Goal: Task Accomplishment & Management: Manage account settings

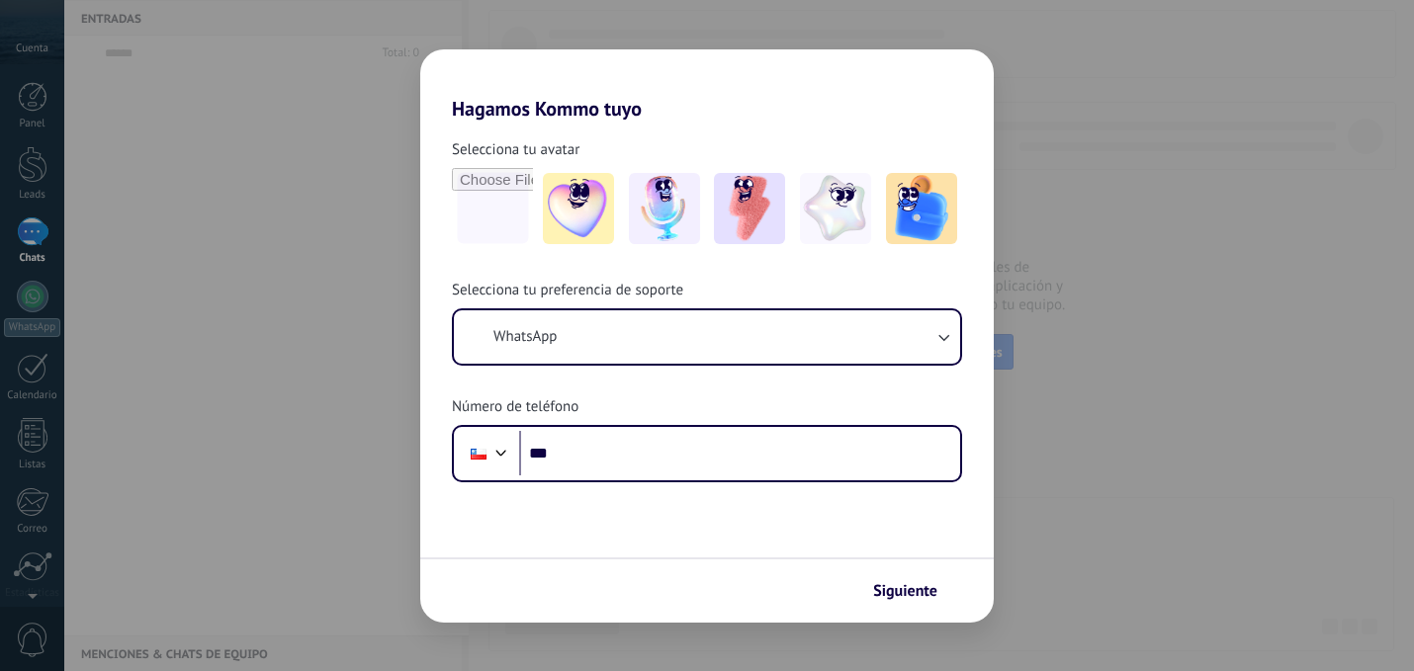
click at [209, 377] on div "Hagamos Kommo tuyo Selecciona tu avatar Selecciona tu preferencia de soporte Wh…" at bounding box center [707, 335] width 1414 height 671
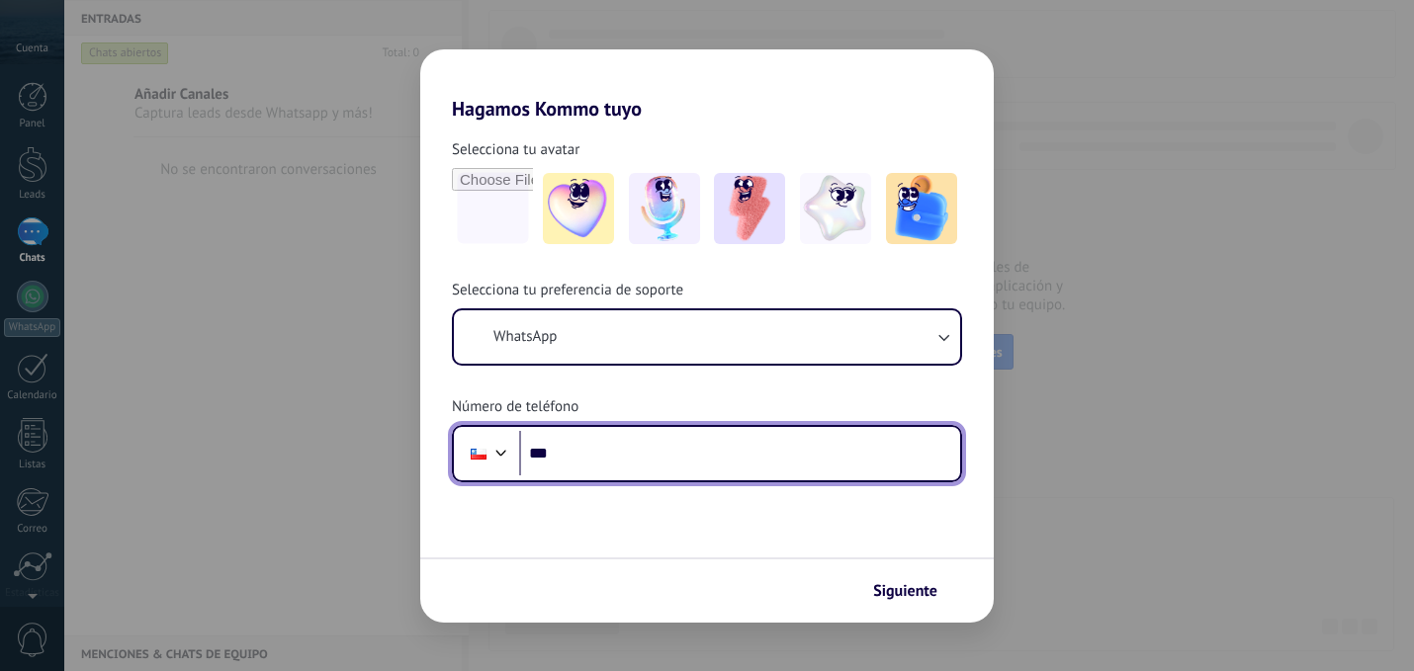
click at [577, 449] on input "***" at bounding box center [739, 453] width 441 height 45
paste input "**********"
click at [573, 452] on input "**********" at bounding box center [739, 453] width 441 height 45
type input "**********"
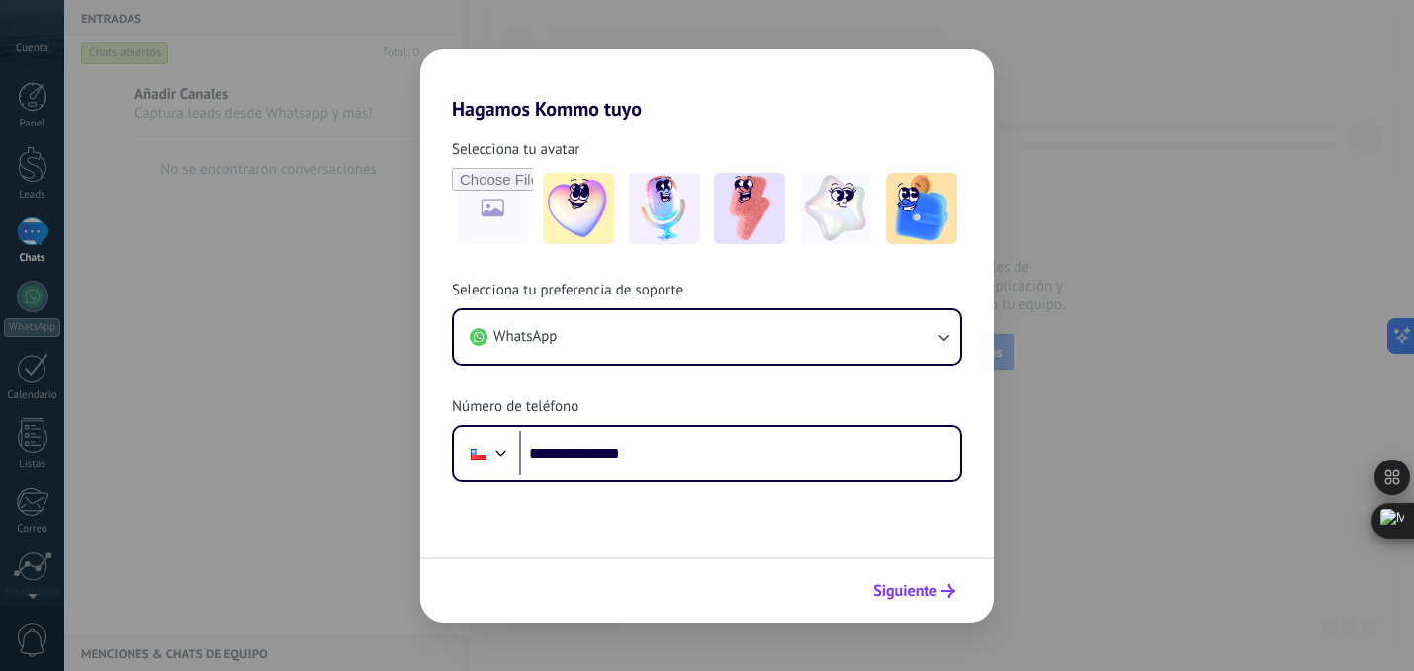
click at [910, 598] on span "Siguiente" at bounding box center [905, 591] width 64 height 14
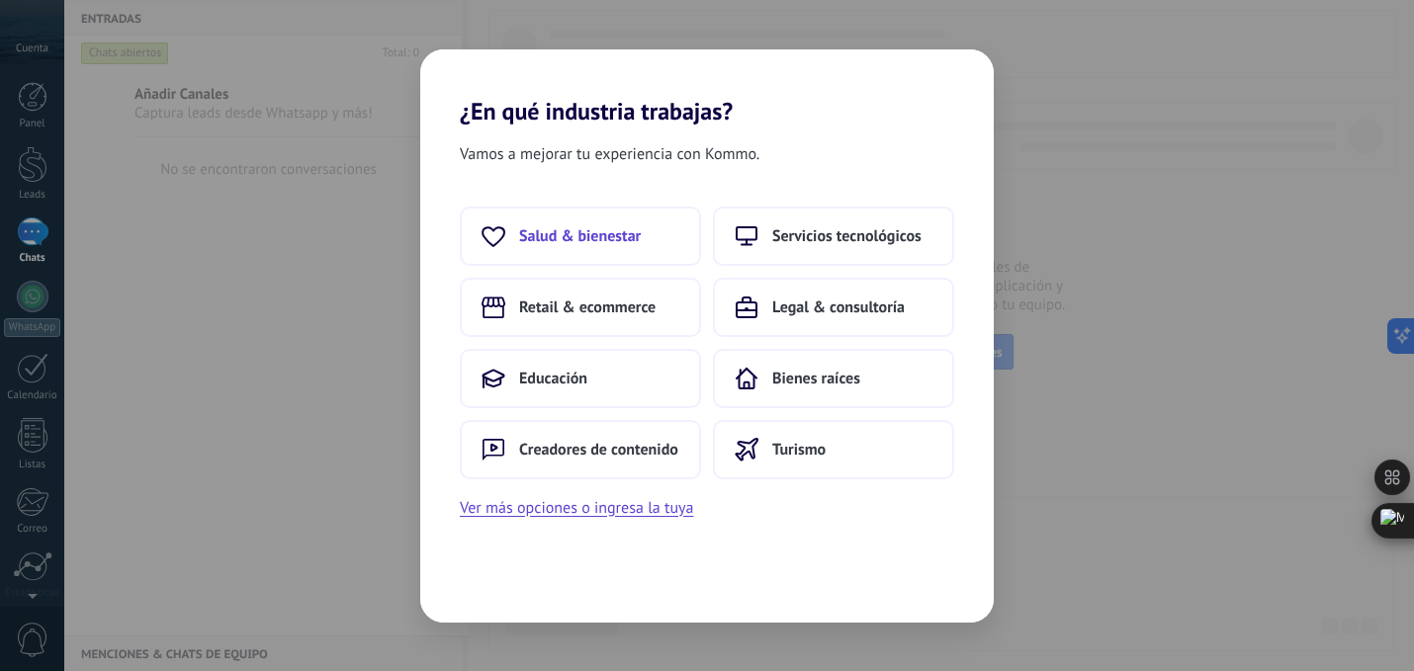
click at [613, 239] on span "Salud & bienestar" at bounding box center [580, 236] width 122 height 20
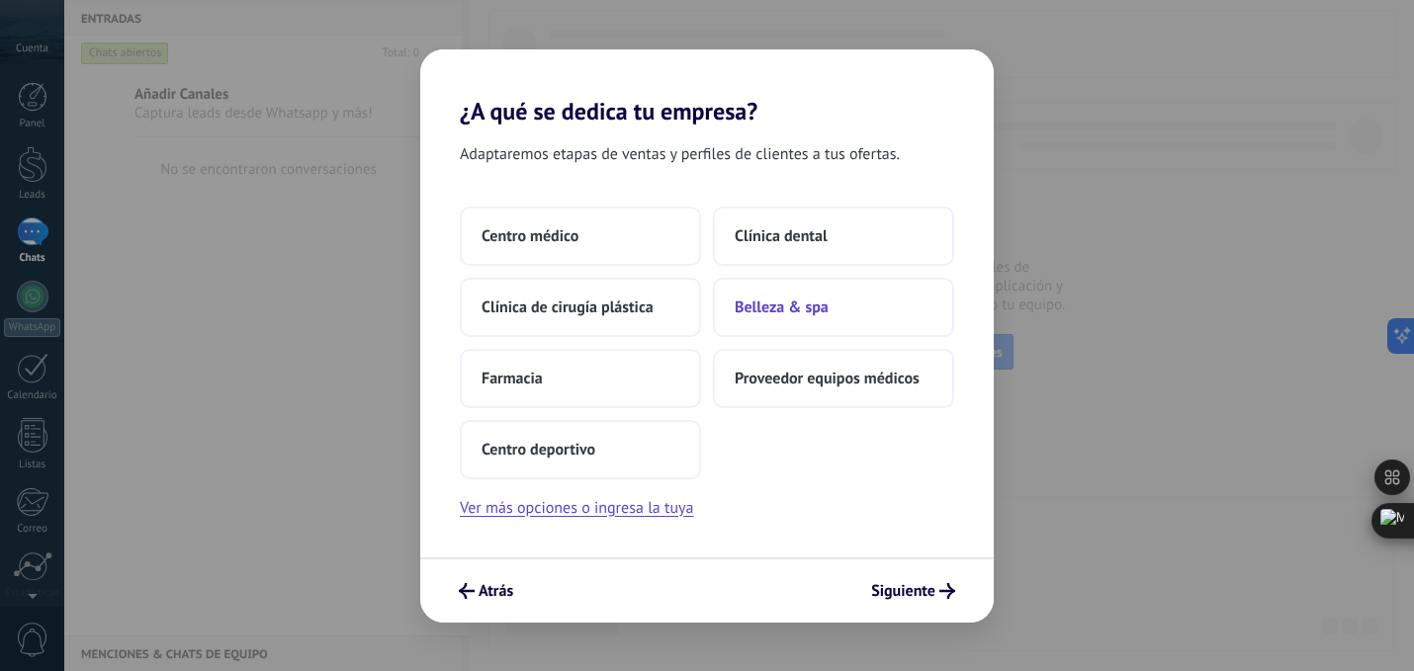
click at [802, 309] on span "Belleza & spa" at bounding box center [781, 308] width 94 height 20
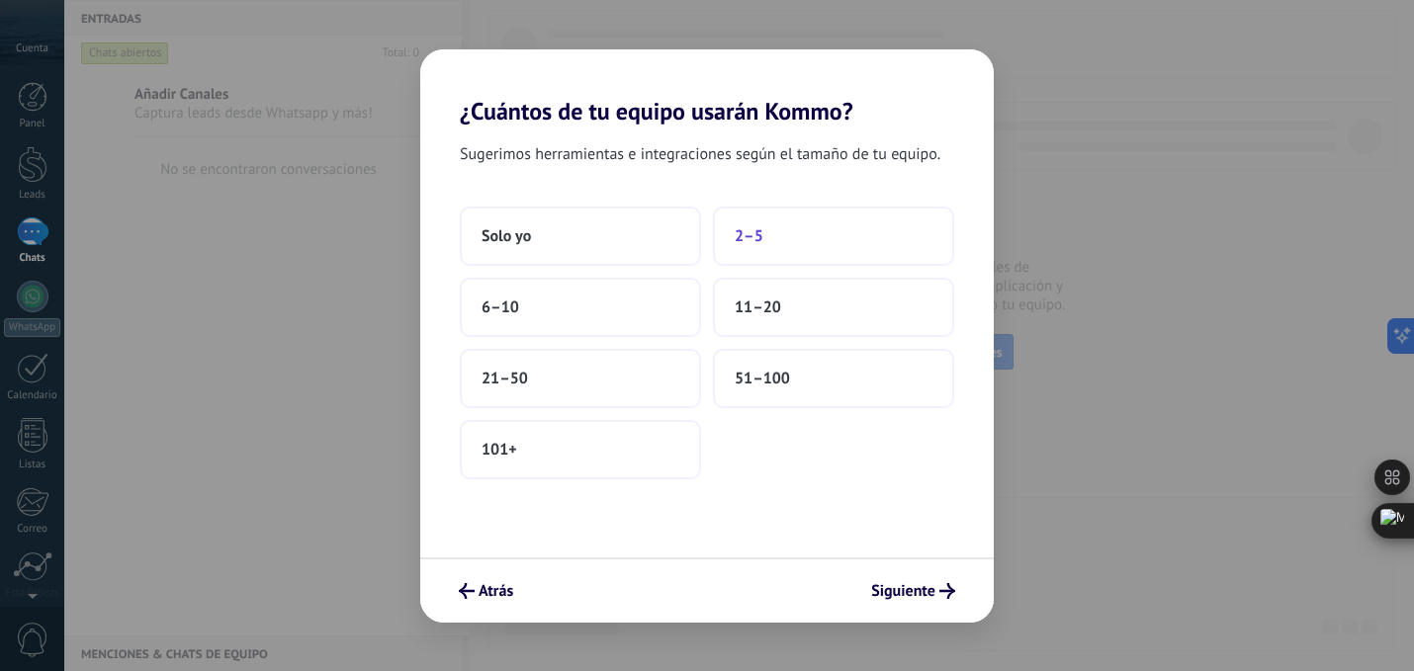
click at [743, 238] on span "2–5" at bounding box center [748, 236] width 29 height 20
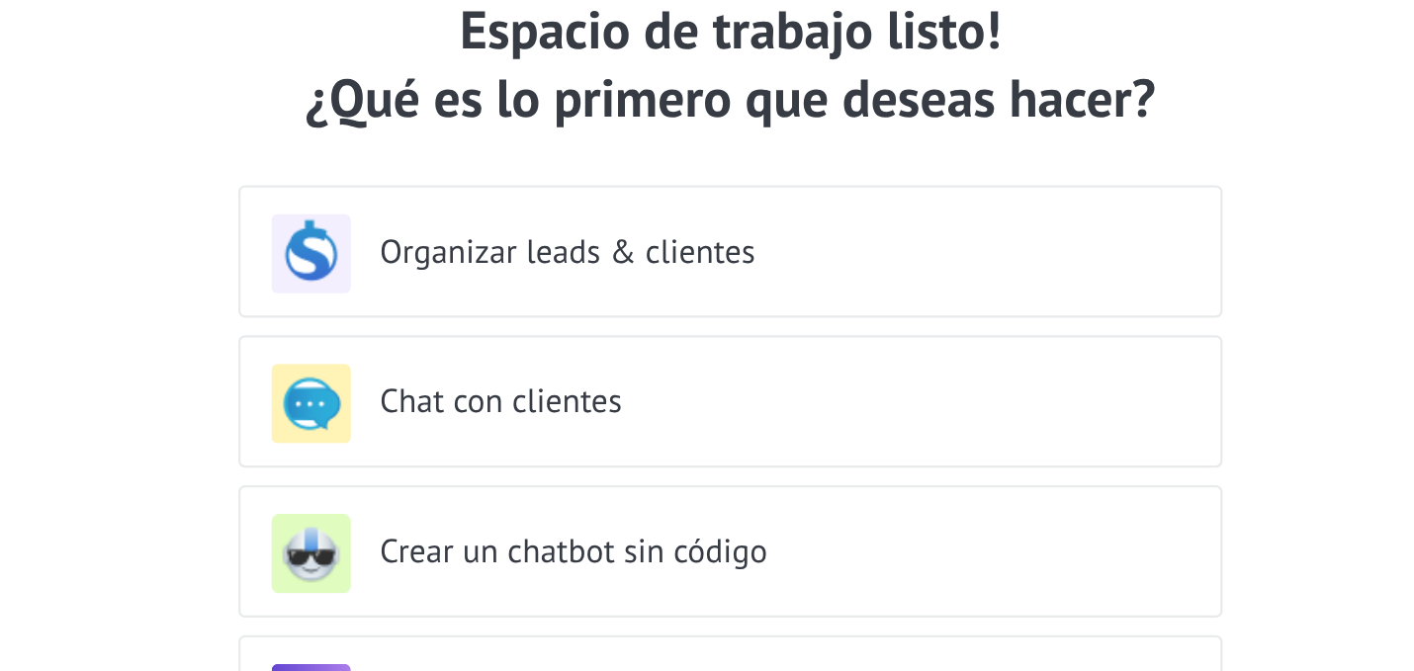
click at [682, 280] on h3 "Organizar leads & clientes" at bounding box center [725, 274] width 351 height 19
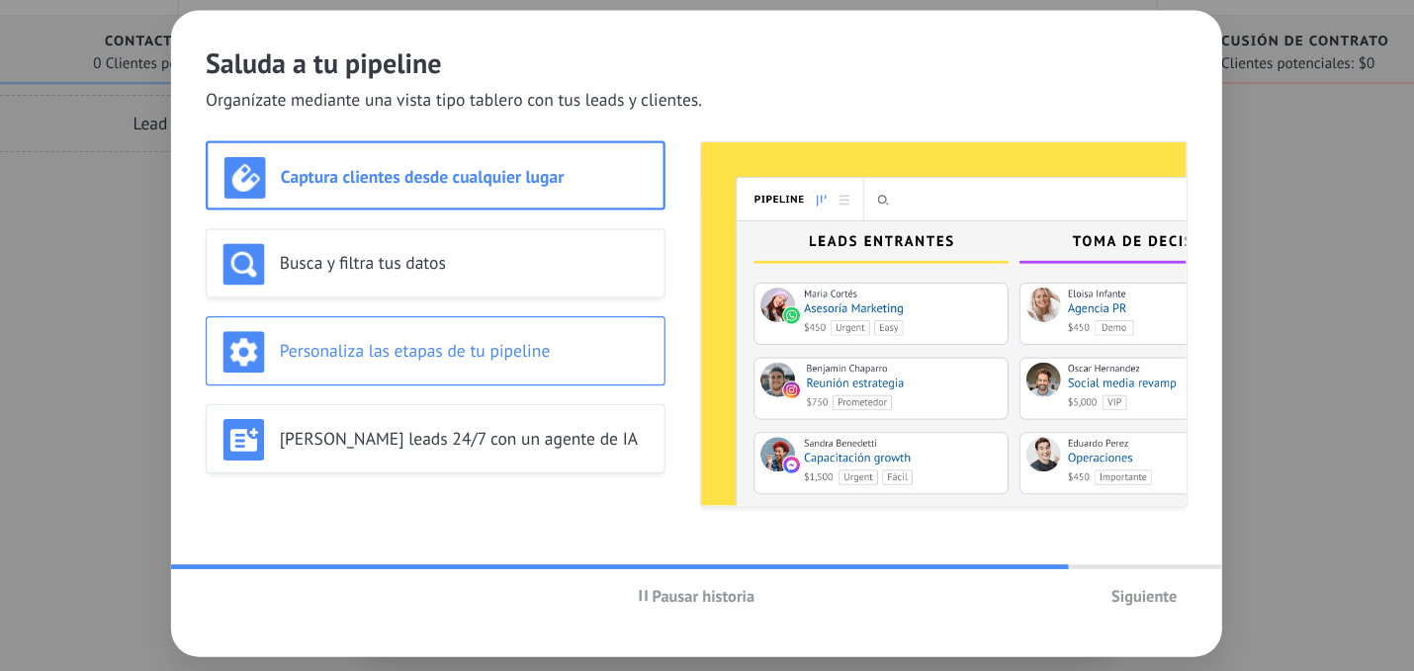
click at [543, 347] on h3 "Personaliza las etapas de tu pipeline" at bounding box center [507, 351] width 315 height 19
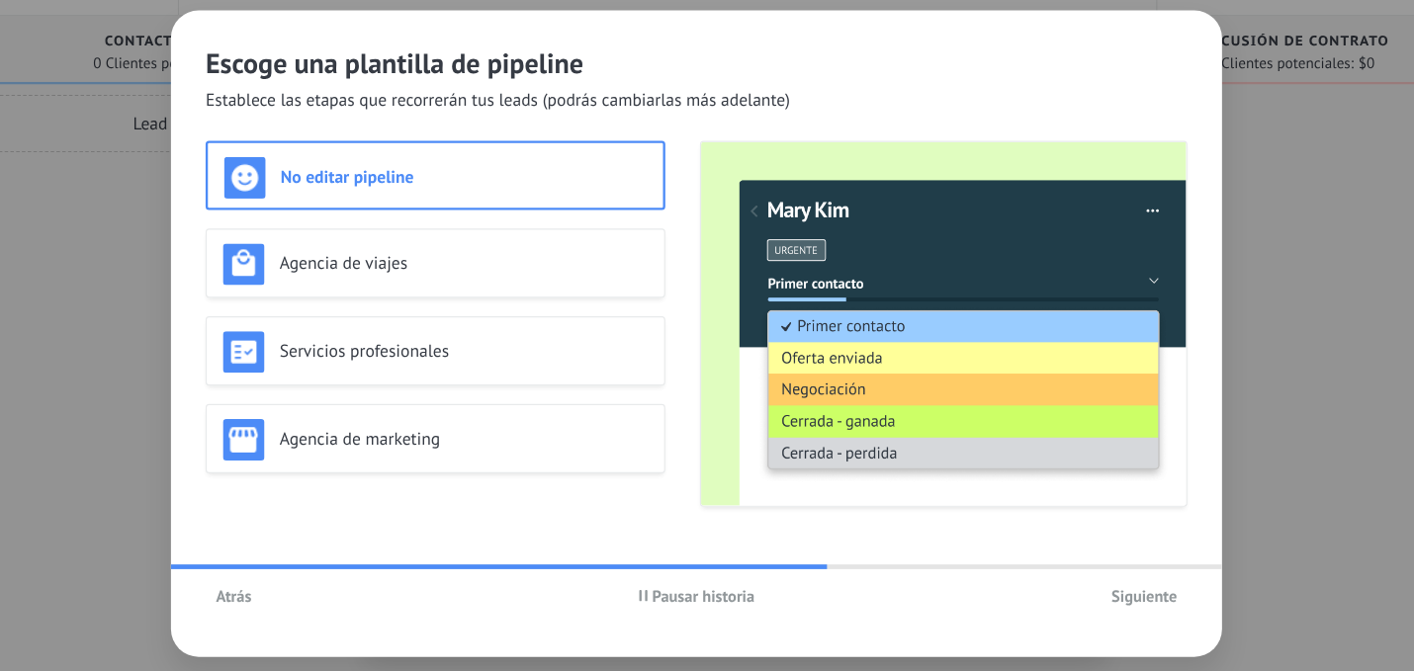
click at [1087, 566] on span "Siguiente" at bounding box center [1090, 561] width 56 height 14
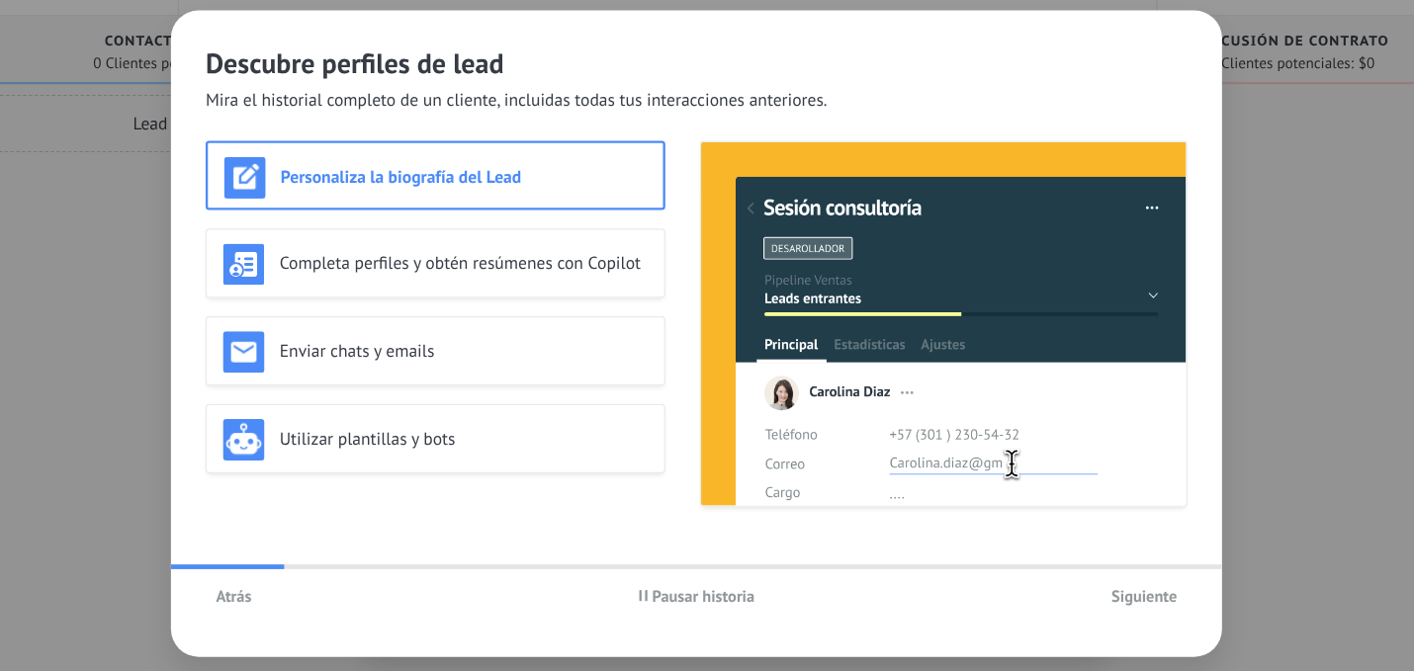
click at [1087, 566] on span "Siguiente" at bounding box center [1090, 561] width 56 height 14
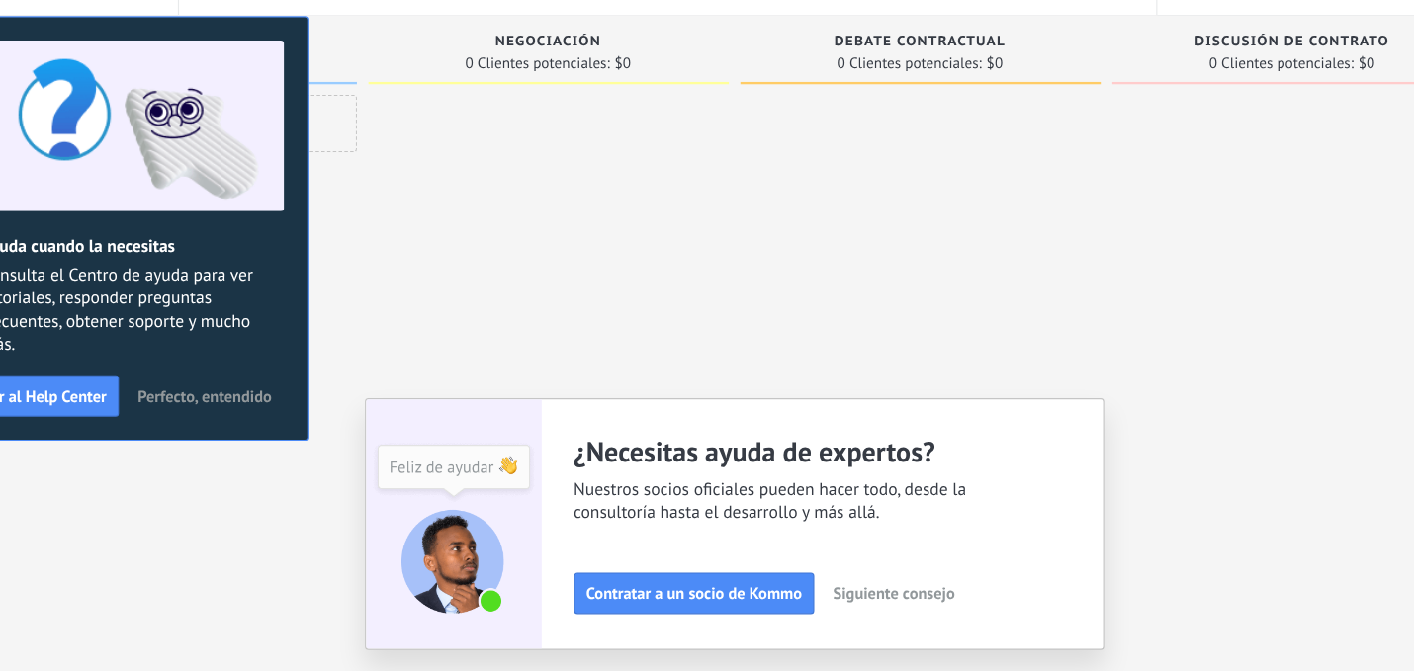
scroll to position [151, 0]
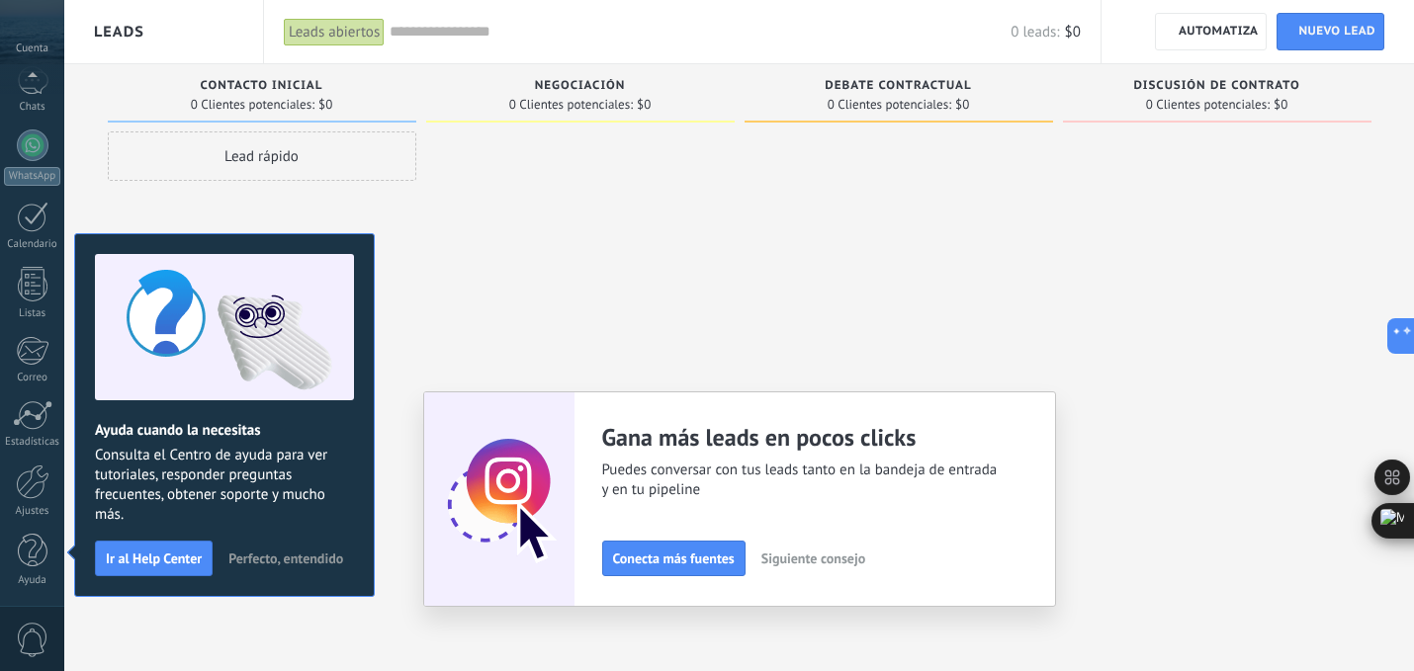
click at [296, 561] on span "Perfecto, entendido" at bounding box center [285, 559] width 115 height 14
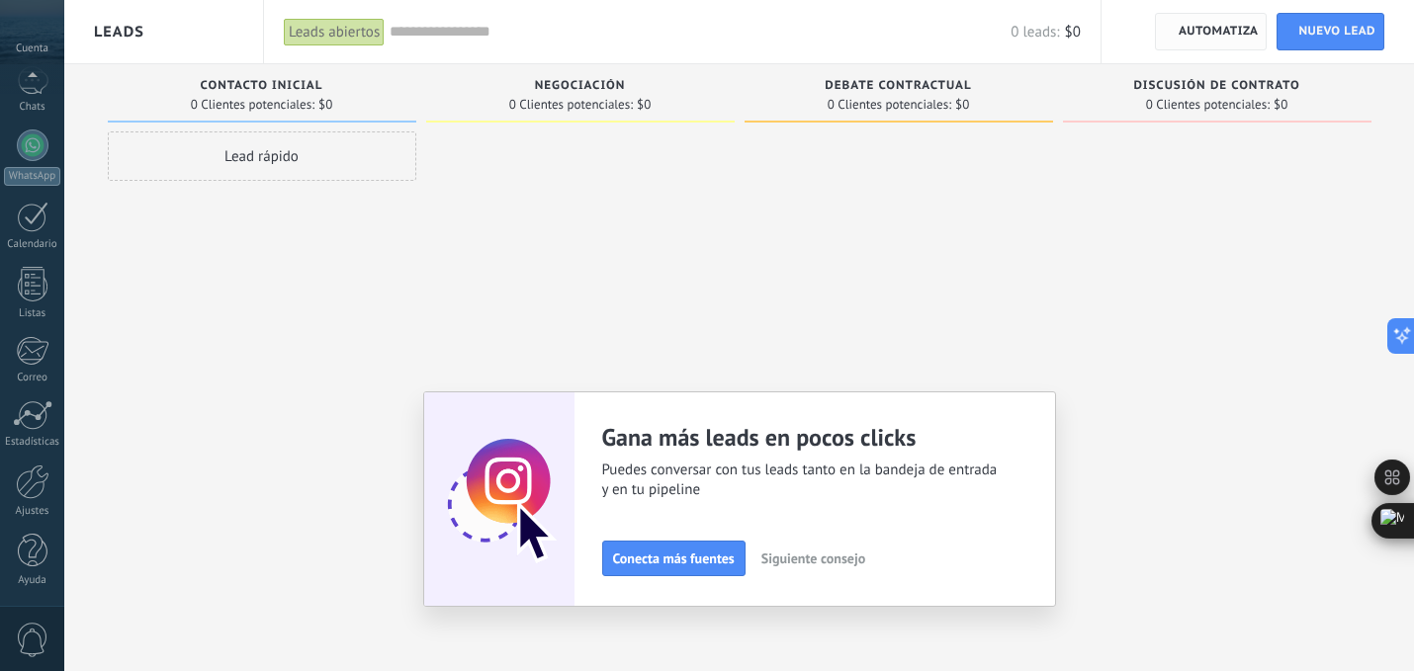
click at [1198, 27] on span "Automatiza" at bounding box center [1218, 32] width 80 height 36
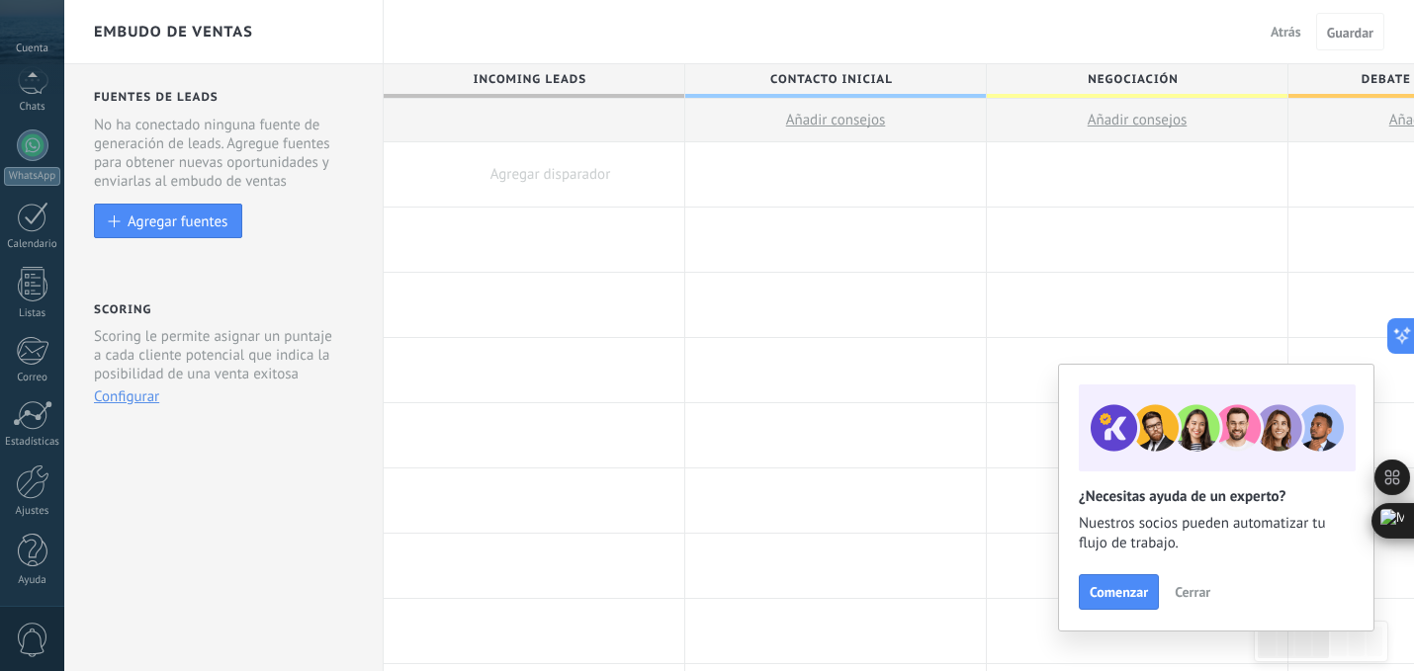
click at [1286, 40] on span "Atrás" at bounding box center [1285, 32] width 31 height 18
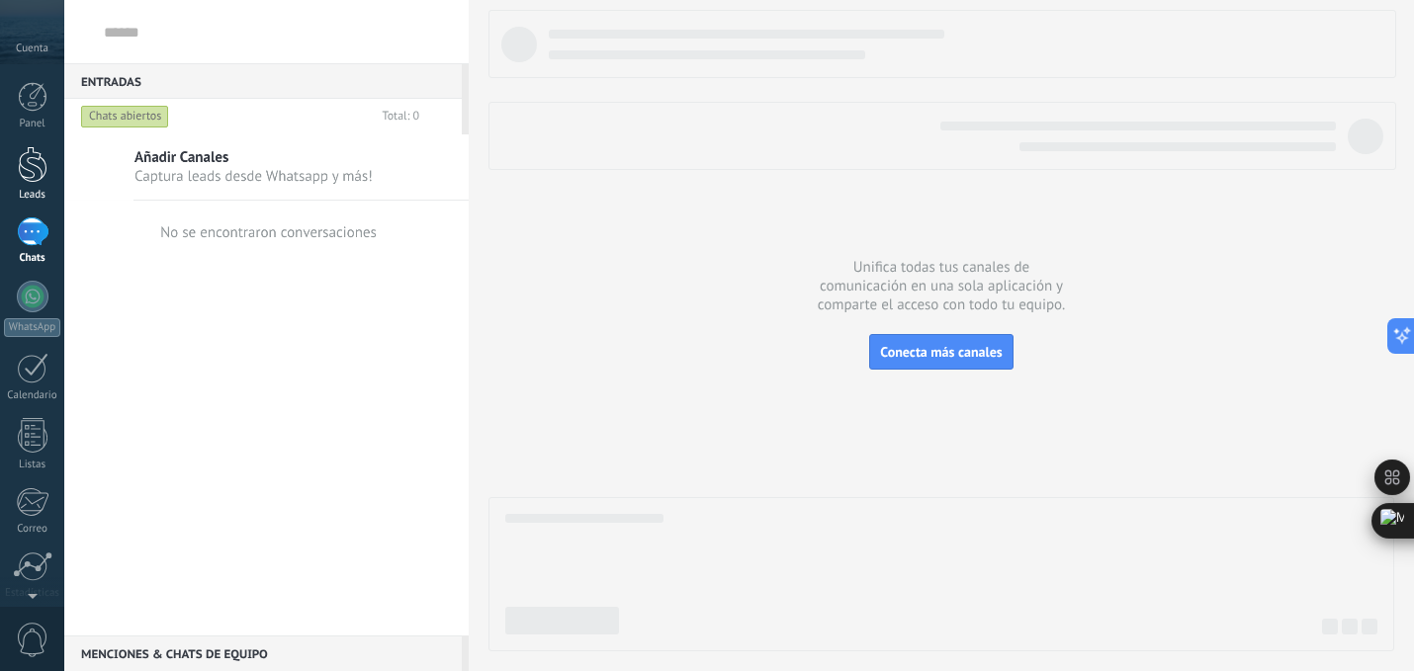
click at [34, 166] on div at bounding box center [33, 164] width 30 height 37
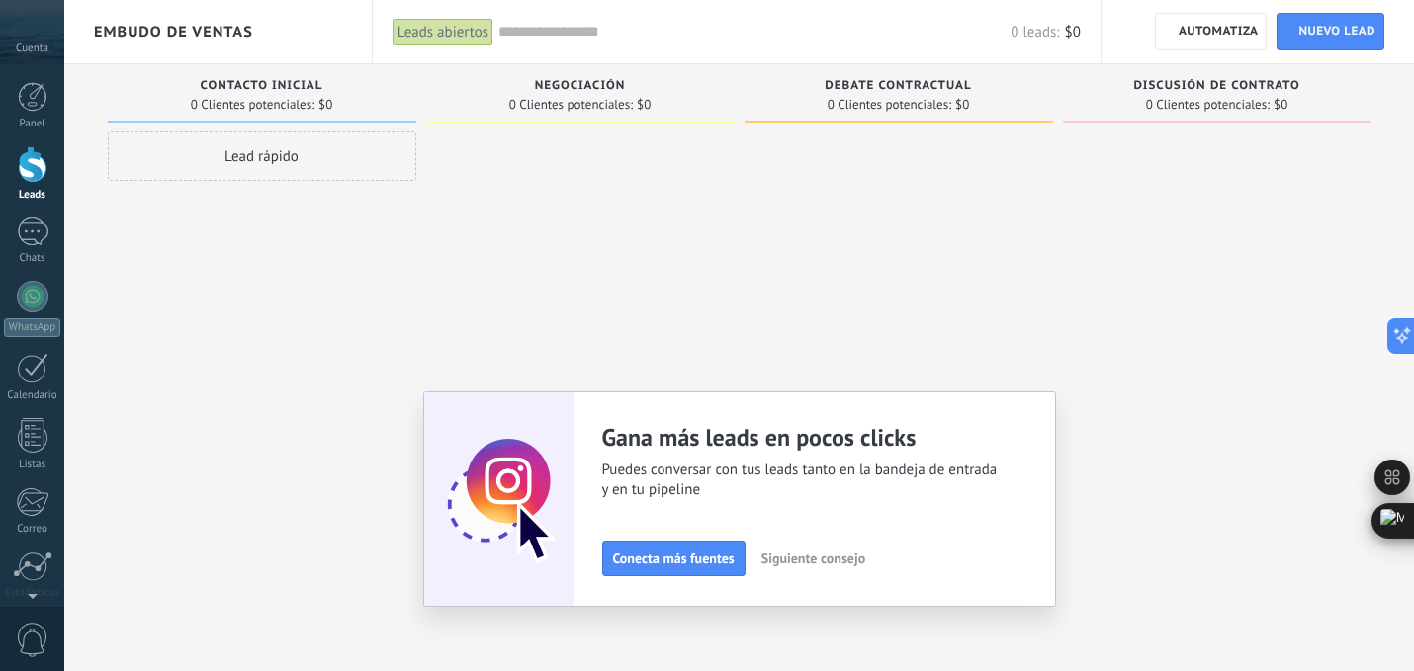
click at [435, 37] on div "Leads abiertos" at bounding box center [442, 32] width 101 height 29
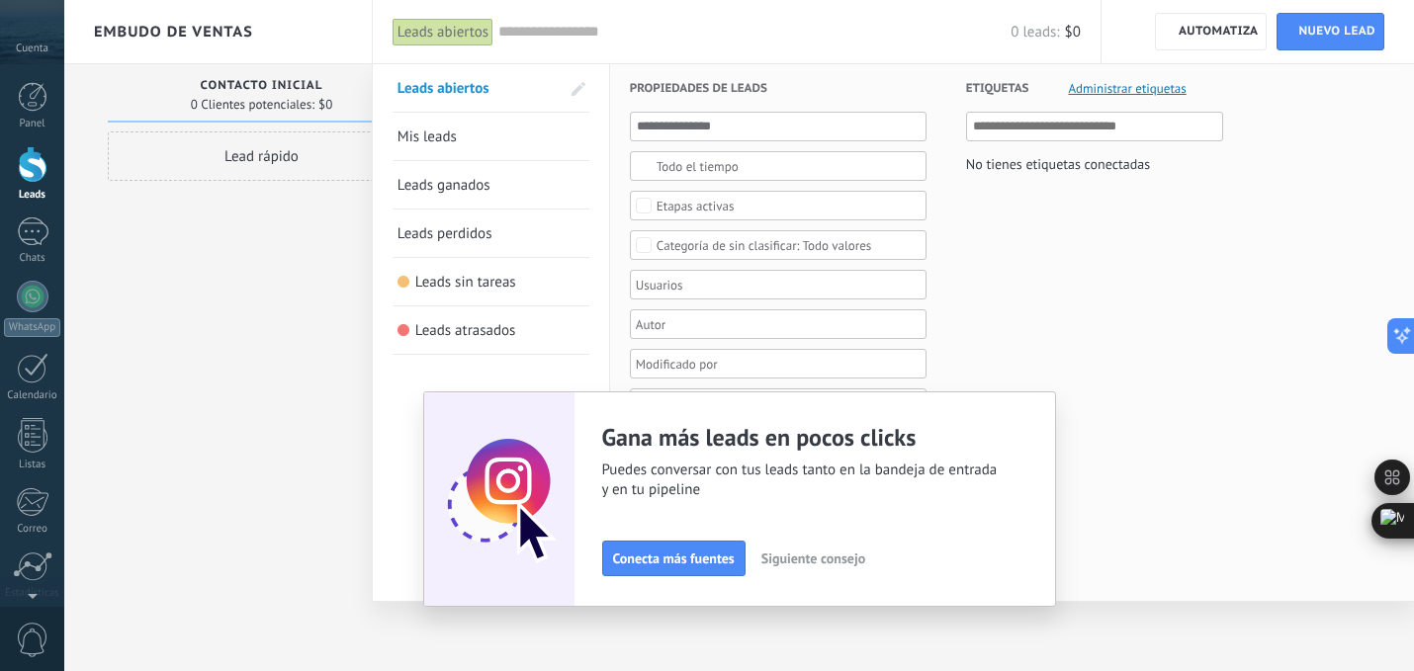
click at [203, 30] on div at bounding box center [707, 335] width 1414 height 671
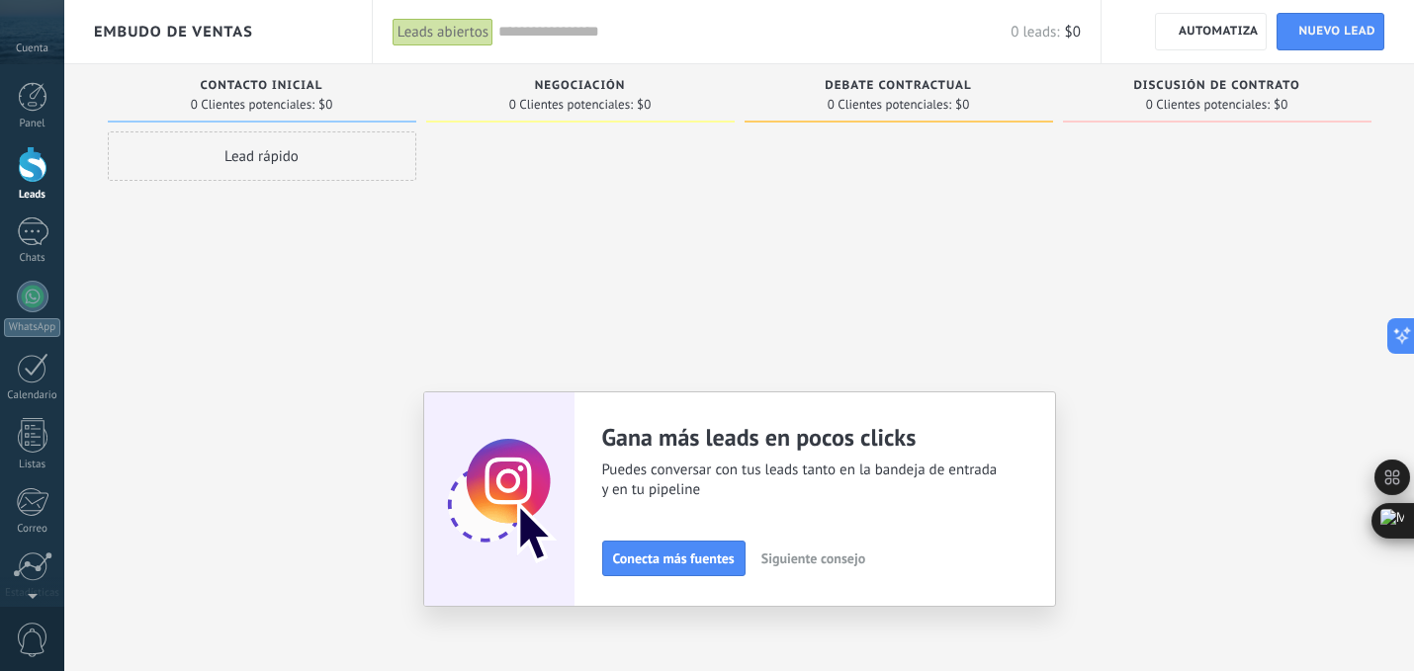
click at [203, 30] on span "Embudo de ventas" at bounding box center [173, 32] width 159 height 19
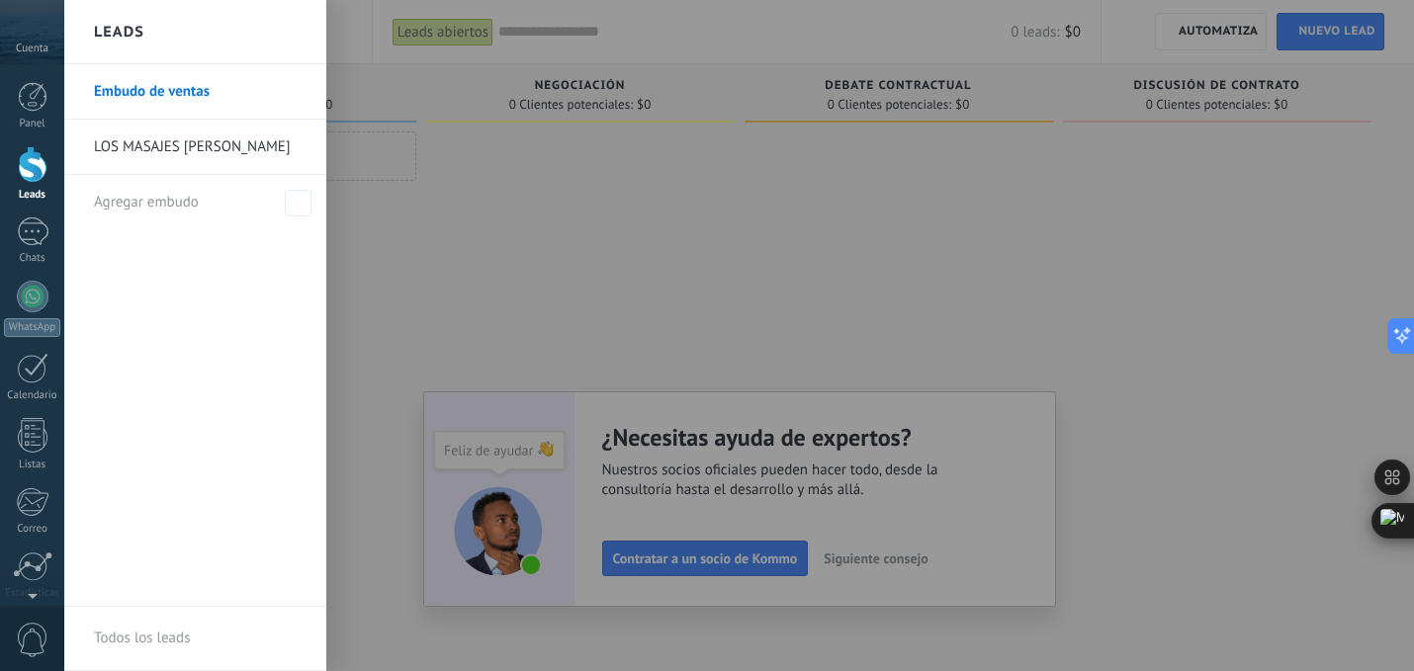
click at [193, 153] on link "LOS MASAJES [PERSON_NAME]" at bounding box center [200, 147] width 213 height 55
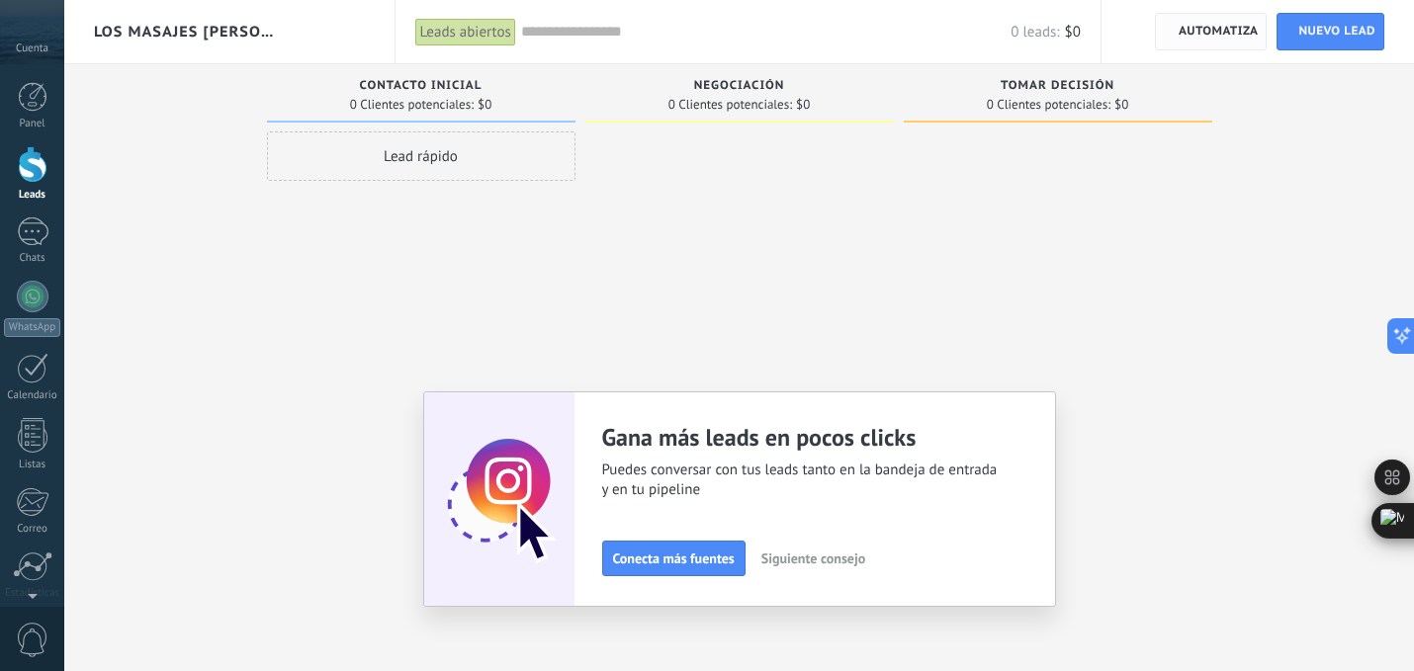
click at [1187, 26] on span "Automatiza" at bounding box center [1218, 32] width 80 height 36
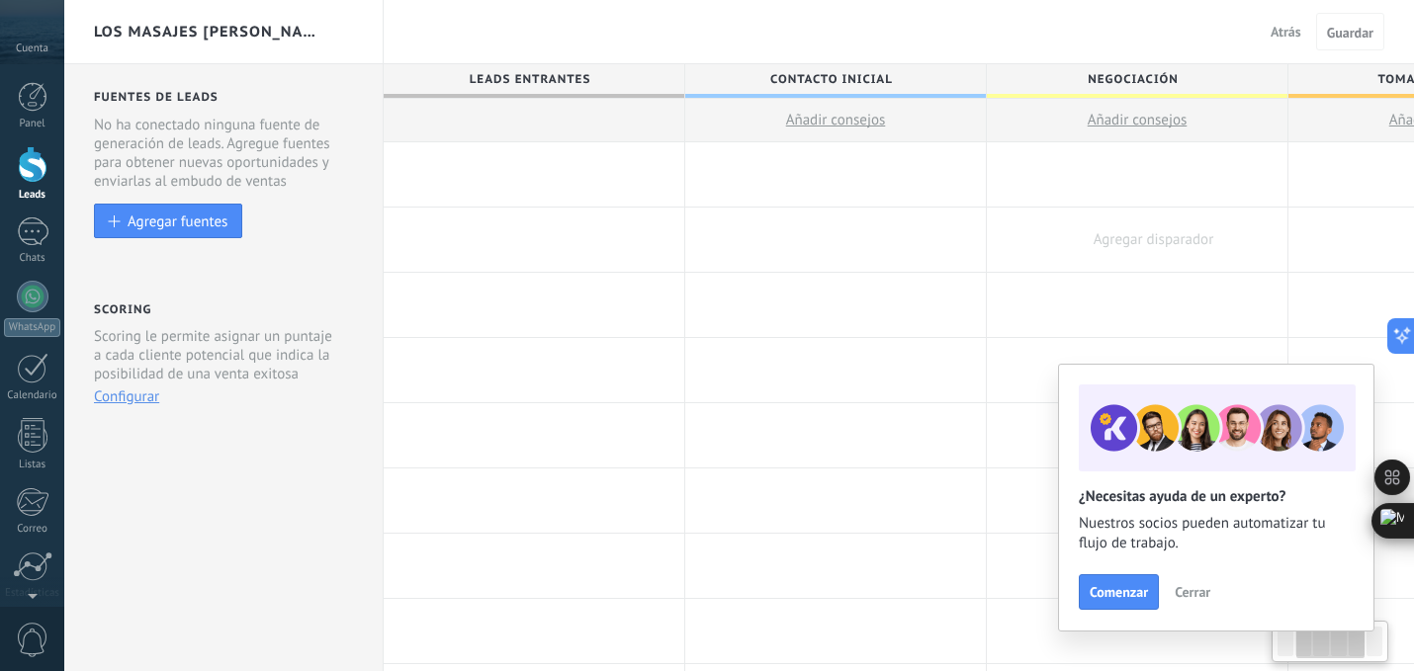
scroll to position [0, 398]
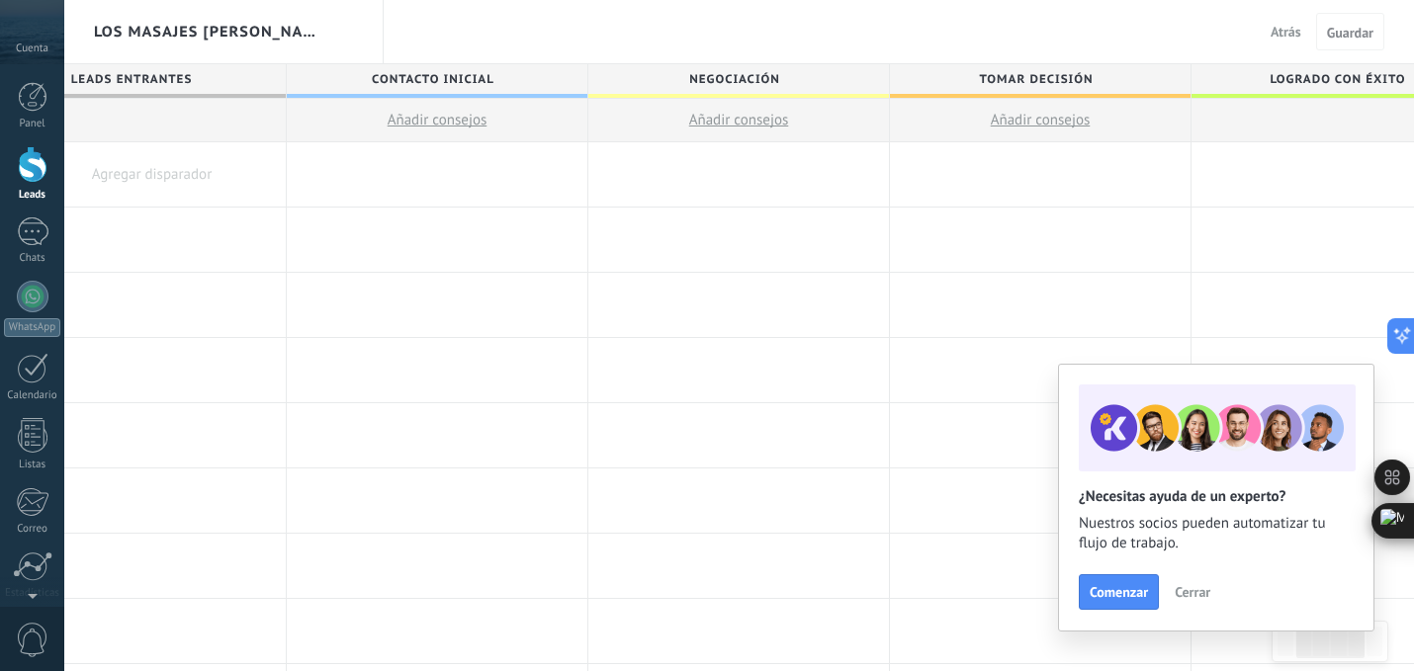
click at [733, 83] on span "Negociación" at bounding box center [733, 79] width 291 height 31
drag, startPoint x: 779, startPoint y: 79, endPoint x: 689, endPoint y: 79, distance: 90.0
click at [689, 79] on input "**********" at bounding box center [734, 79] width 262 height 30
type input "**********"
click at [982, 76] on span "Tomar decisión" at bounding box center [1035, 79] width 291 height 31
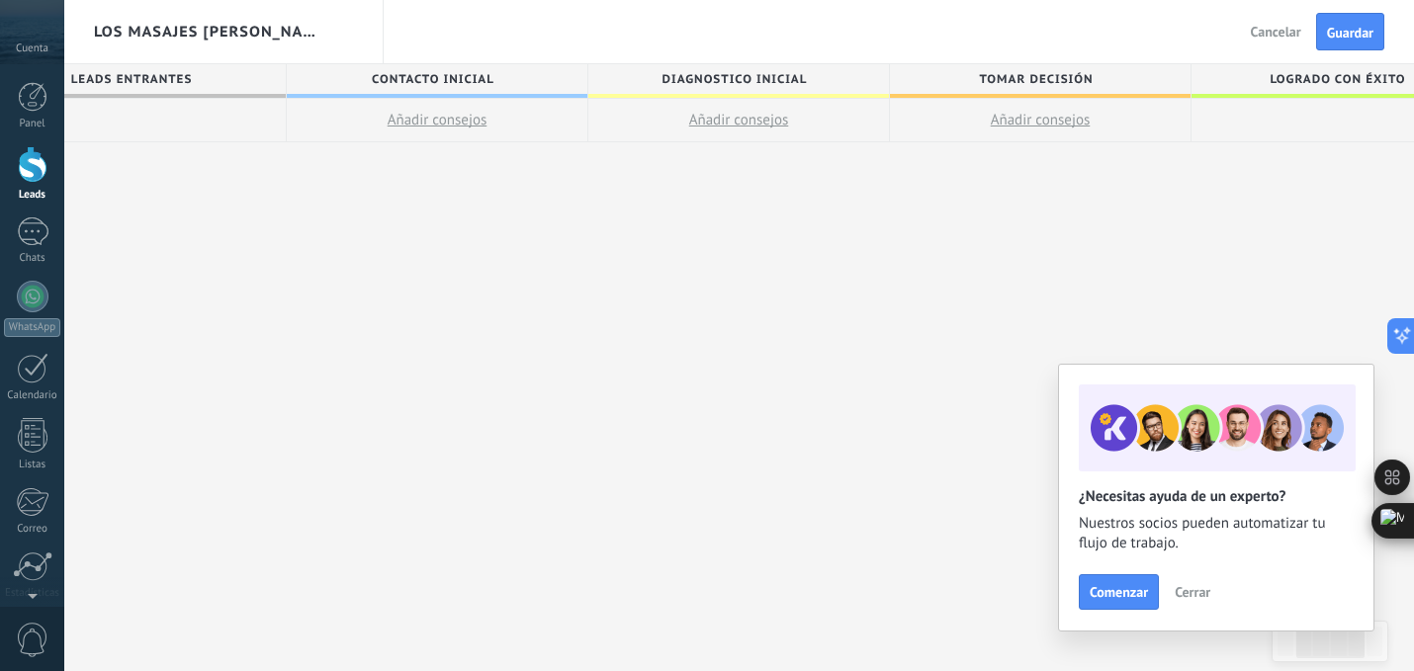
click at [1089, 77] on span "Tomar decisión" at bounding box center [1035, 79] width 291 height 31
type input "*"
type input "**********"
click at [1284, 74] on span "Logrado con éxito" at bounding box center [1336, 79] width 291 height 31
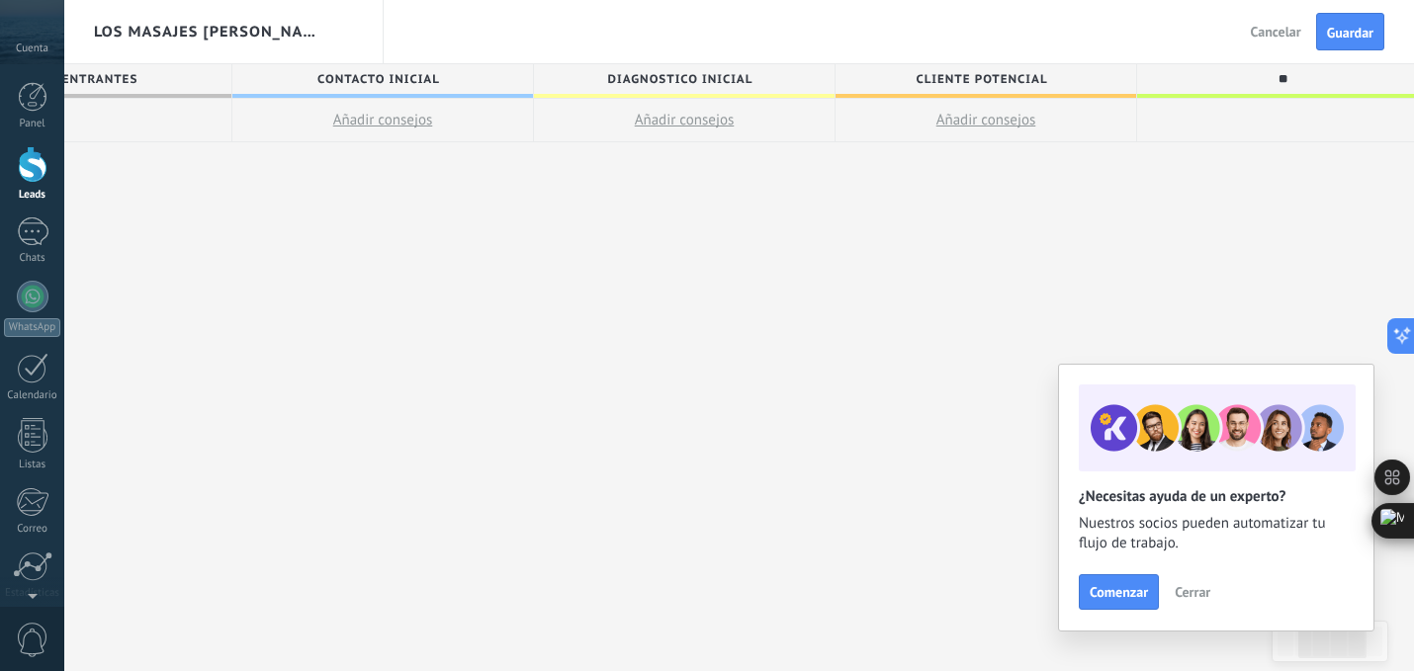
type input "*"
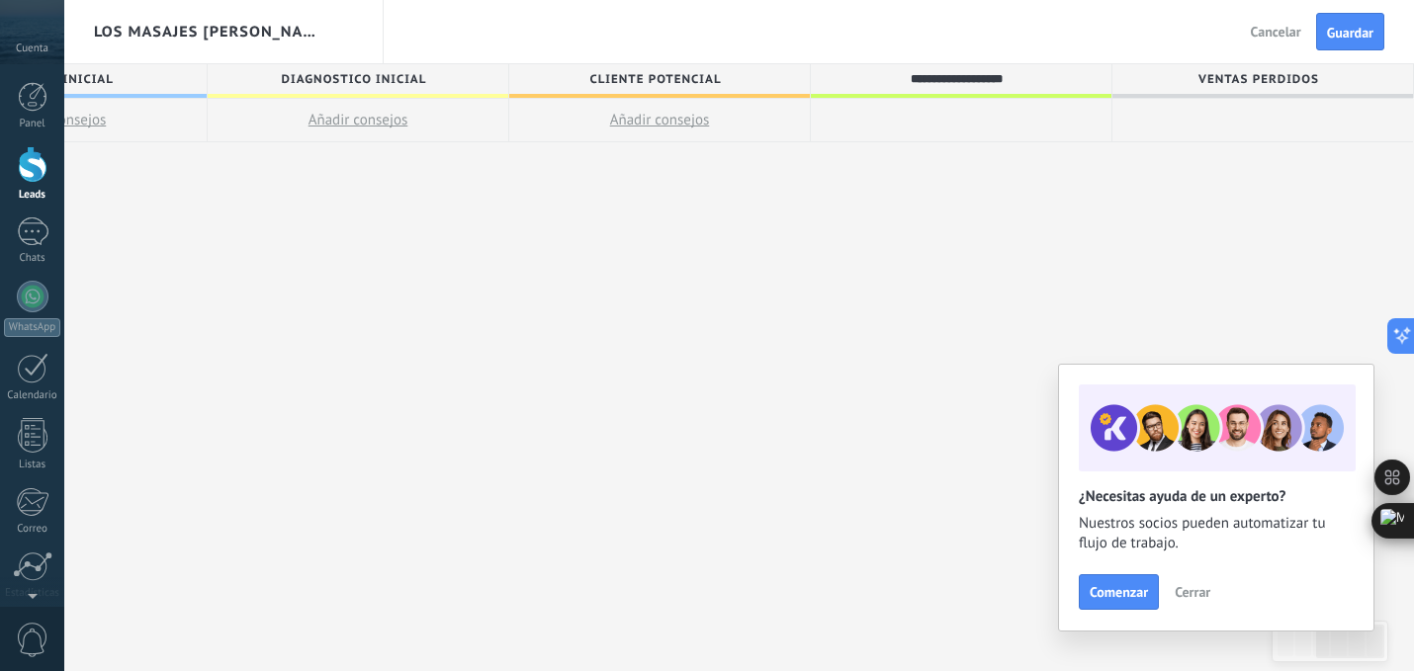
type input "**********"
click at [1319, 74] on span "Ventas Perdidos" at bounding box center [1257, 79] width 291 height 31
drag, startPoint x: 1317, startPoint y: 75, endPoint x: 1200, endPoint y: 74, distance: 116.6
click at [1198, 75] on input "**********" at bounding box center [1258, 79] width 262 height 30
click at [1066, 74] on span "Tratamiento elegido" at bounding box center [956, 79] width 291 height 31
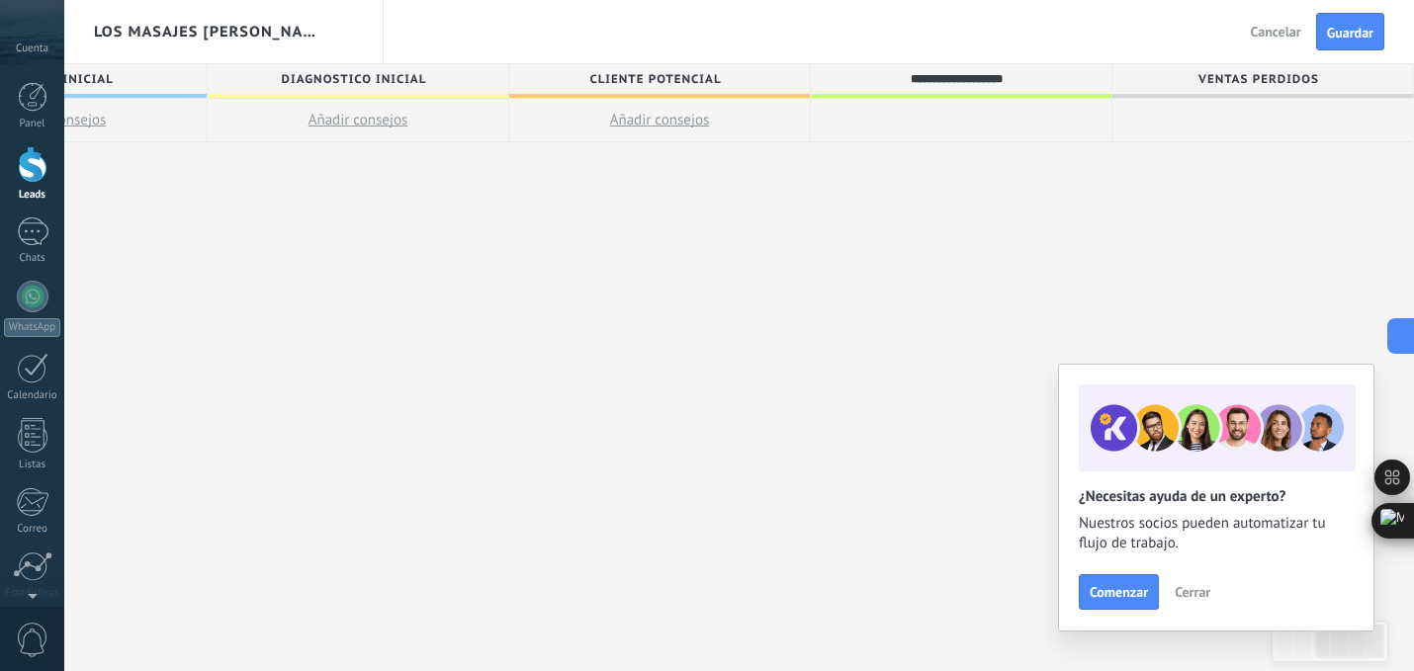
click at [965, 94] on span at bounding box center [961, 96] width 301 height 4
click at [1110, 93] on div "Tratamiento elegido" at bounding box center [961, 79] width 301 height 30
click at [1110, 93] on div "**********" at bounding box center [961, 81] width 301 height 34
click at [1112, 78] on span "Ventas Perdidos" at bounding box center [1257, 79] width 291 height 31
click at [1086, 86] on span "Tratamiento elegido" at bounding box center [956, 79] width 291 height 31
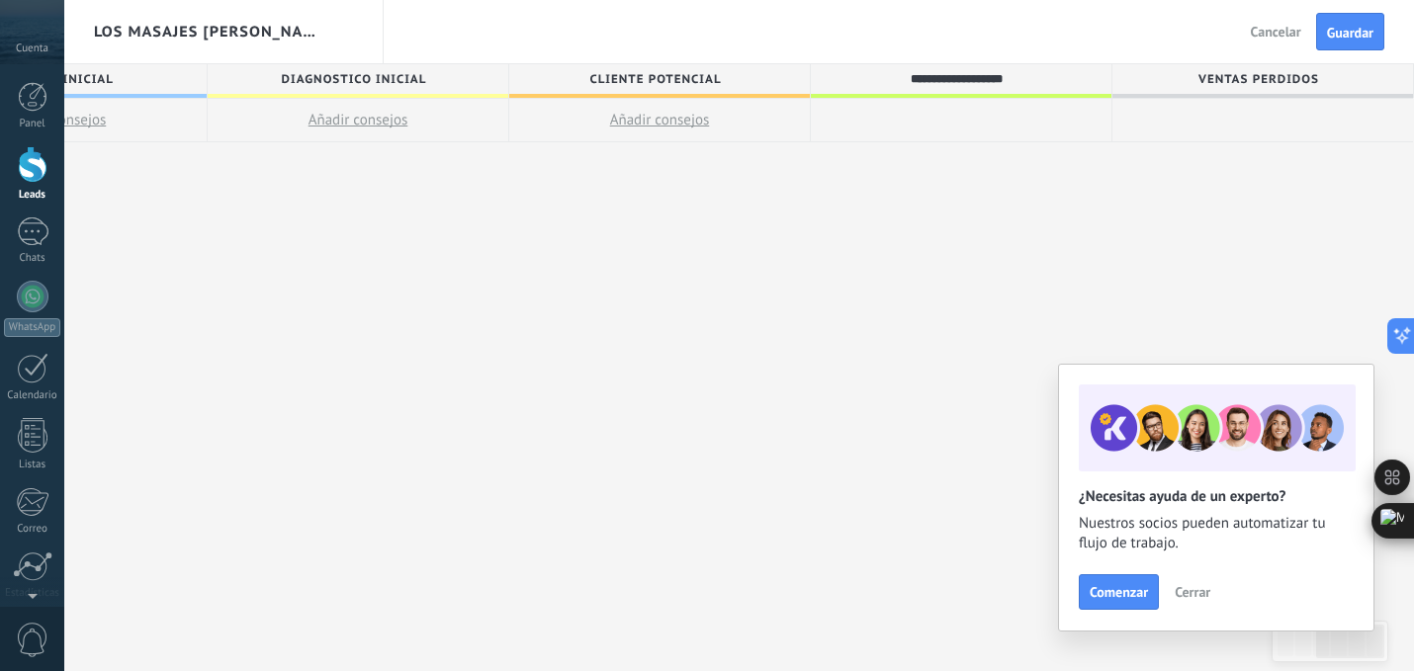
click at [1057, 135] on div at bounding box center [961, 120] width 301 height 43
click at [888, 251] on div "**********" at bounding box center [509, 368] width 1809 height 608
click at [1352, 35] on span "Guardar" at bounding box center [1350, 33] width 46 height 14
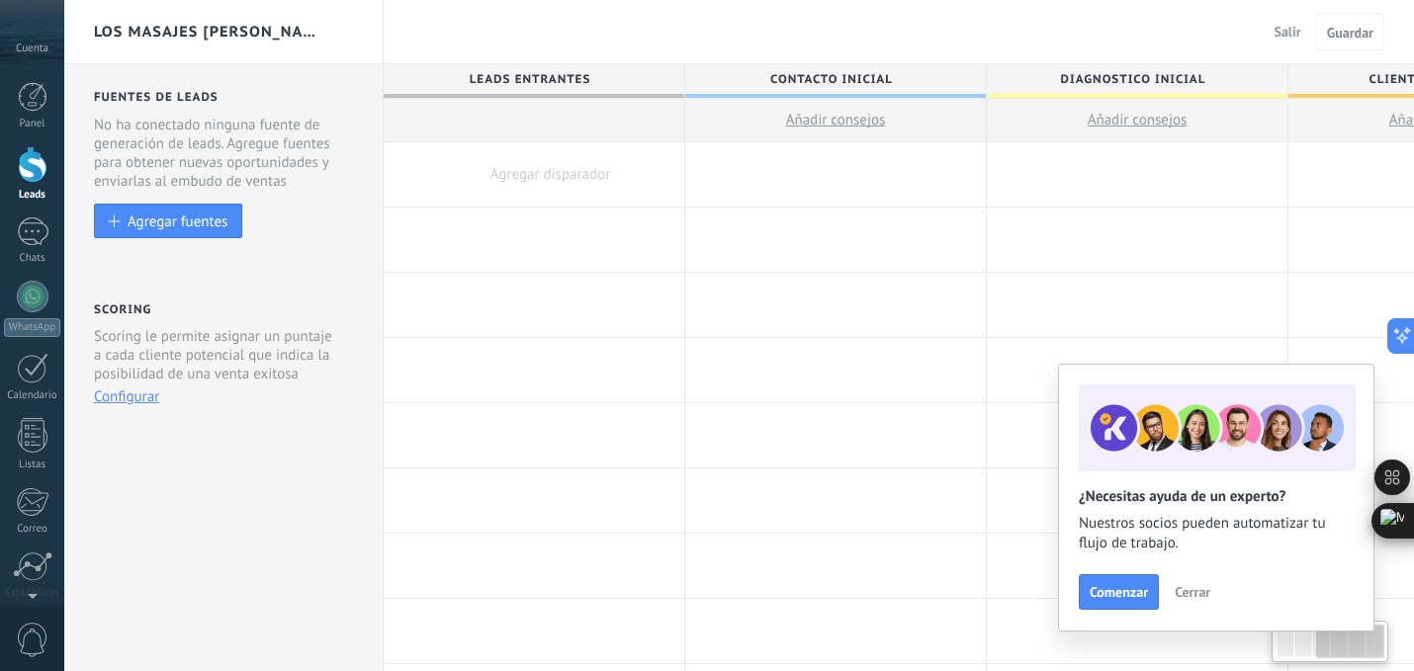
scroll to position [0, 779]
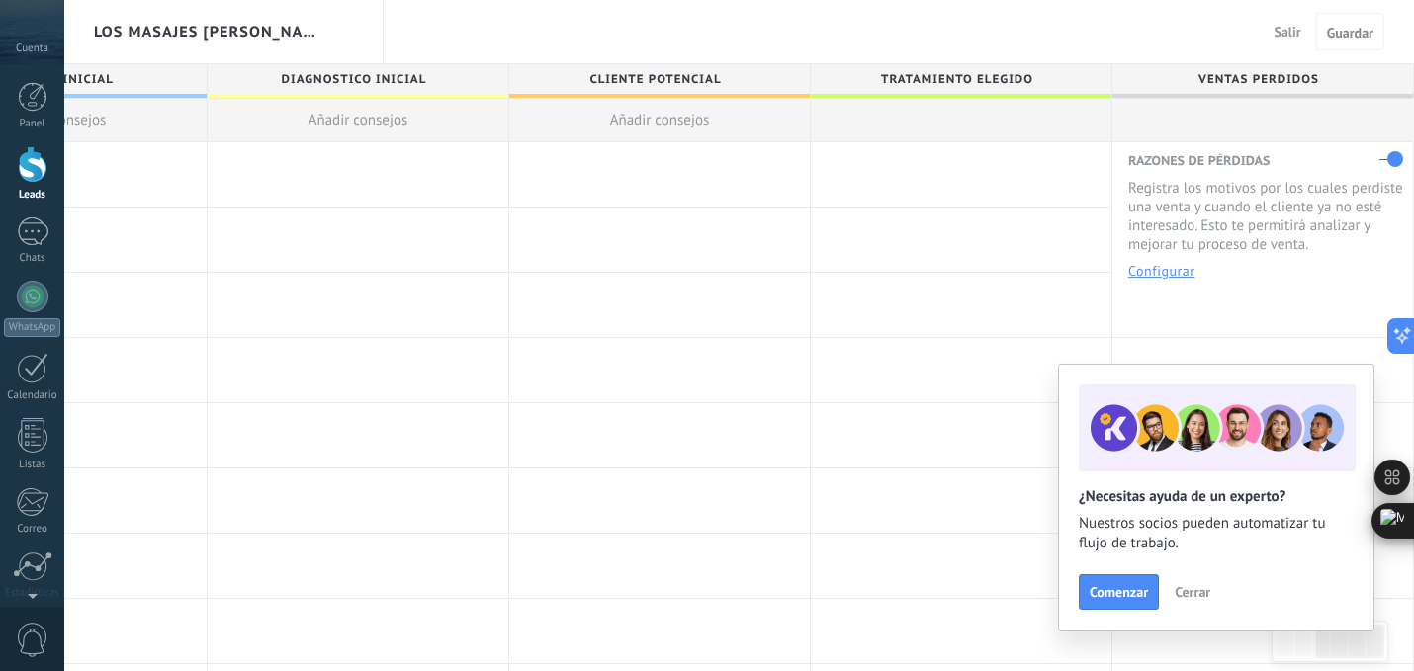
click at [1125, 80] on span "Ventas Perdidos" at bounding box center [1257, 79] width 291 height 31
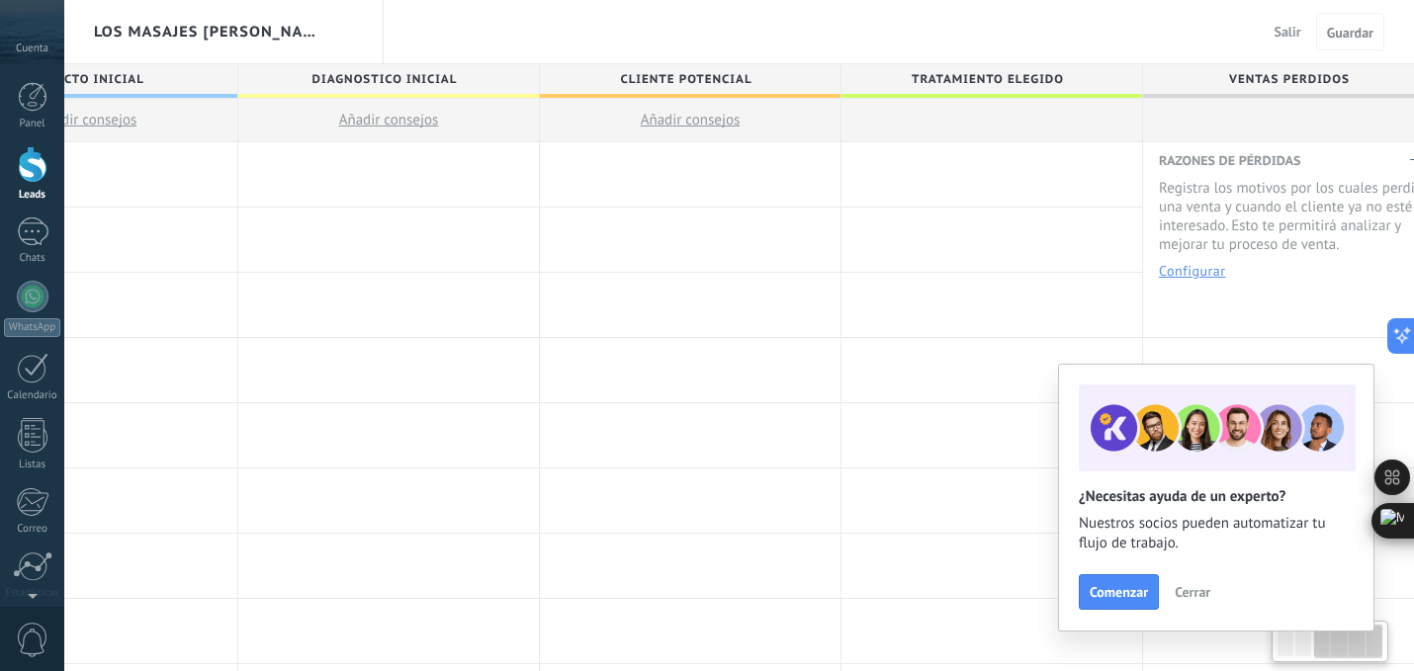
click at [1280, 30] on span "Salir" at bounding box center [1287, 32] width 27 height 18
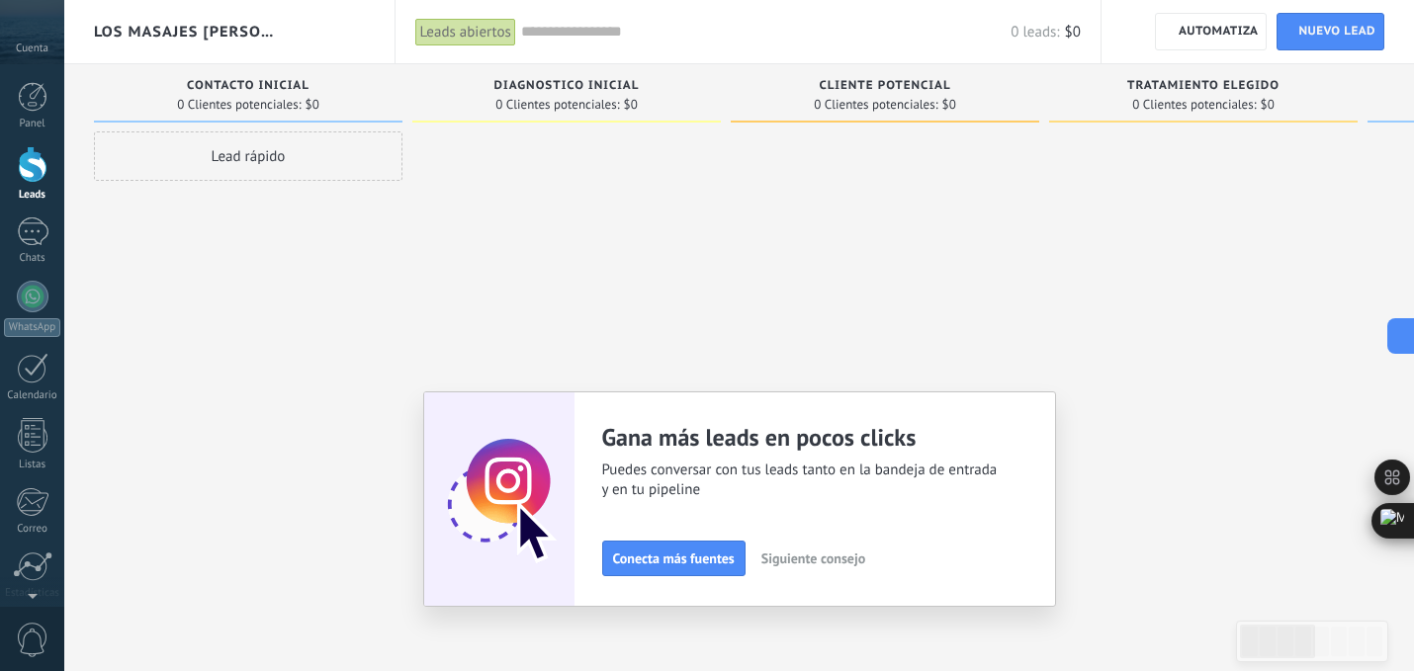
click at [824, 560] on div "Adapta tu flujo de trabajo Puedes crear varios pipelines adaptados a tus proces…" at bounding box center [739, 499] width 571 height 154
click at [824, 560] on span "Siguiente consejo" at bounding box center [813, 559] width 104 height 14
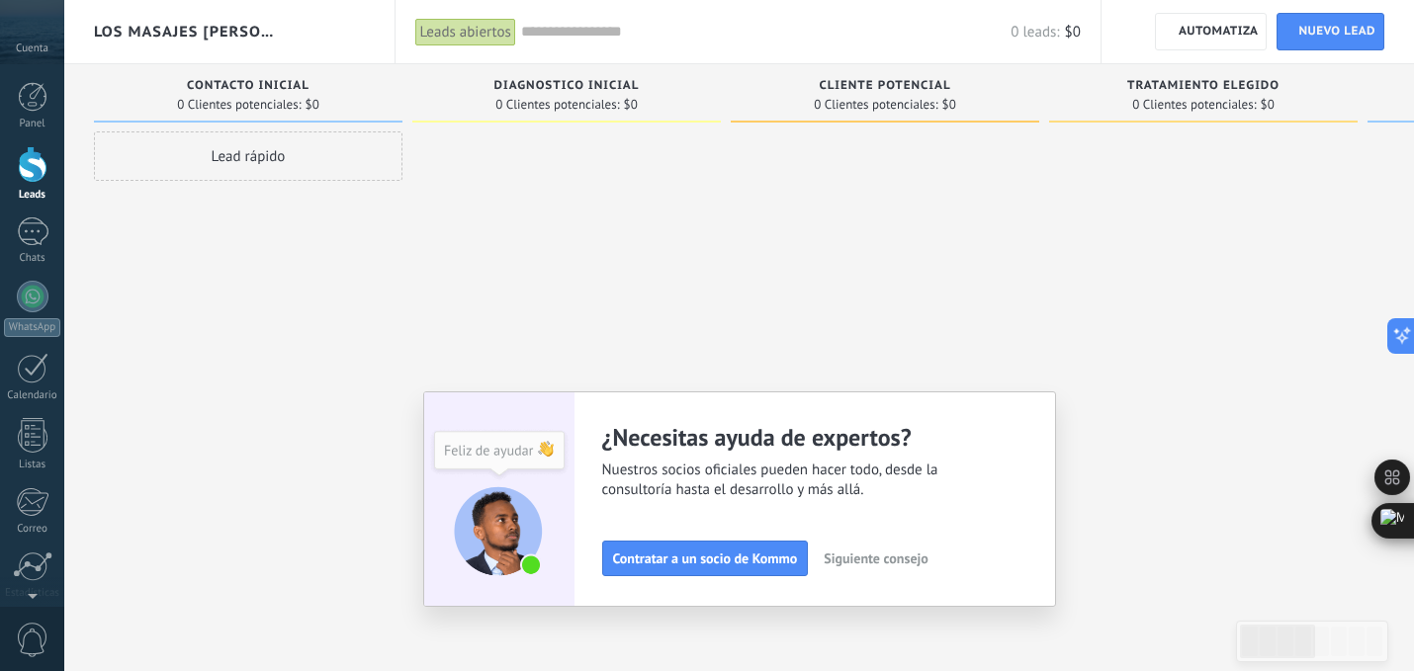
click at [867, 560] on span "Siguiente consejo" at bounding box center [875, 559] width 104 height 14
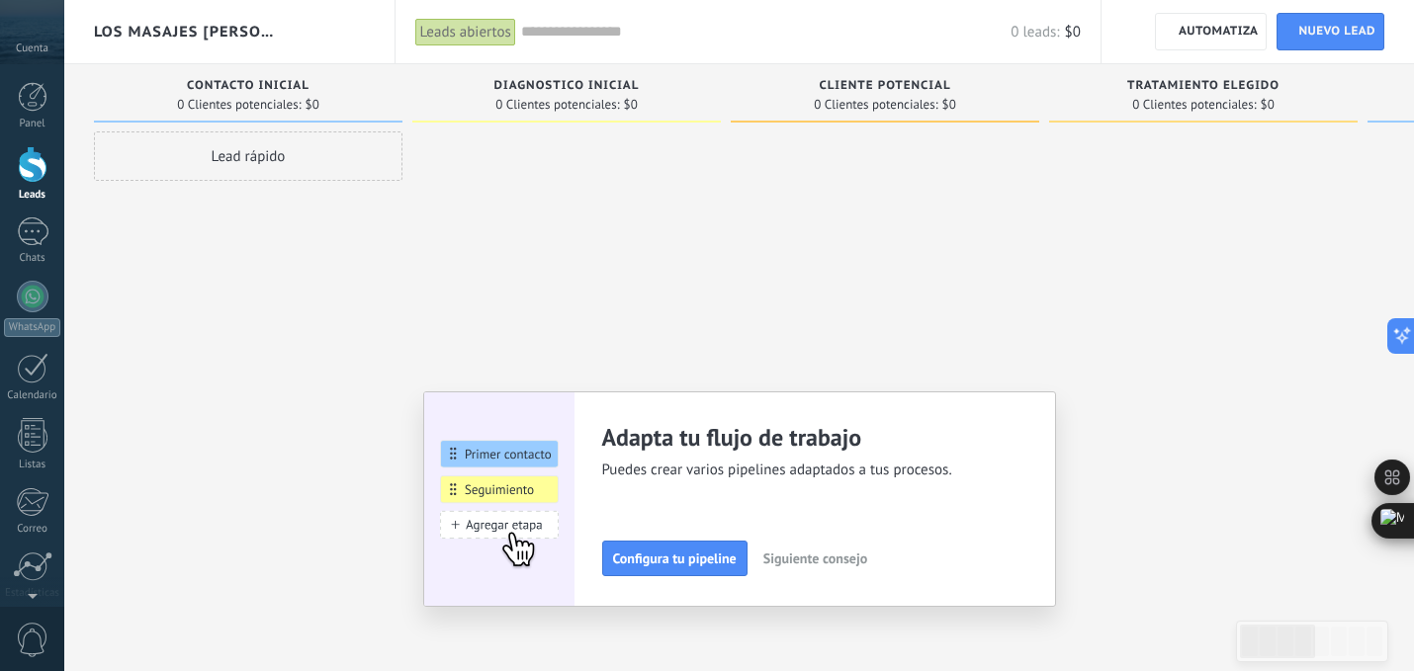
click at [867, 560] on span "Siguiente consejo" at bounding box center [815, 559] width 104 height 14
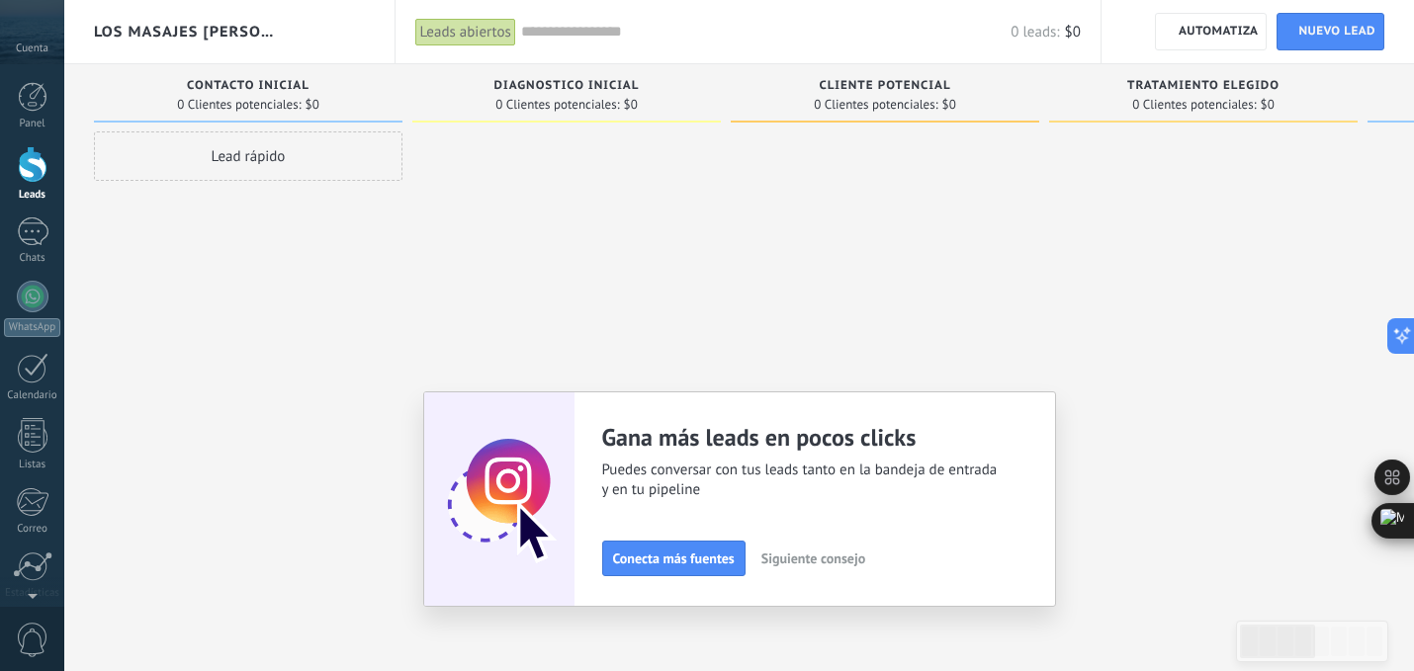
click at [867, 560] on button "Siguiente consejo" at bounding box center [813, 559] width 122 height 30
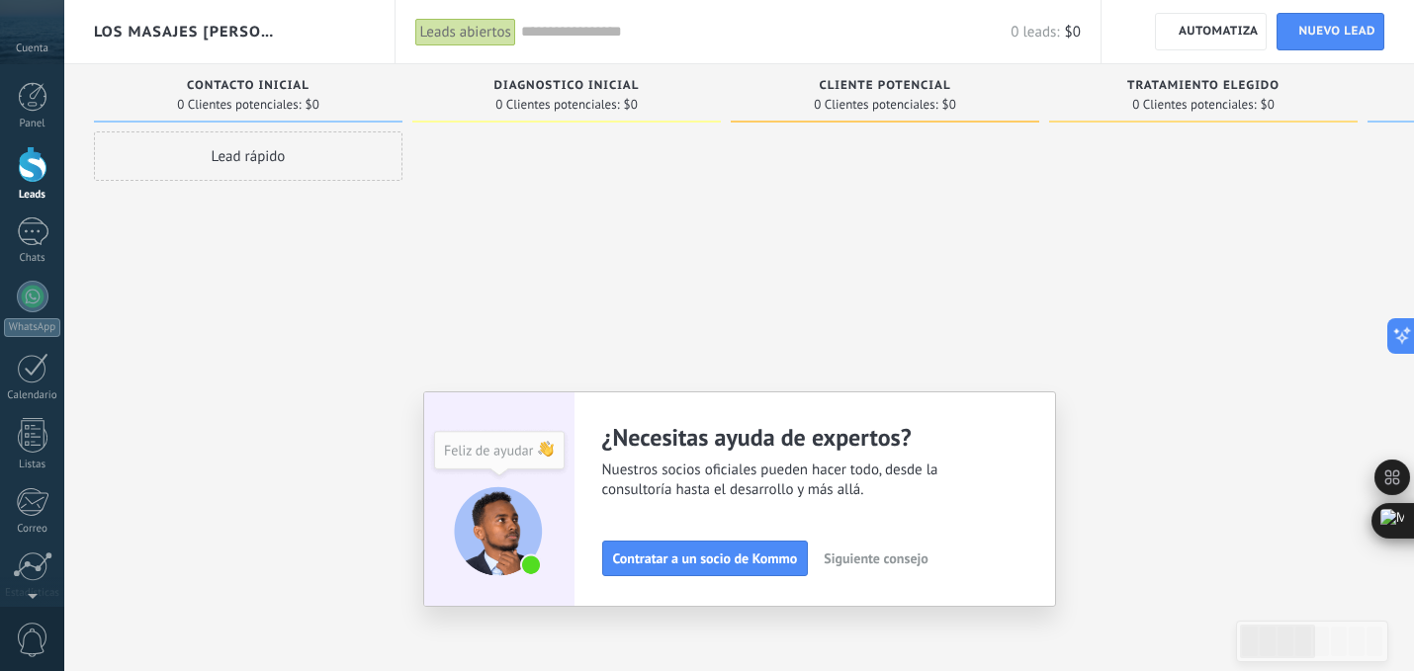
click at [867, 560] on span "Siguiente consejo" at bounding box center [875, 559] width 104 height 14
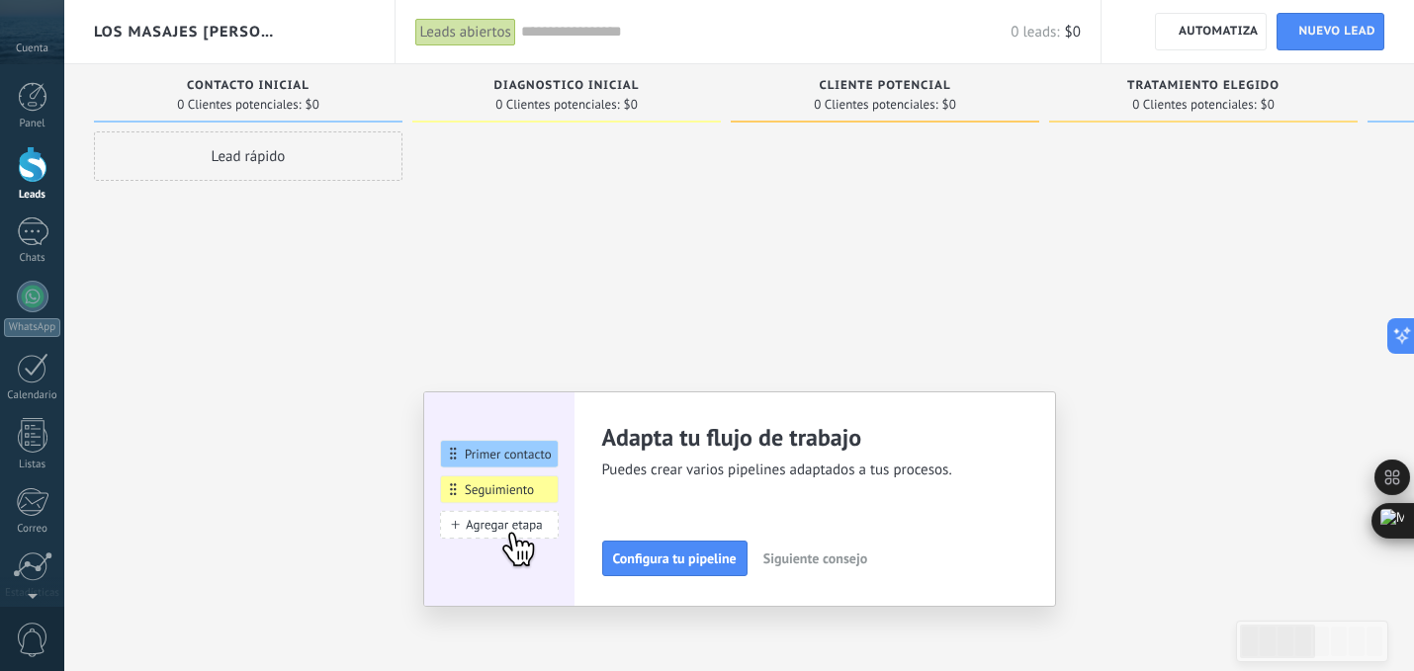
click at [867, 560] on span "Siguiente consejo" at bounding box center [815, 559] width 104 height 14
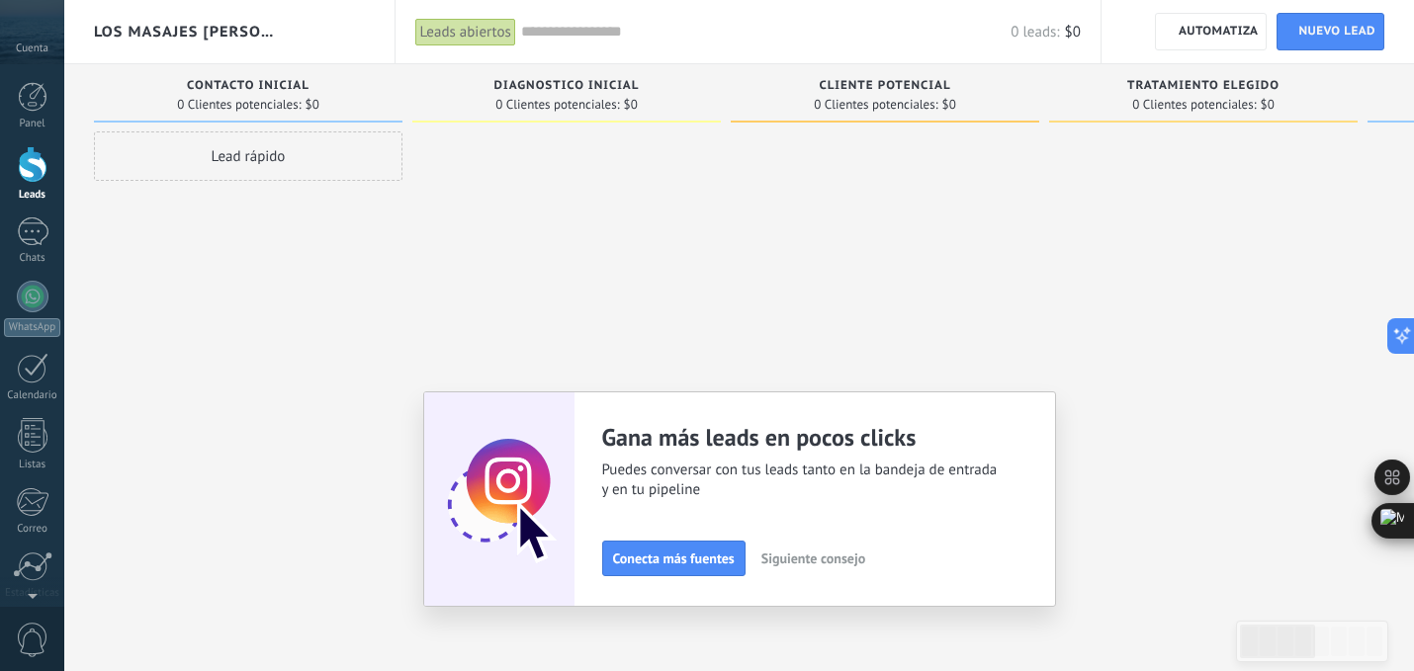
click at [867, 560] on button "Siguiente consejo" at bounding box center [813, 559] width 122 height 30
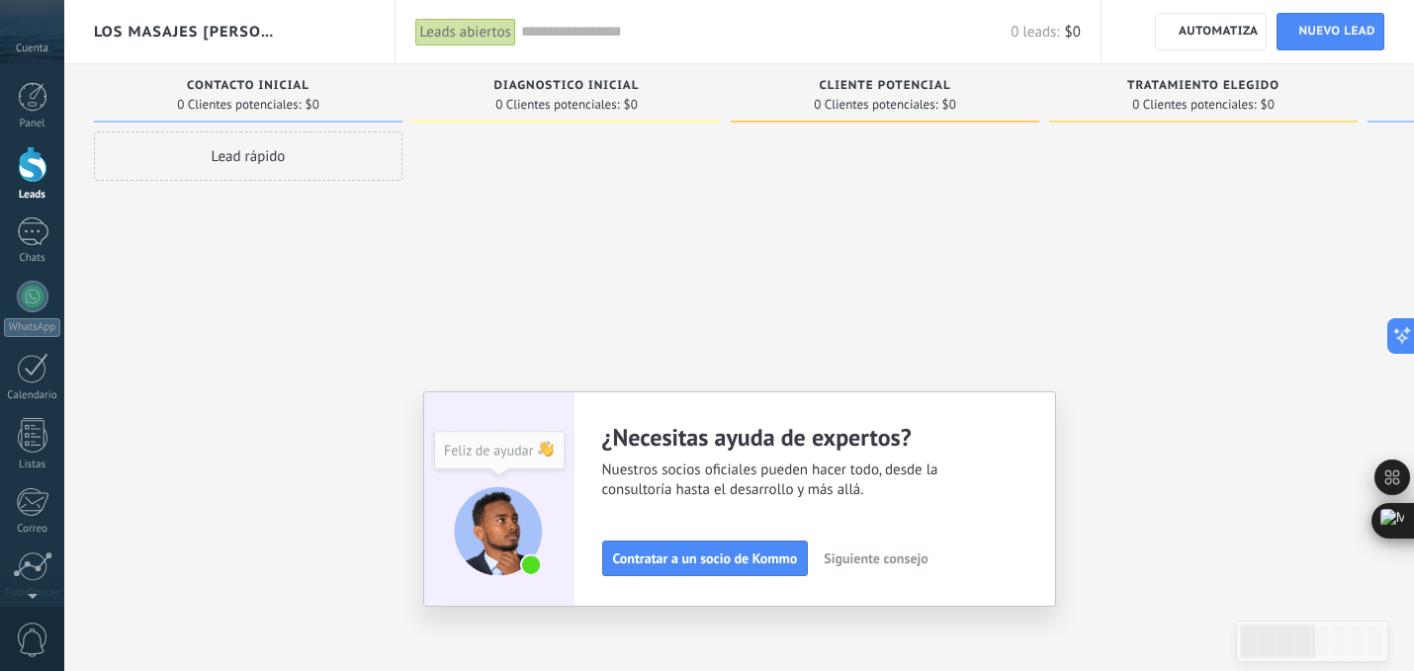
click at [867, 560] on span "Siguiente consejo" at bounding box center [875, 559] width 104 height 14
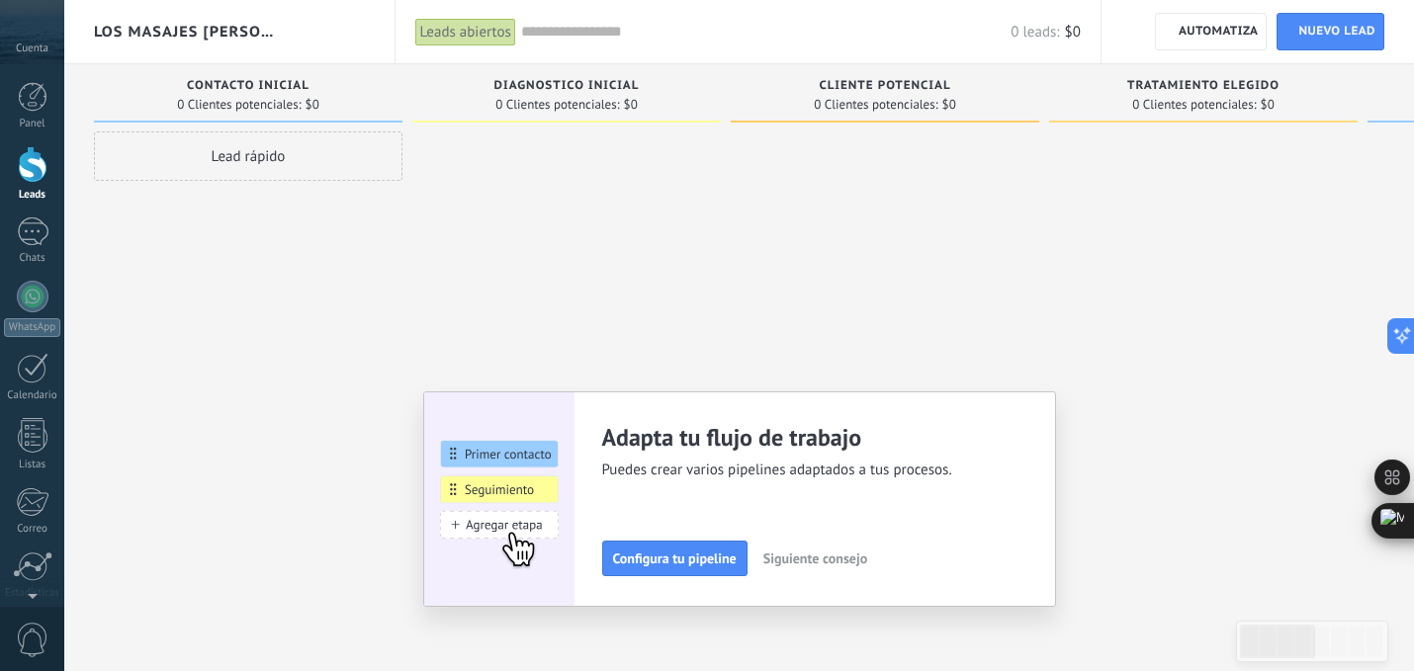
click at [809, 557] on span "Siguiente consejo" at bounding box center [815, 559] width 104 height 14
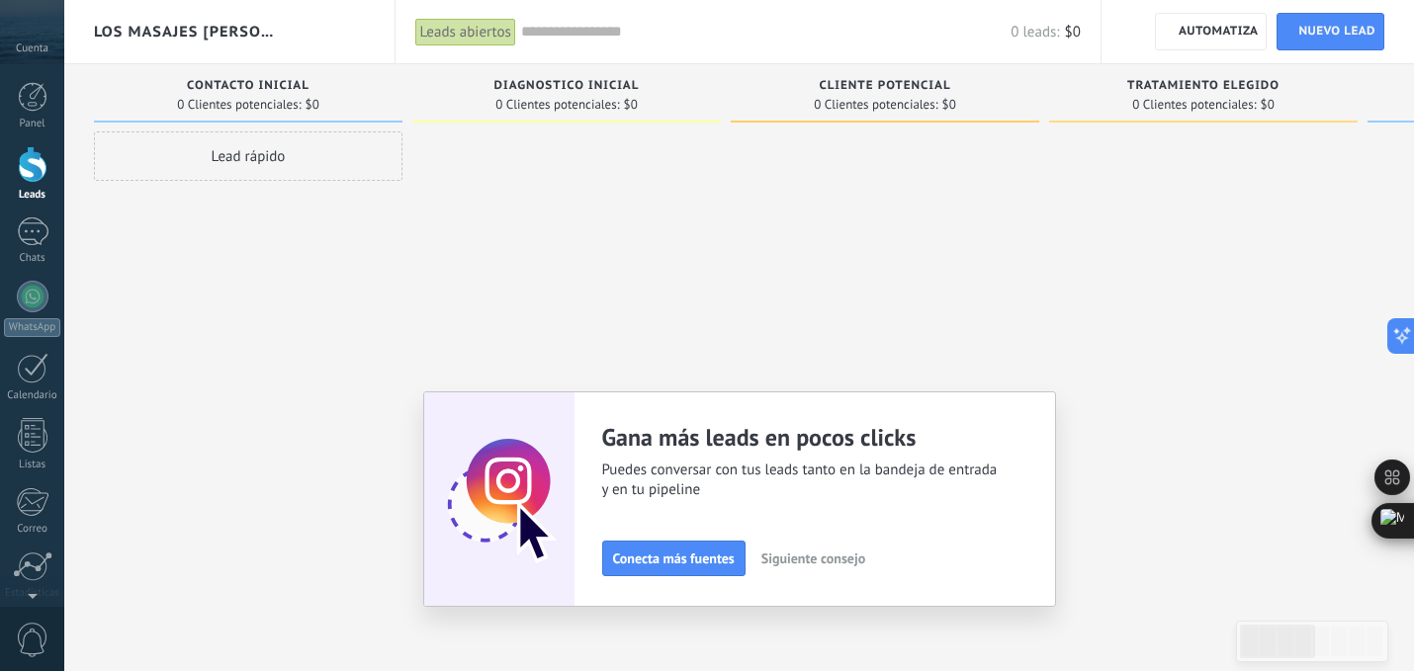
click at [795, 556] on span "Siguiente consejo" at bounding box center [813, 559] width 104 height 14
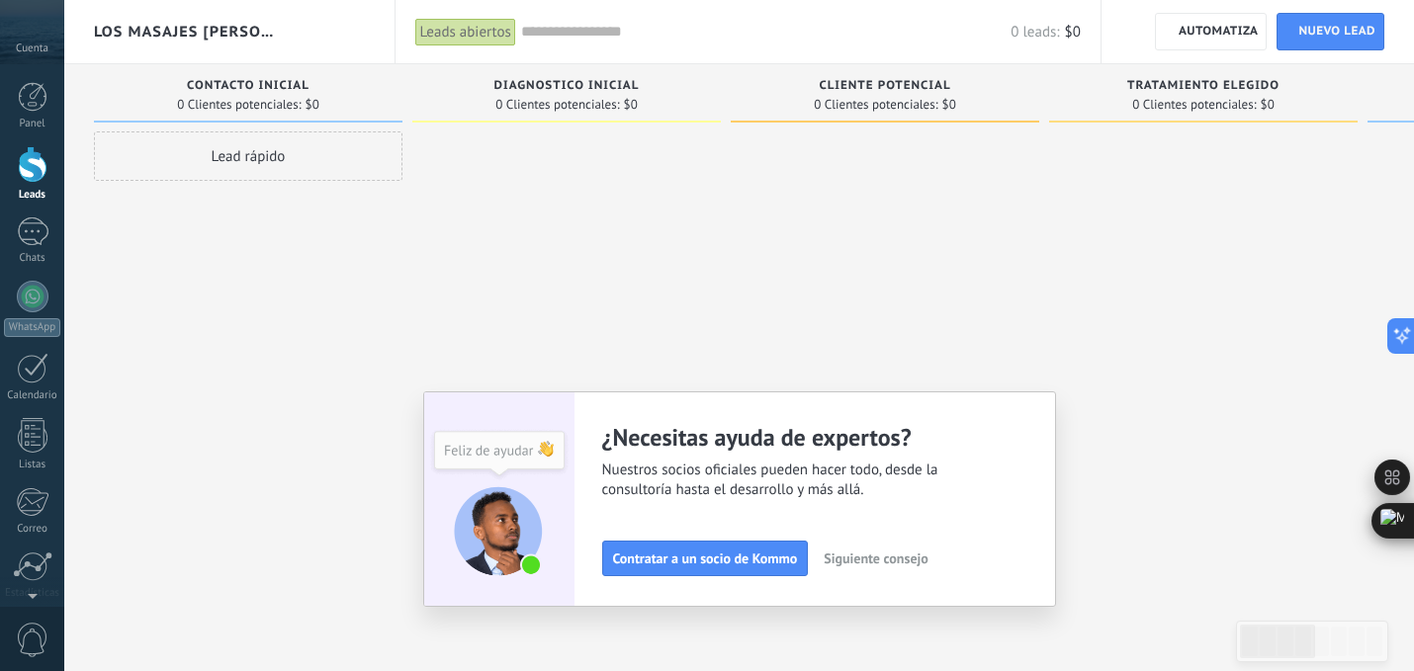
click at [844, 555] on span "Siguiente consejo" at bounding box center [875, 559] width 104 height 14
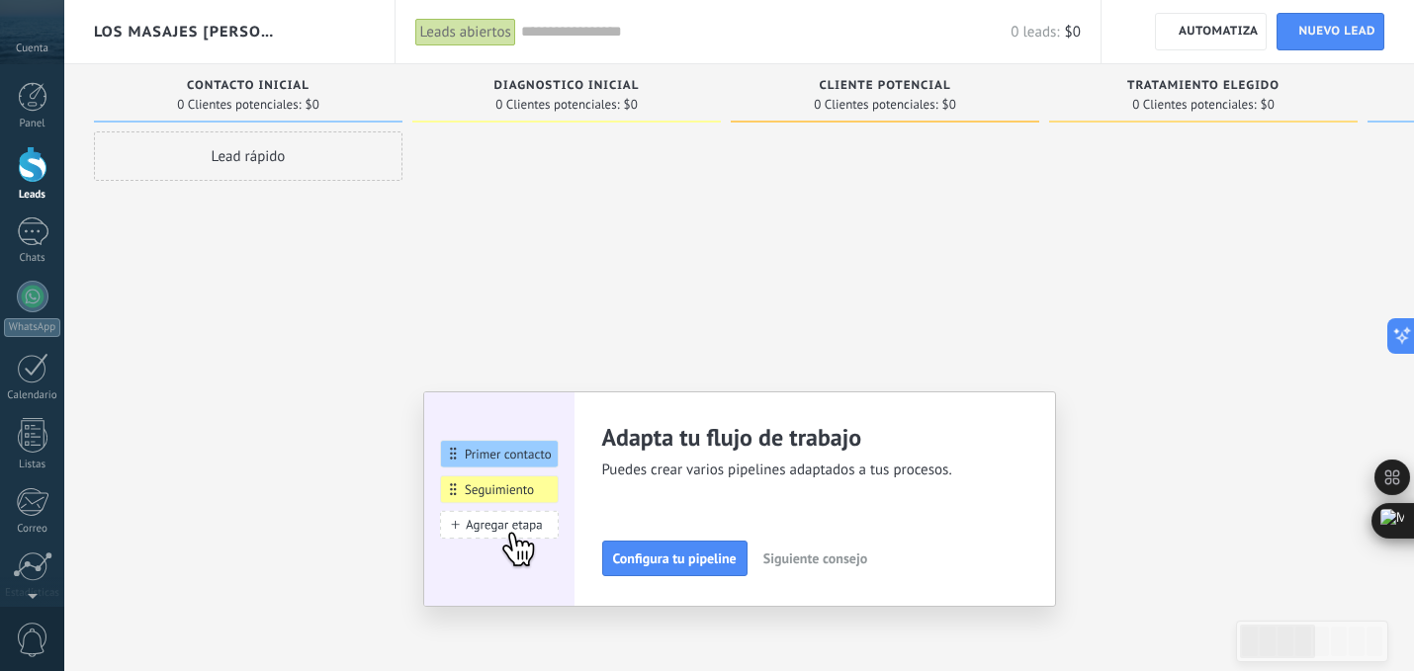
click at [844, 555] on span "Siguiente consejo" at bounding box center [815, 559] width 104 height 14
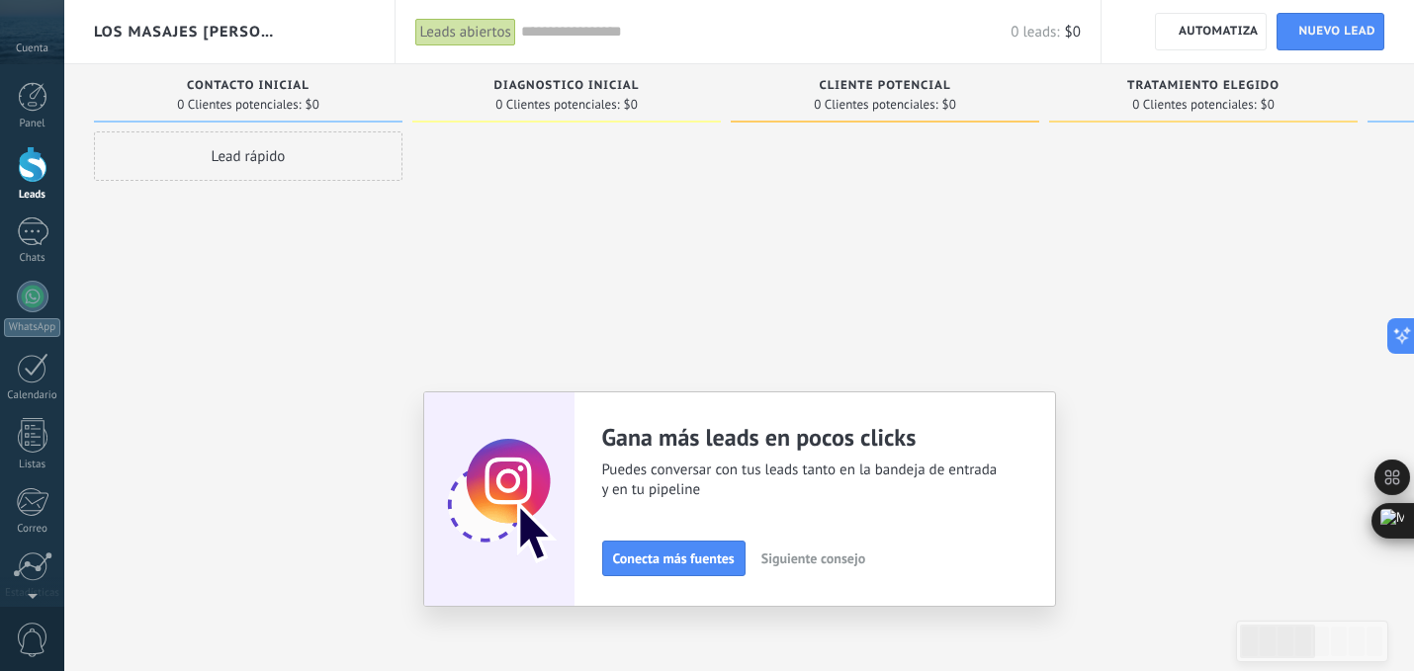
click at [844, 555] on span "Siguiente consejo" at bounding box center [813, 559] width 104 height 14
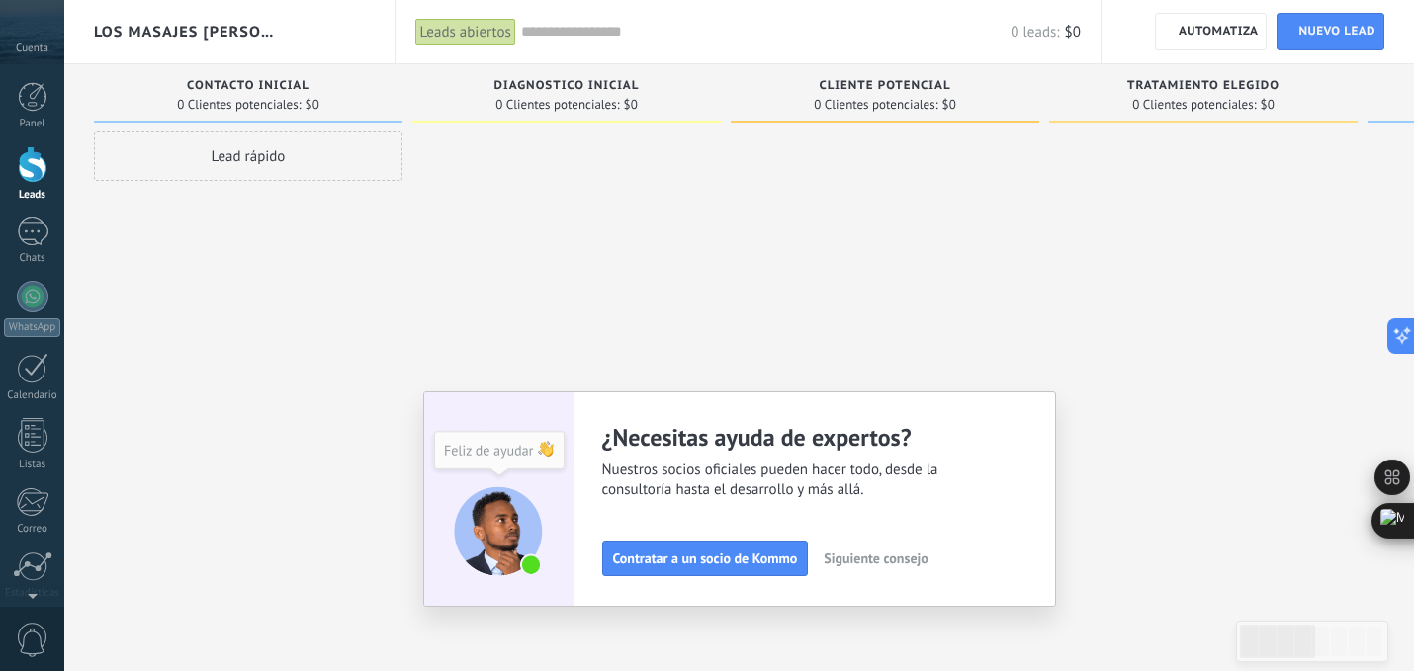
click at [844, 555] on span "Siguiente consejo" at bounding box center [875, 559] width 104 height 14
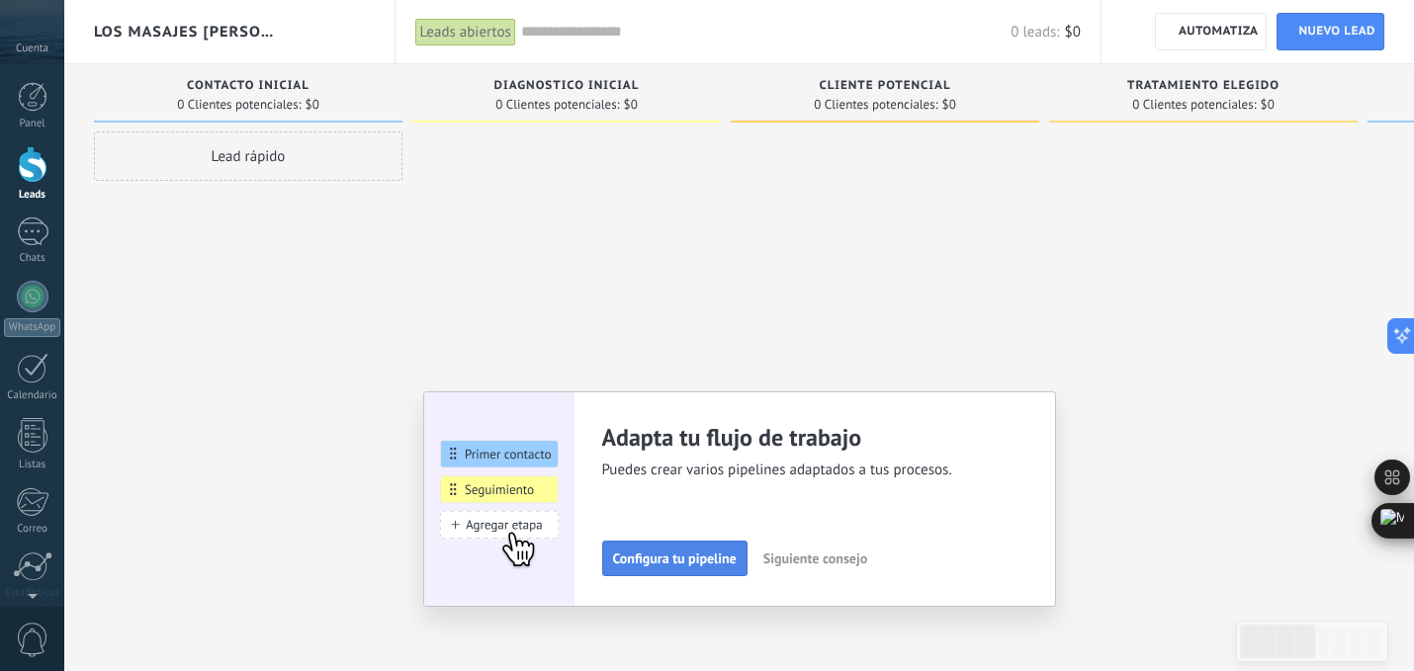
click at [702, 559] on span "Configura tu pipeline" at bounding box center [675, 559] width 124 height 14
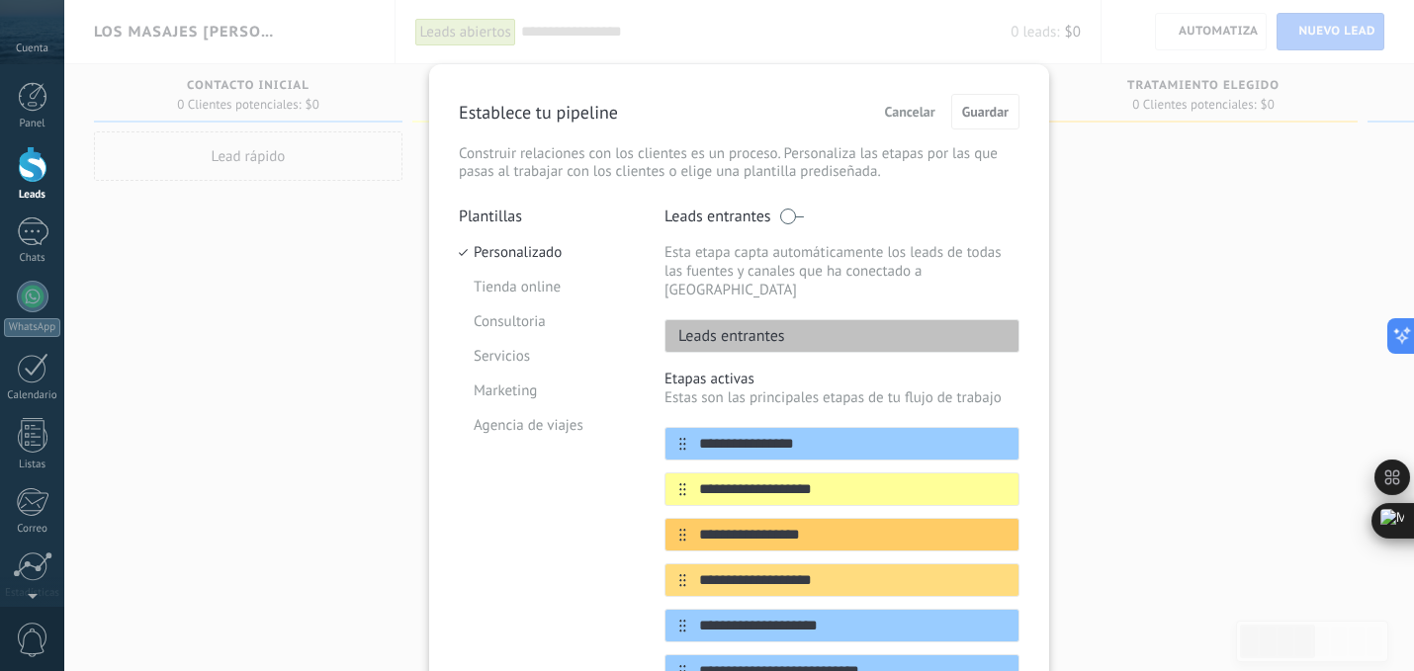
click at [912, 111] on span "Cancelar" at bounding box center [910, 112] width 50 height 14
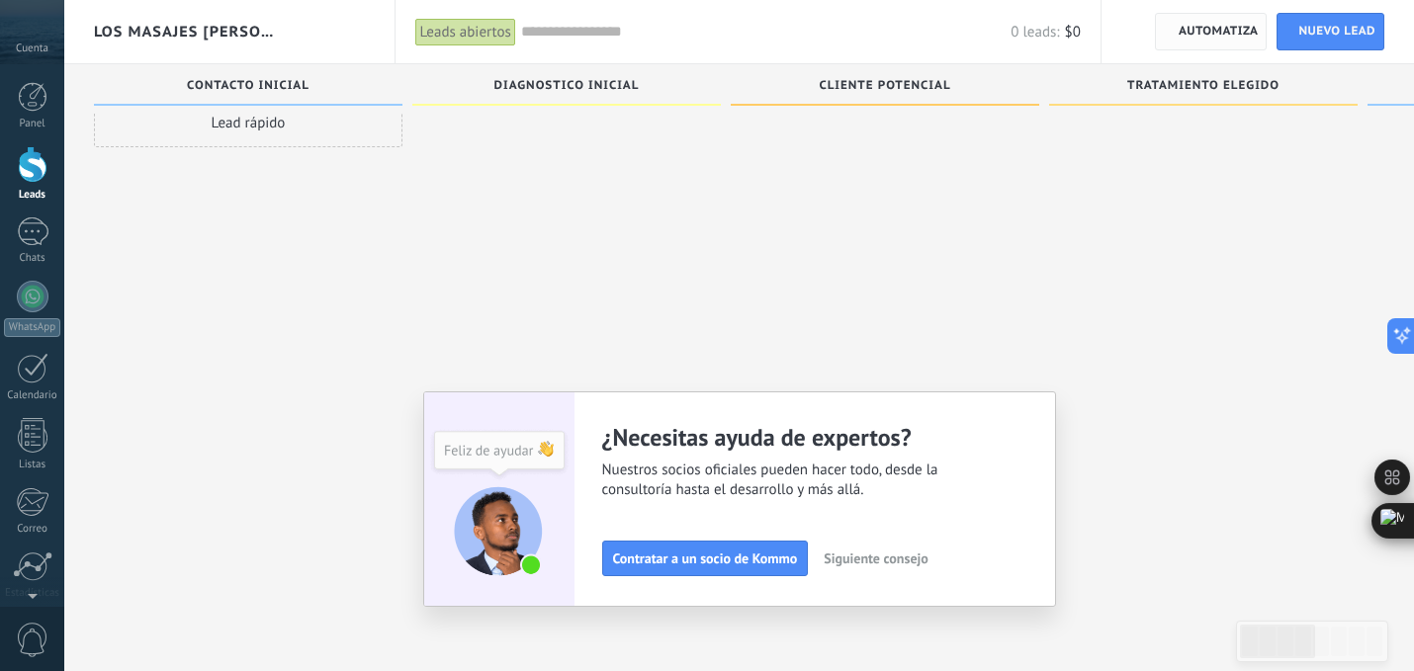
click at [1195, 34] on span "Automatiza" at bounding box center [1218, 32] width 80 height 36
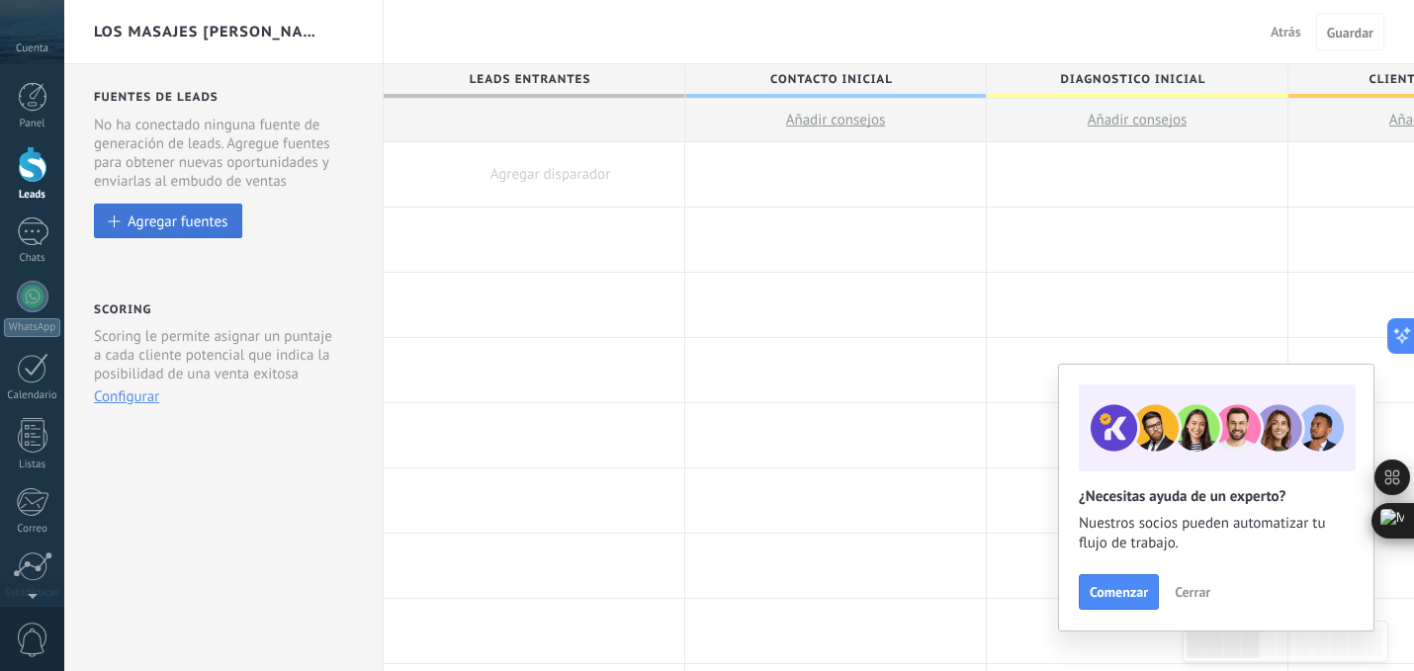
click at [161, 221] on div "Agregar fuentes" at bounding box center [178, 221] width 100 height 17
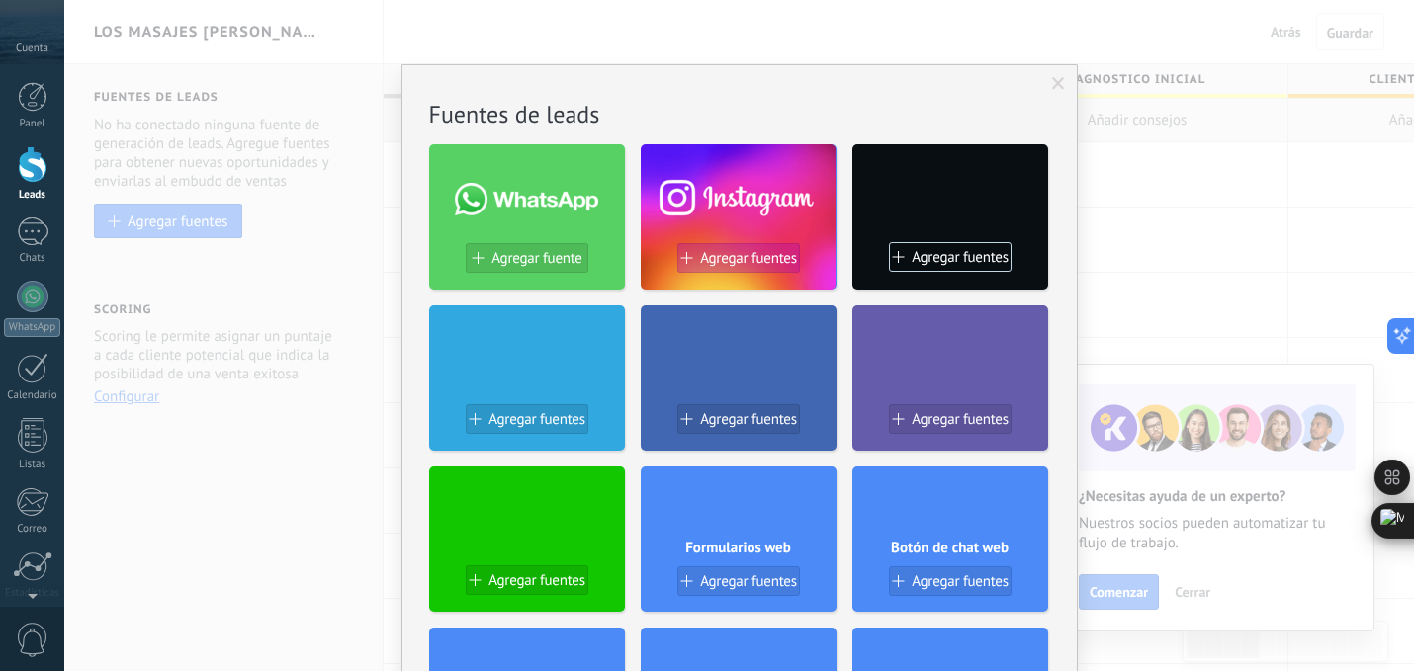
click at [700, 254] on span "Agregar fuentes" at bounding box center [748, 258] width 97 height 17
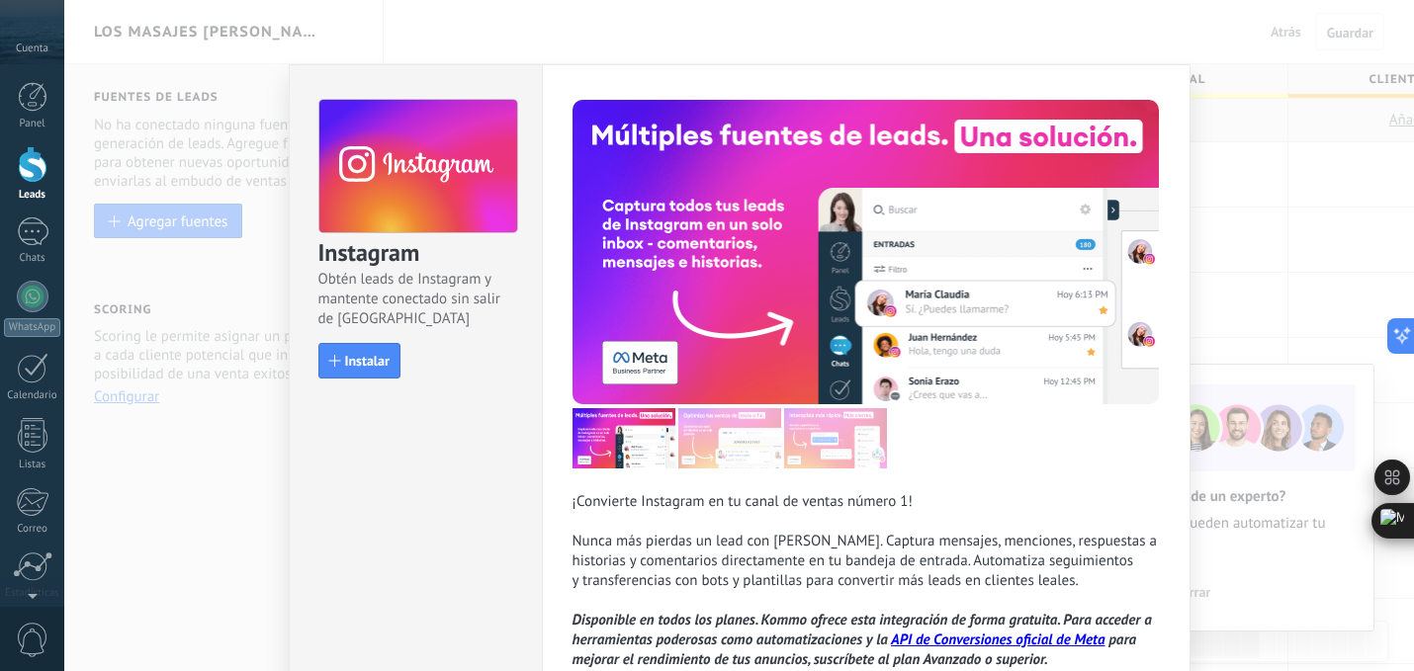
scroll to position [129, 0]
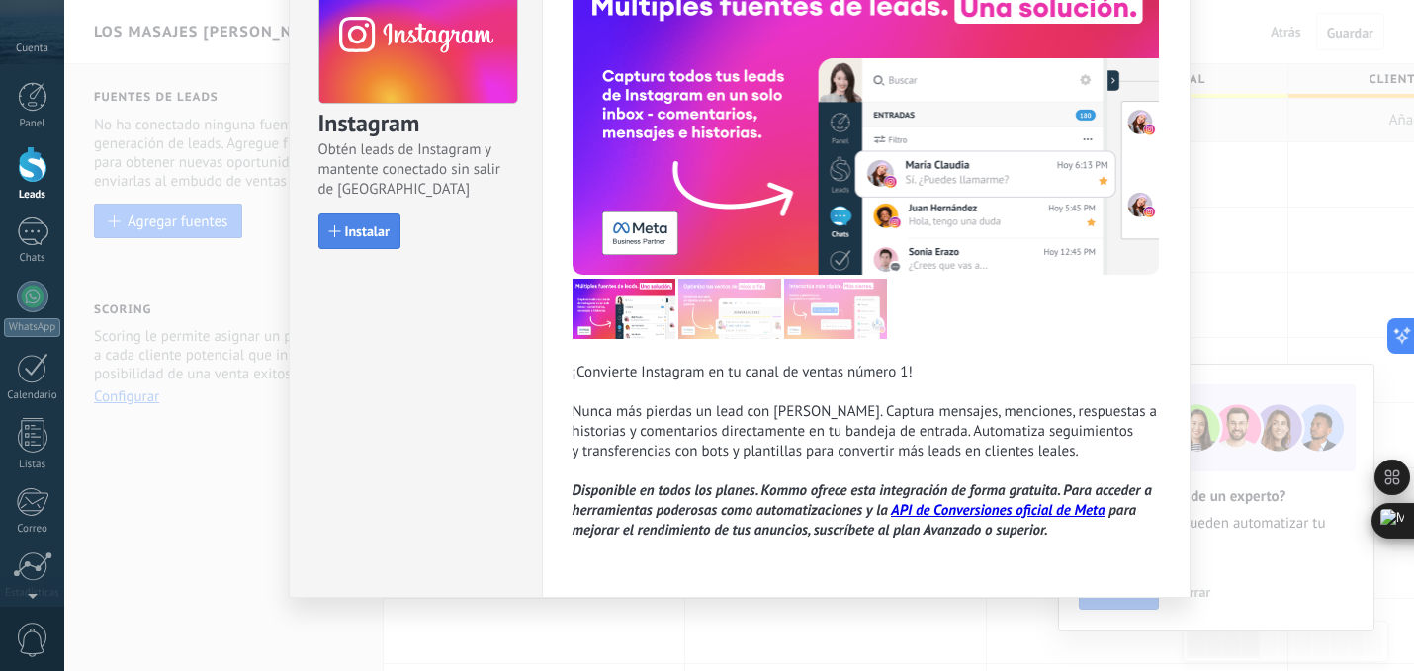
click at [362, 224] on span "Instalar" at bounding box center [367, 231] width 44 height 14
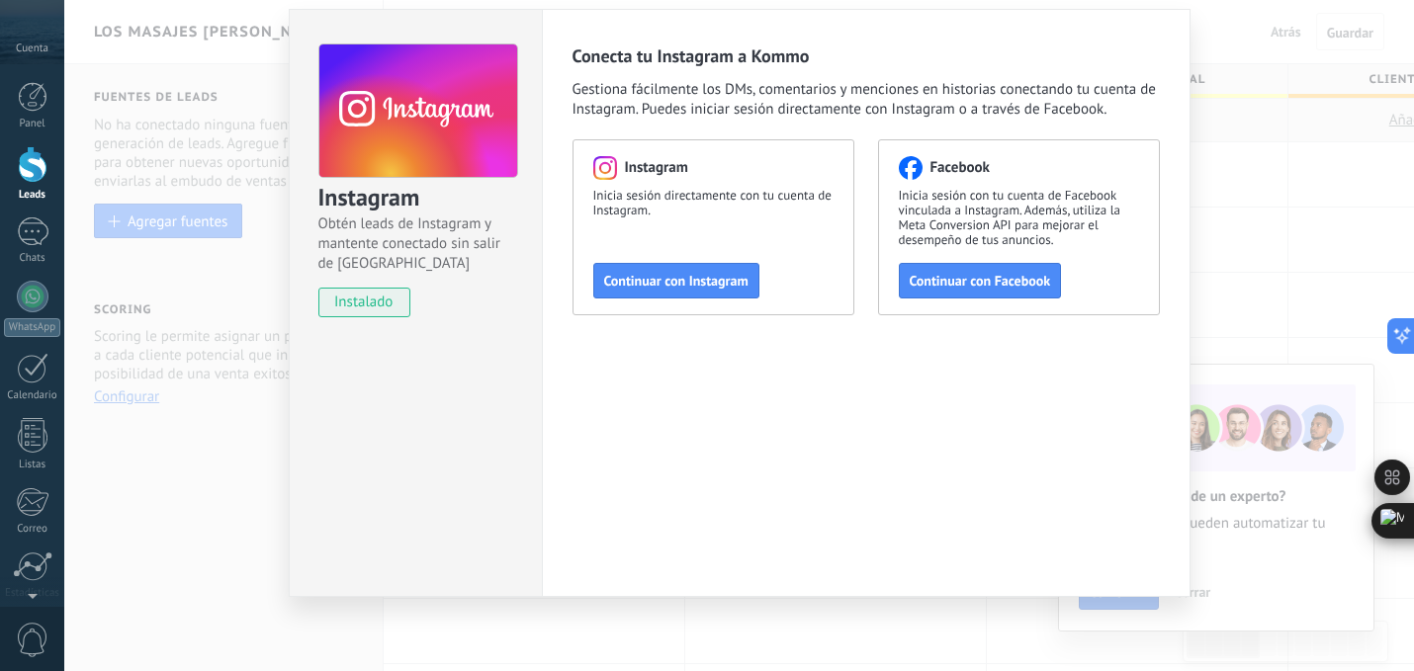
scroll to position [55, 0]
click at [693, 274] on span "Continuar con Instagram" at bounding box center [676, 281] width 144 height 14
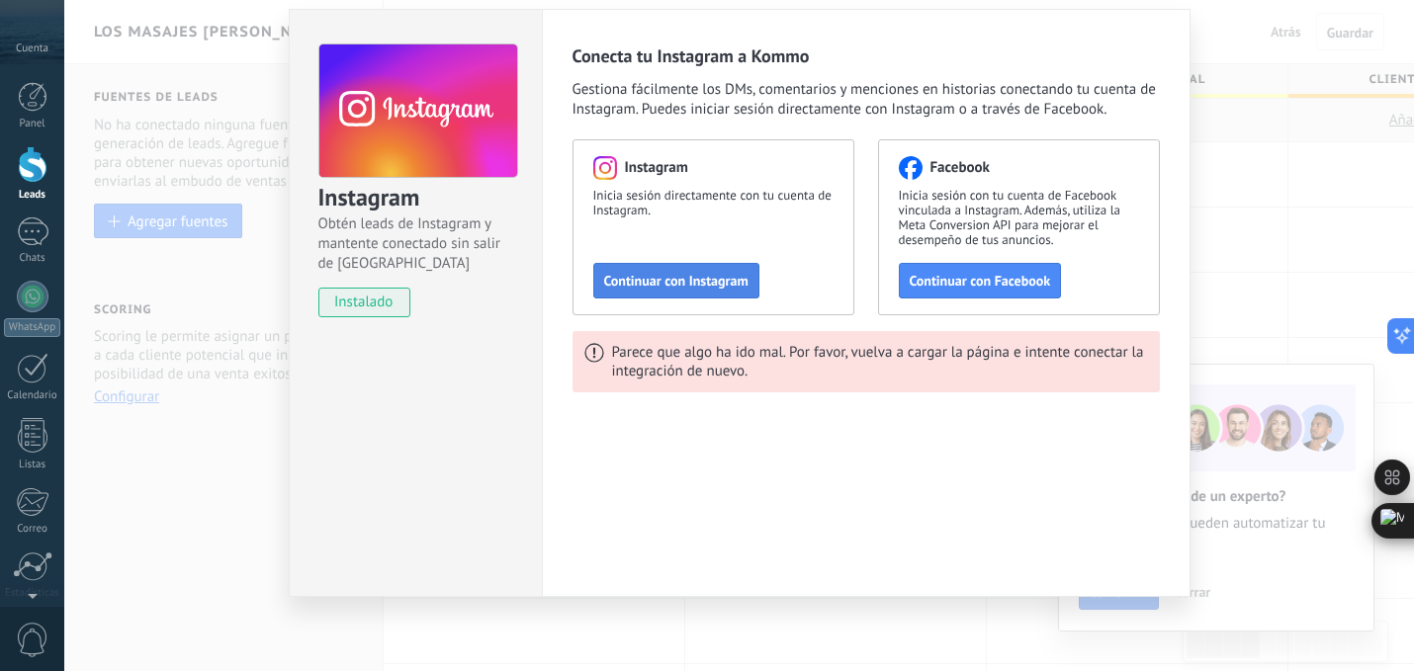
click at [637, 287] on span "Continuar con Instagram" at bounding box center [676, 281] width 144 height 14
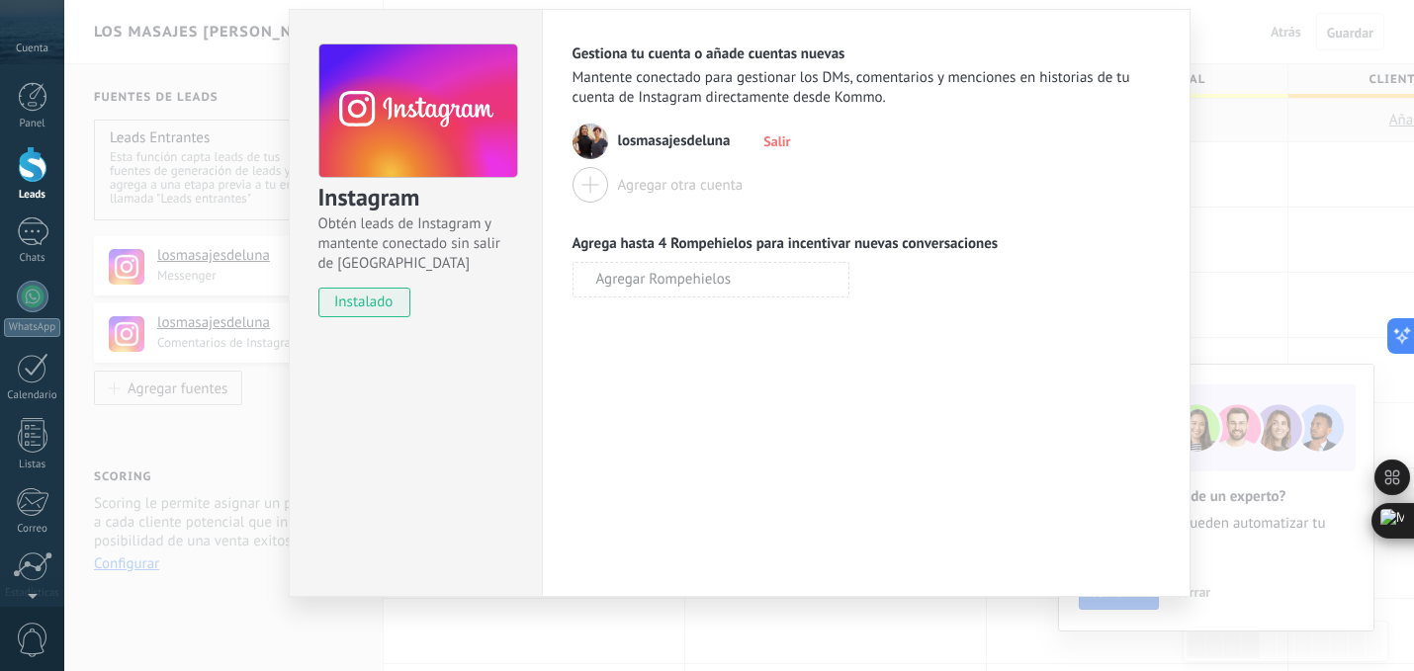
click at [1163, 30] on div "Gestiona tu cuenta o añade cuentas nuevas Mantente conectado para gestionar los…" at bounding box center [866, 303] width 648 height 588
click at [149, 182] on div "Instagram Obtén leads de Instagram y mantente conectado sin salir de Kommo inst…" at bounding box center [738, 335] width 1349 height 671
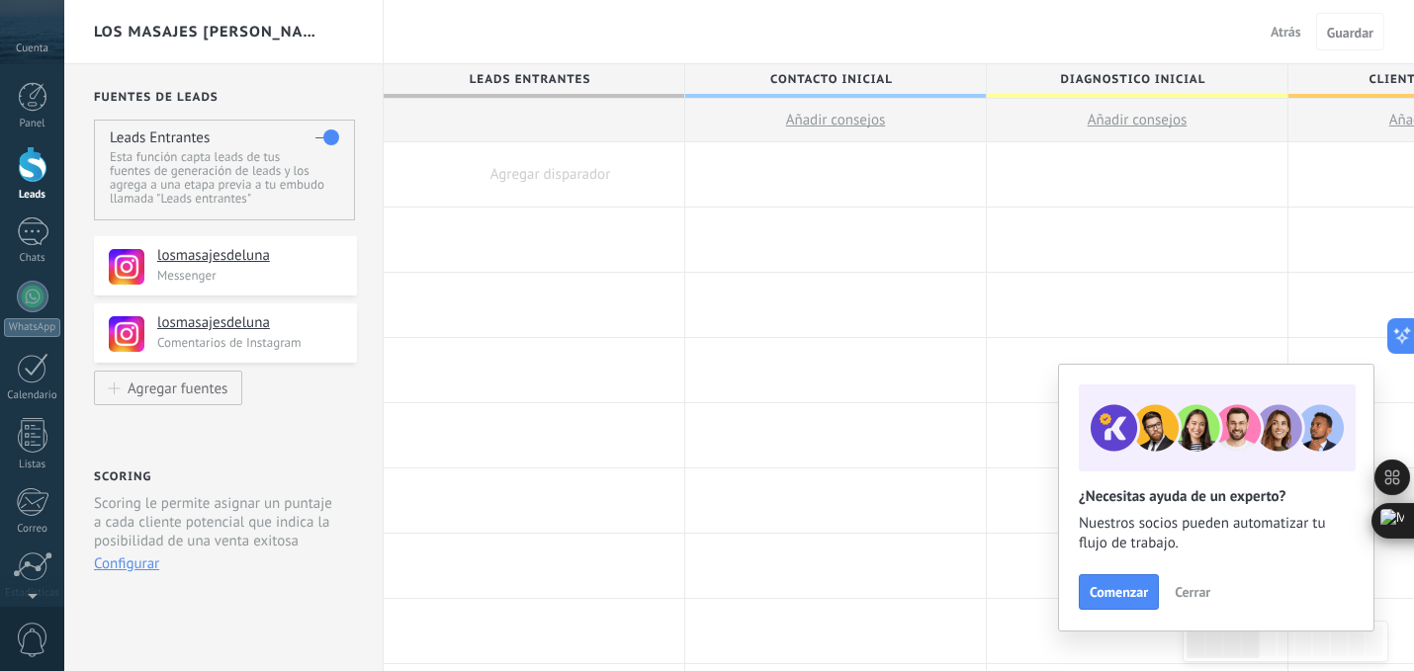
scroll to position [0, 0]
click at [1353, 42] on button "Guardar" at bounding box center [1350, 32] width 68 height 38
click at [1345, 22] on button "Guardar" at bounding box center [1350, 32] width 68 height 38
click at [1345, 28] on span "Guardar" at bounding box center [1350, 33] width 46 height 14
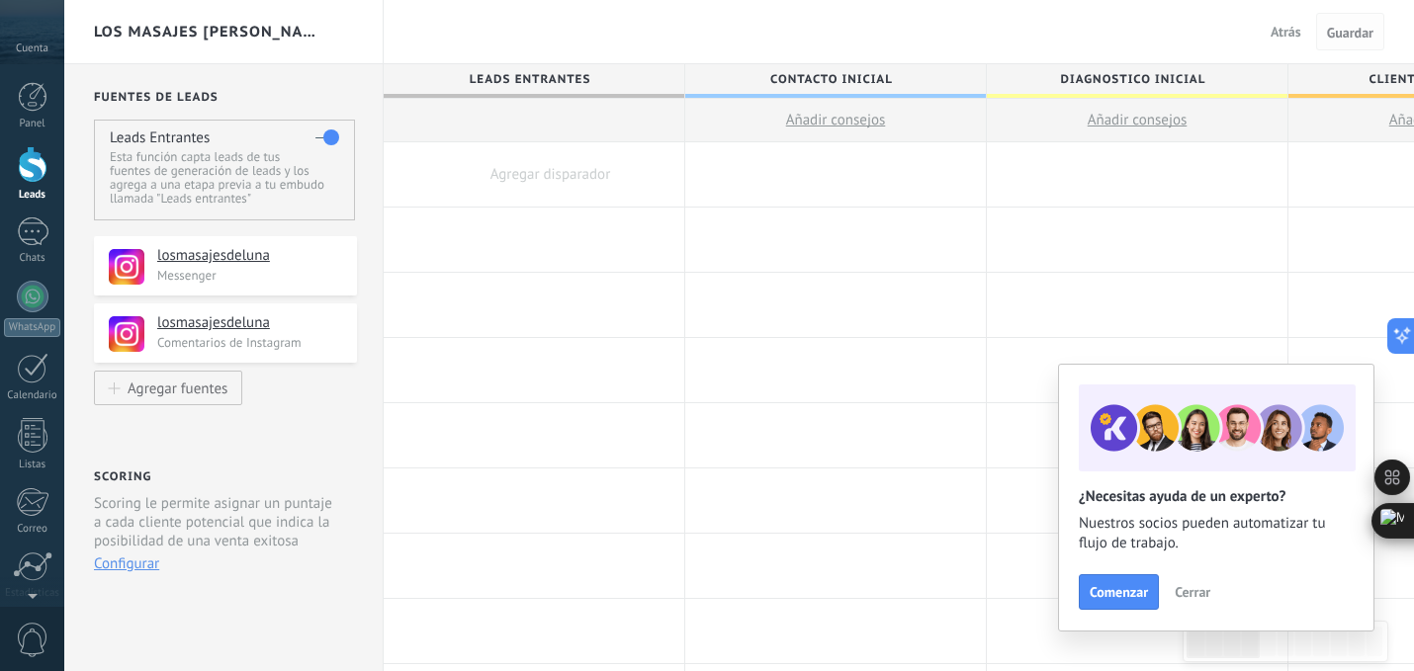
click at [1345, 28] on span "Guardar" at bounding box center [1350, 33] width 46 height 14
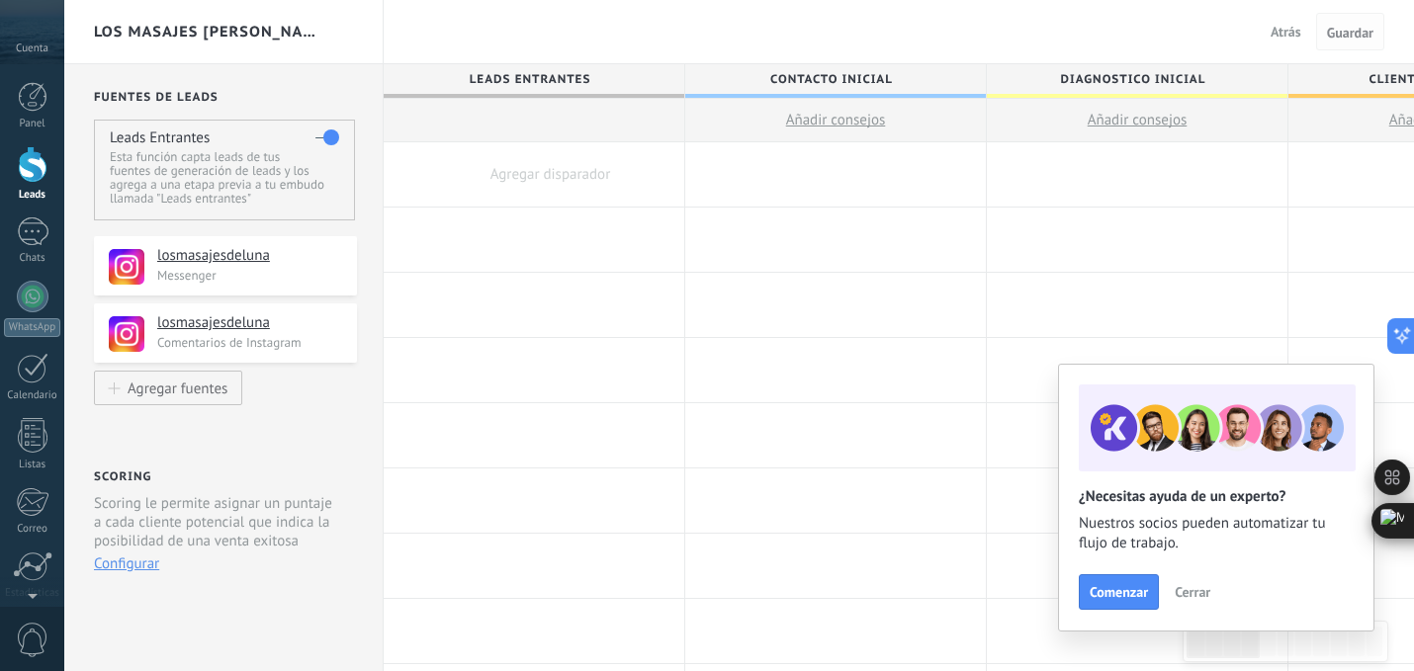
click at [1345, 28] on span "Guardar" at bounding box center [1350, 33] width 46 height 14
click at [1185, 588] on span "Cerrar" at bounding box center [1192, 592] width 36 height 14
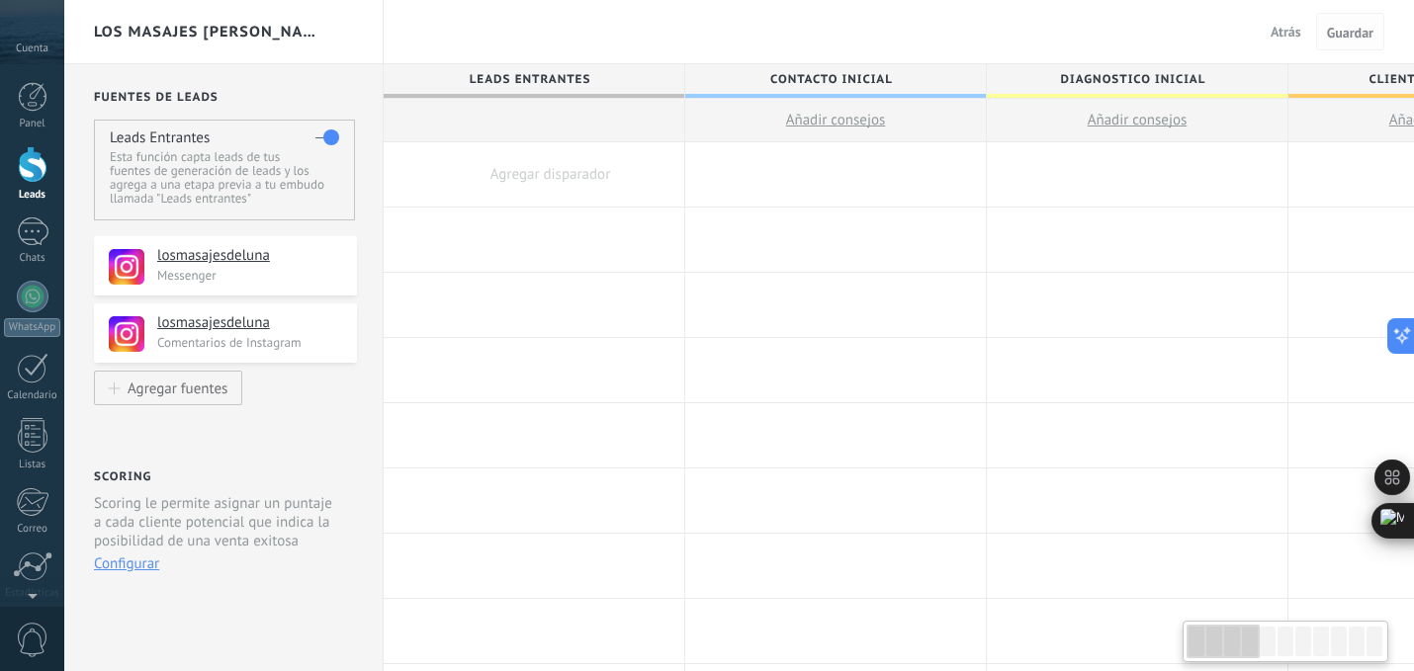
click at [1338, 29] on span "Guardar" at bounding box center [1350, 33] width 46 height 14
click at [1338, 28] on span "Guardar" at bounding box center [1350, 33] width 46 height 14
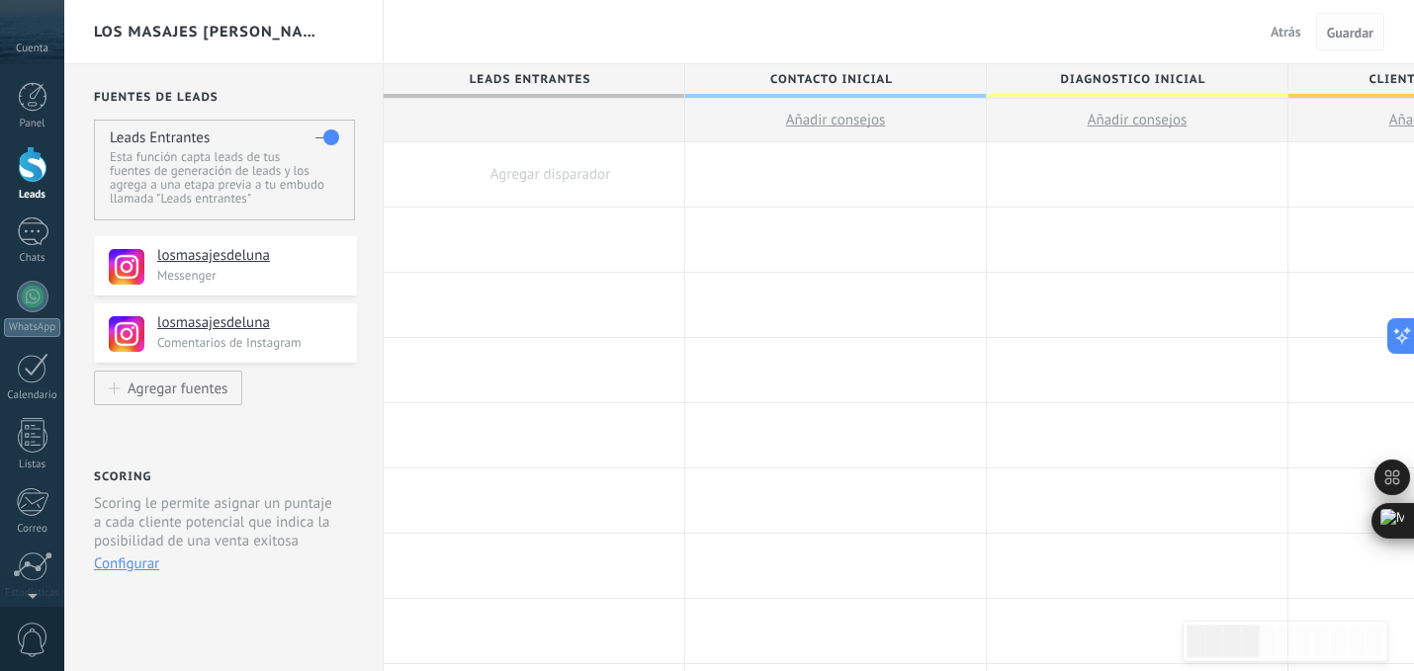
click at [1338, 28] on span "Guardar" at bounding box center [1350, 33] width 46 height 14
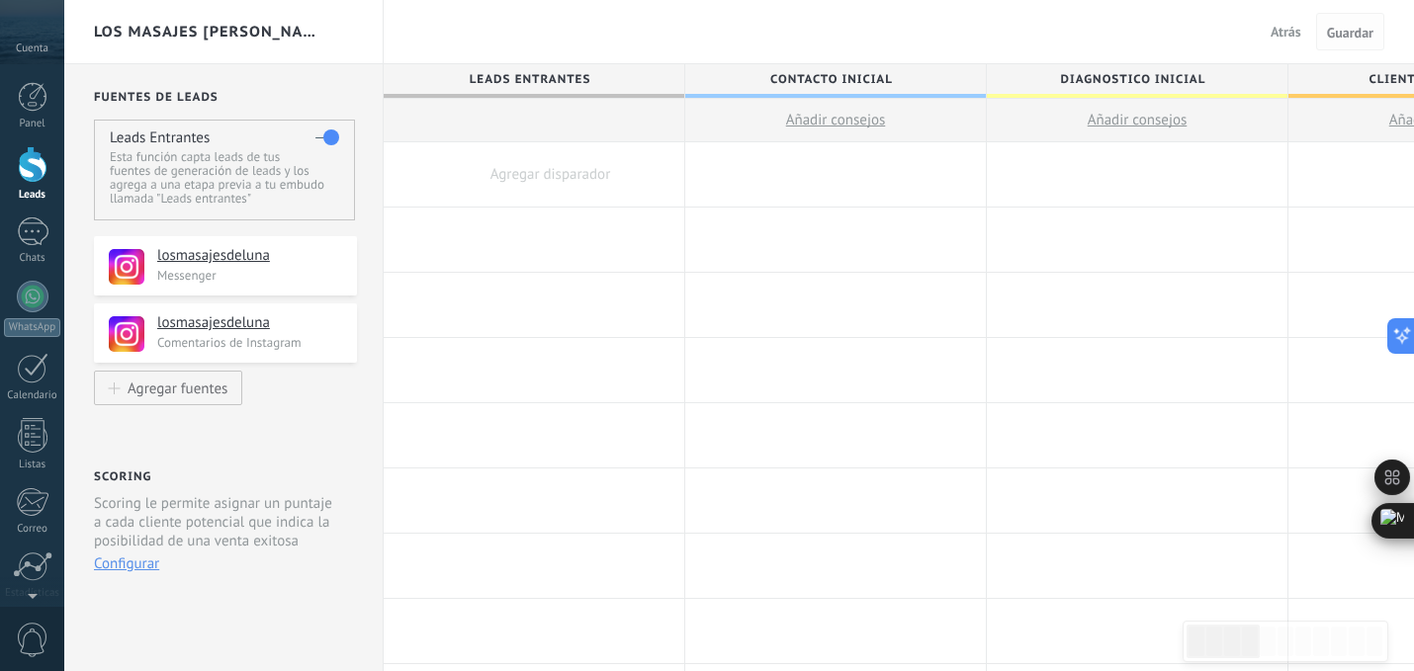
click at [1338, 28] on span "Guardar" at bounding box center [1350, 33] width 46 height 14
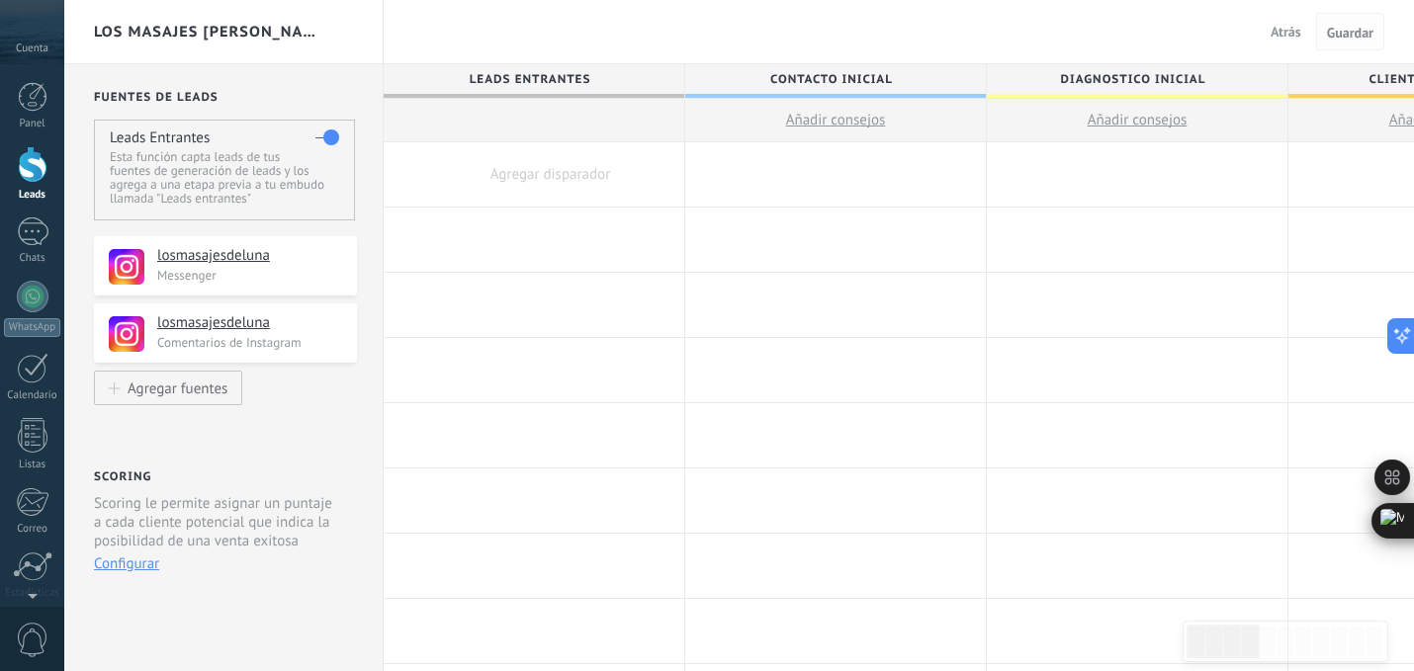
click at [1338, 28] on span "Guardar" at bounding box center [1350, 33] width 46 height 14
click at [1347, 37] on span "Guardar" at bounding box center [1350, 33] width 46 height 14
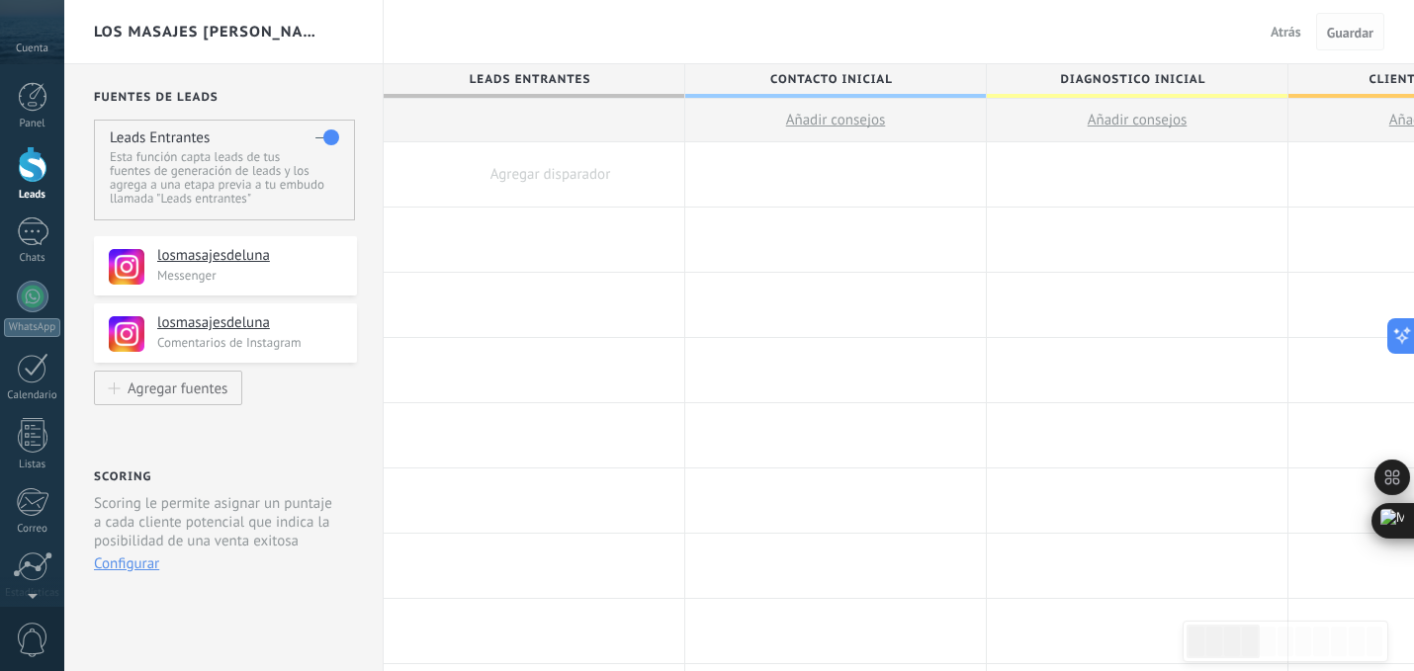
click at [1347, 37] on span "Guardar" at bounding box center [1350, 33] width 46 height 14
click at [1284, 34] on span "Atrás" at bounding box center [1285, 32] width 31 height 18
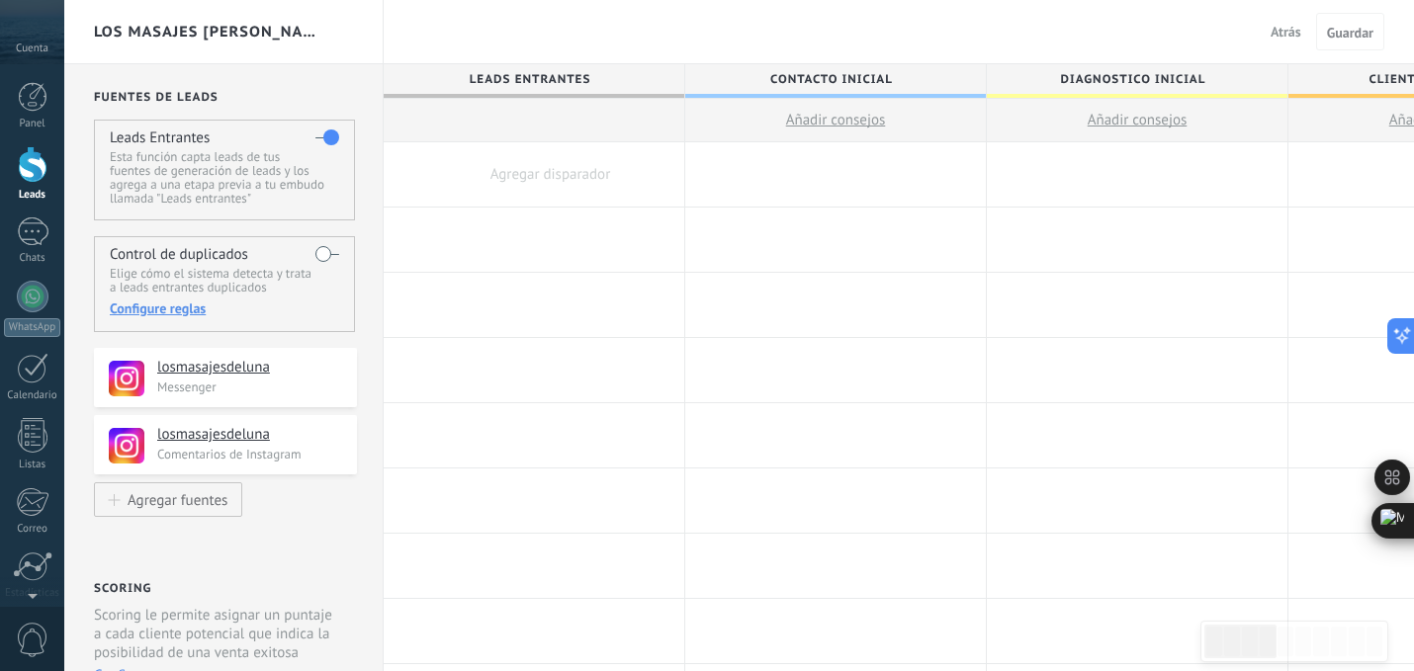
click at [1276, 41] on button "Atrás" at bounding box center [1285, 32] width 46 height 30
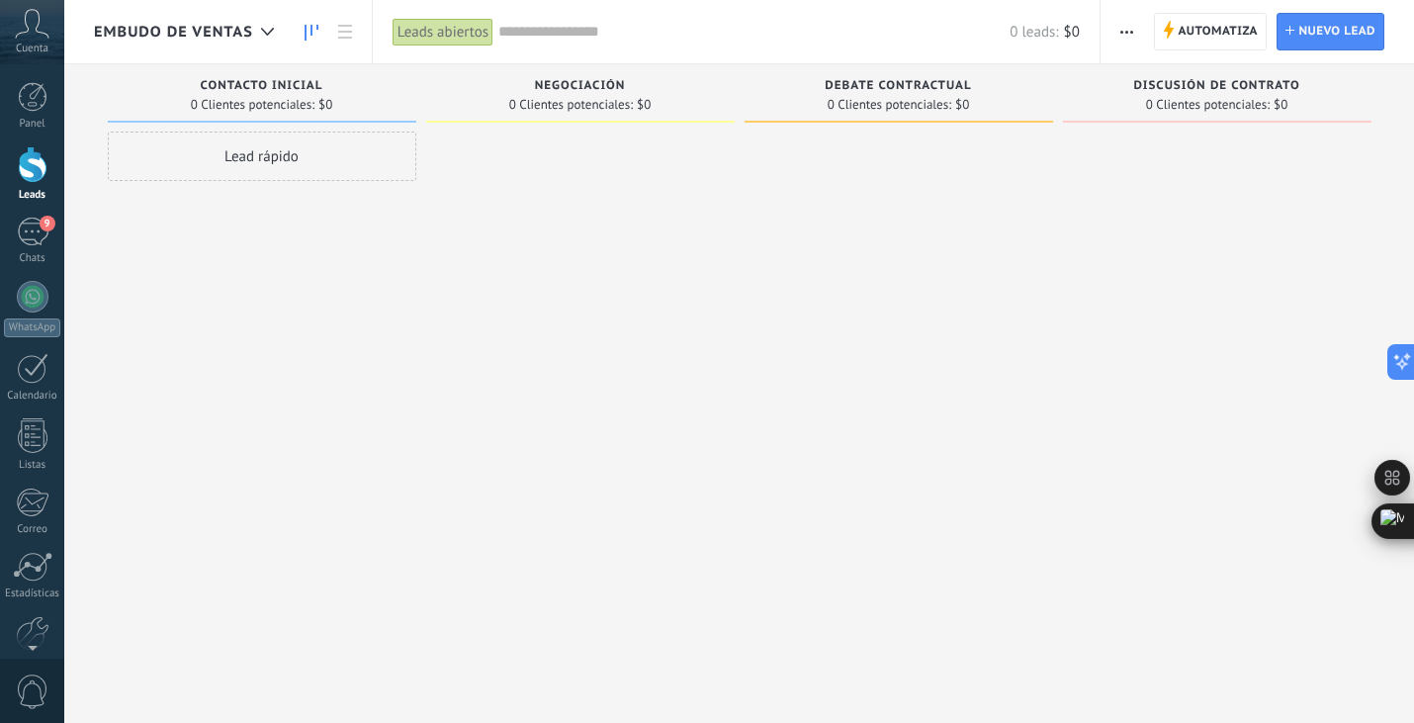
click at [169, 33] on span "Embudo de ventas" at bounding box center [173, 32] width 159 height 19
click at [262, 33] on icon at bounding box center [267, 32] width 13 height 8
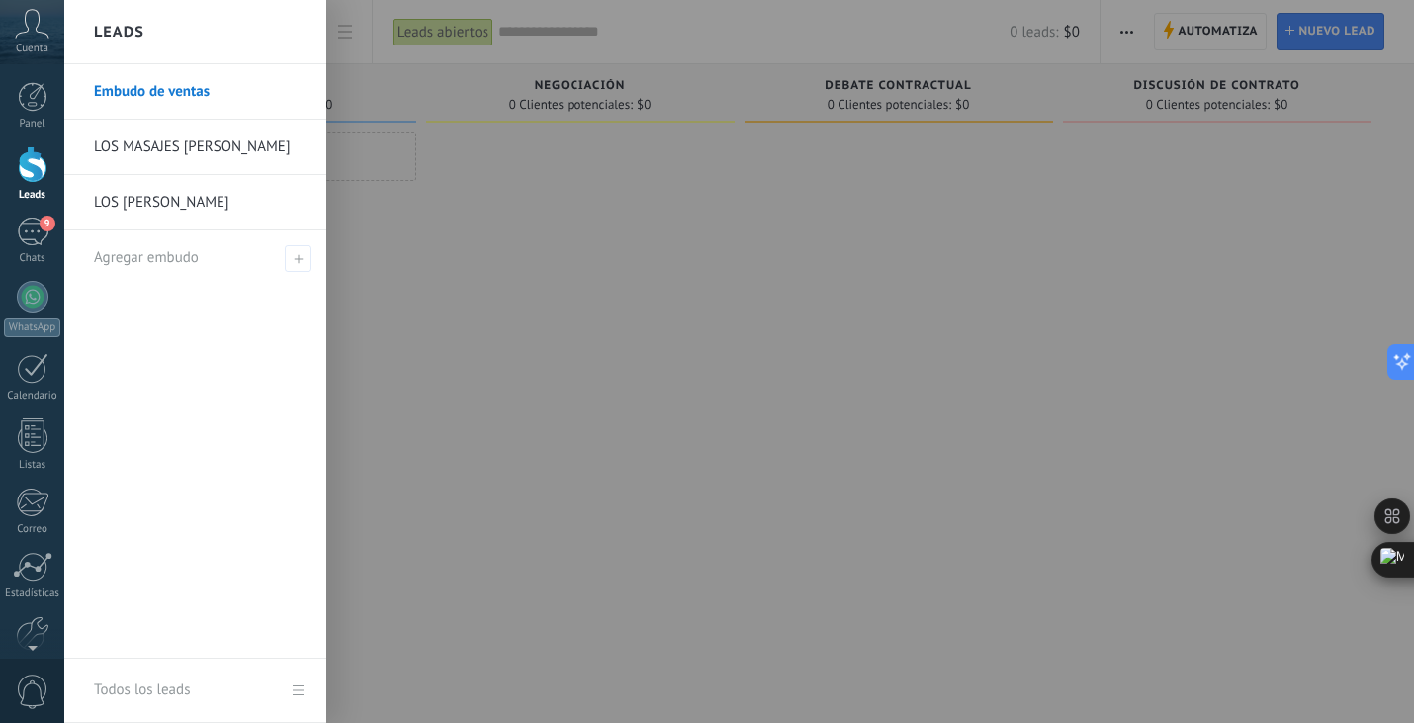
click at [235, 206] on link "LOS [PERSON_NAME]" at bounding box center [200, 202] width 213 height 55
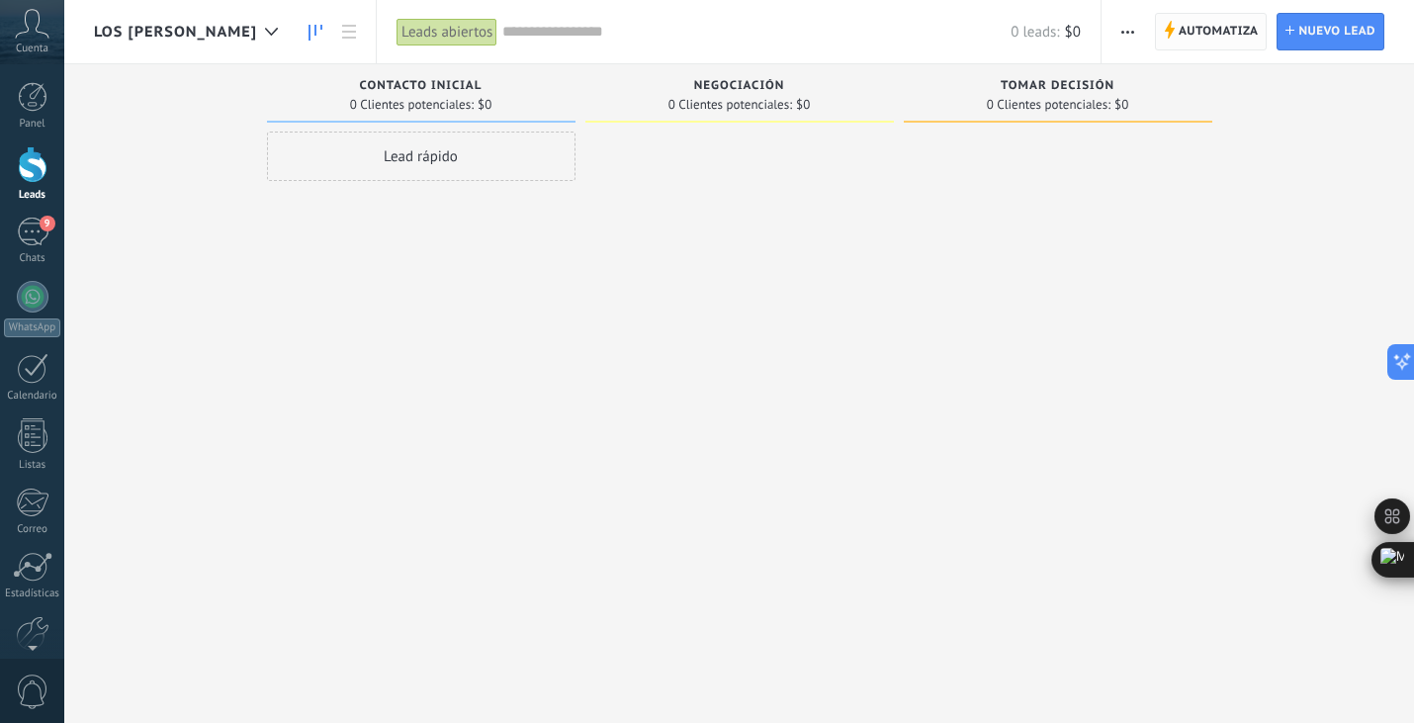
click at [1201, 43] on span "Automatiza" at bounding box center [1218, 32] width 80 height 36
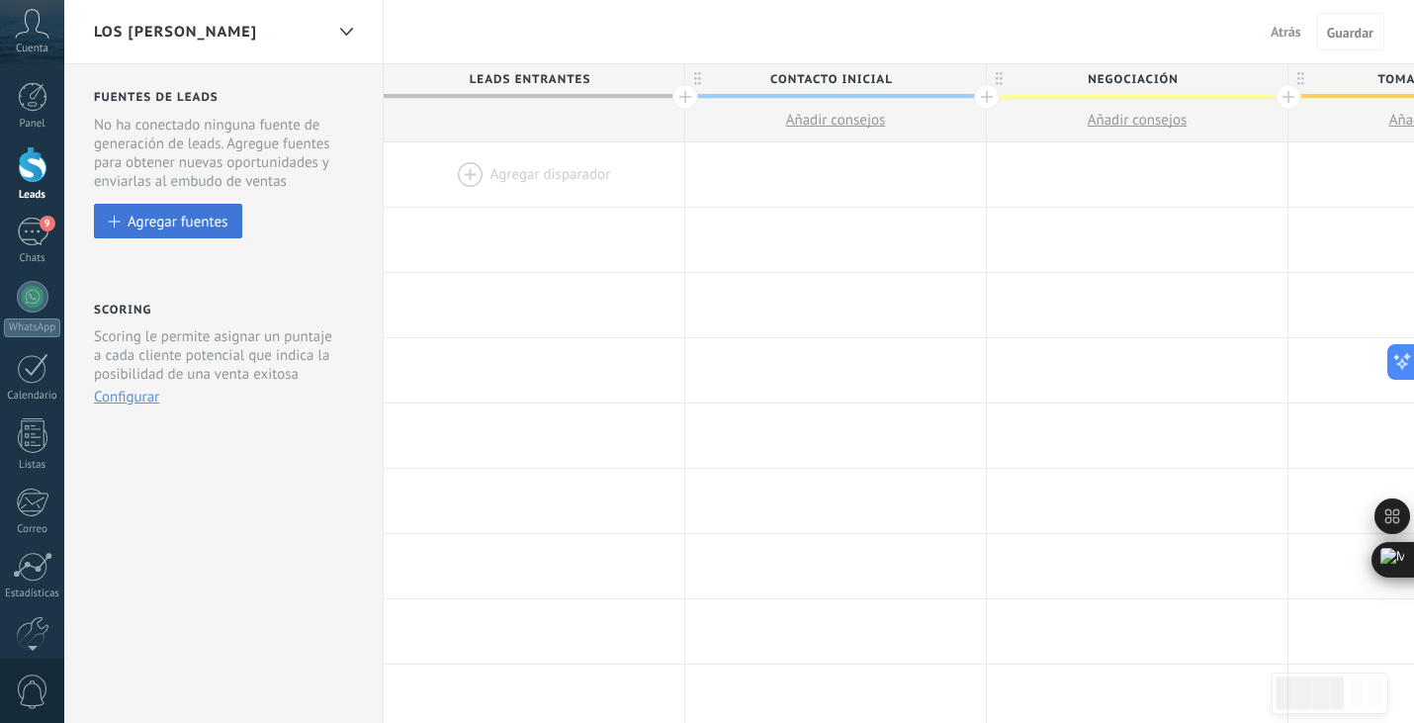
click at [182, 221] on div "Agregar fuentes" at bounding box center [178, 221] width 100 height 17
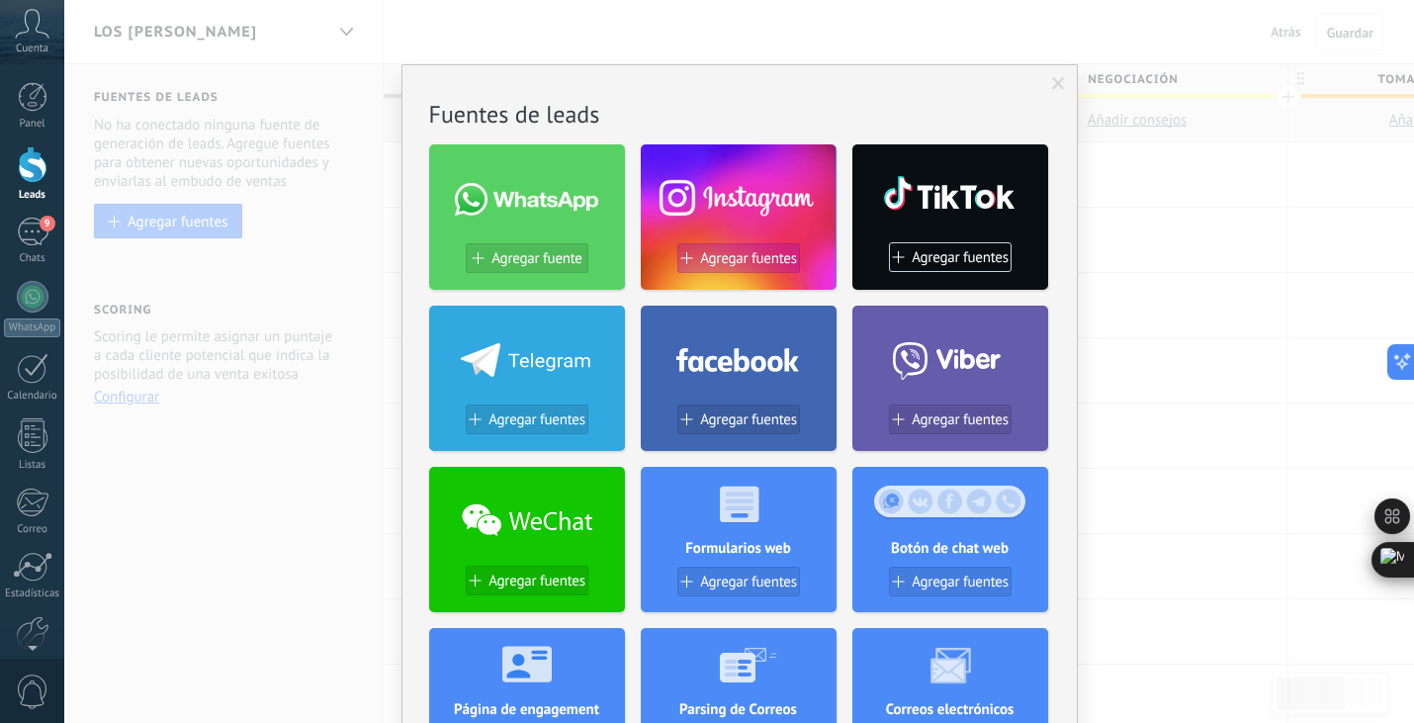
click at [746, 256] on span "Agregar fuentes" at bounding box center [748, 258] width 97 height 17
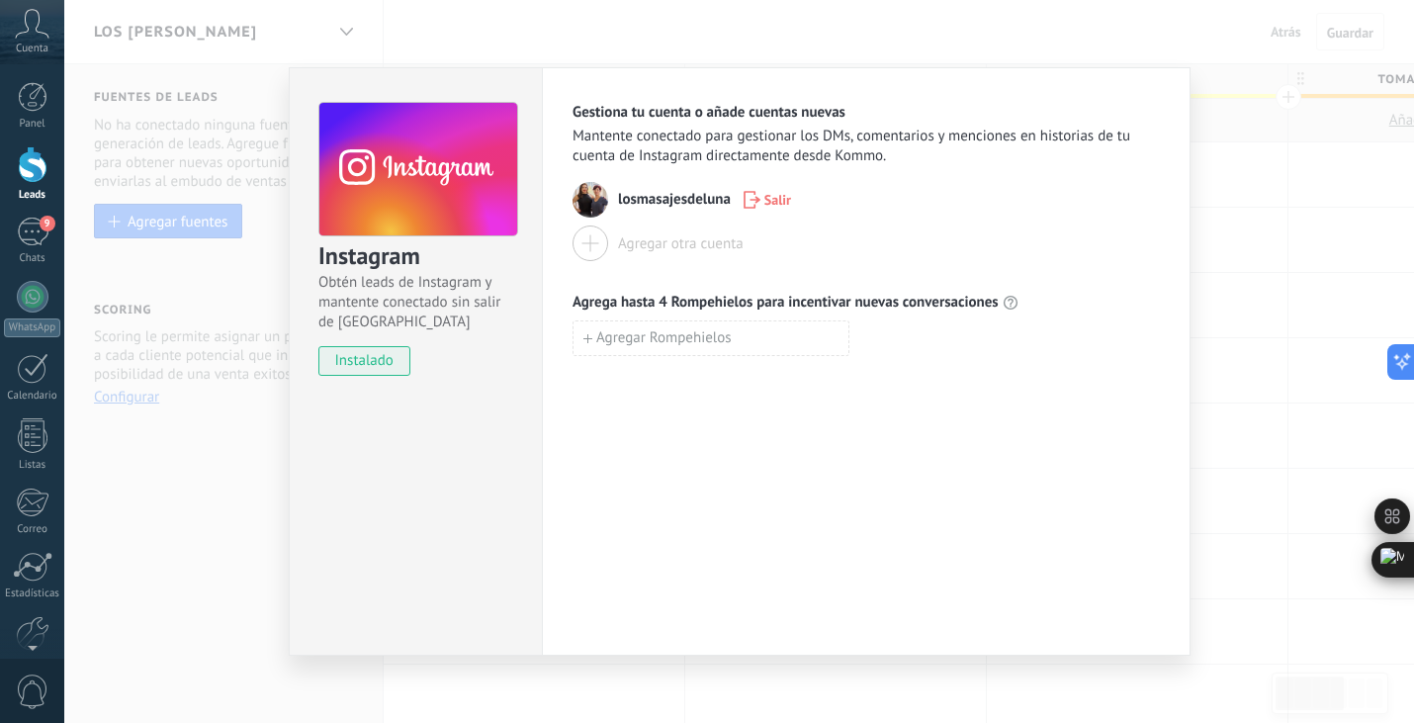
click at [594, 249] on div at bounding box center [590, 243] width 36 height 36
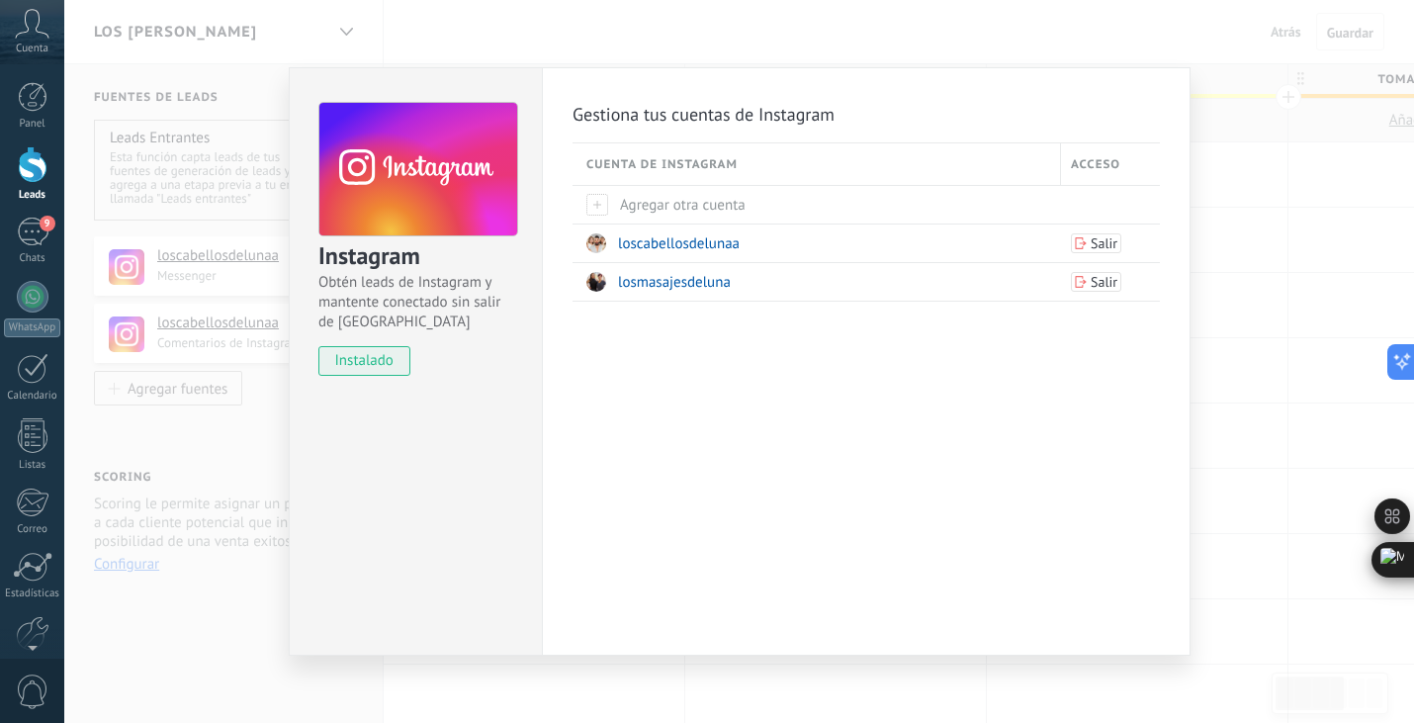
click at [195, 431] on div "Instagram Obtén leads de Instagram y mantente conectado sin salir de Kommo inst…" at bounding box center [738, 361] width 1349 height 723
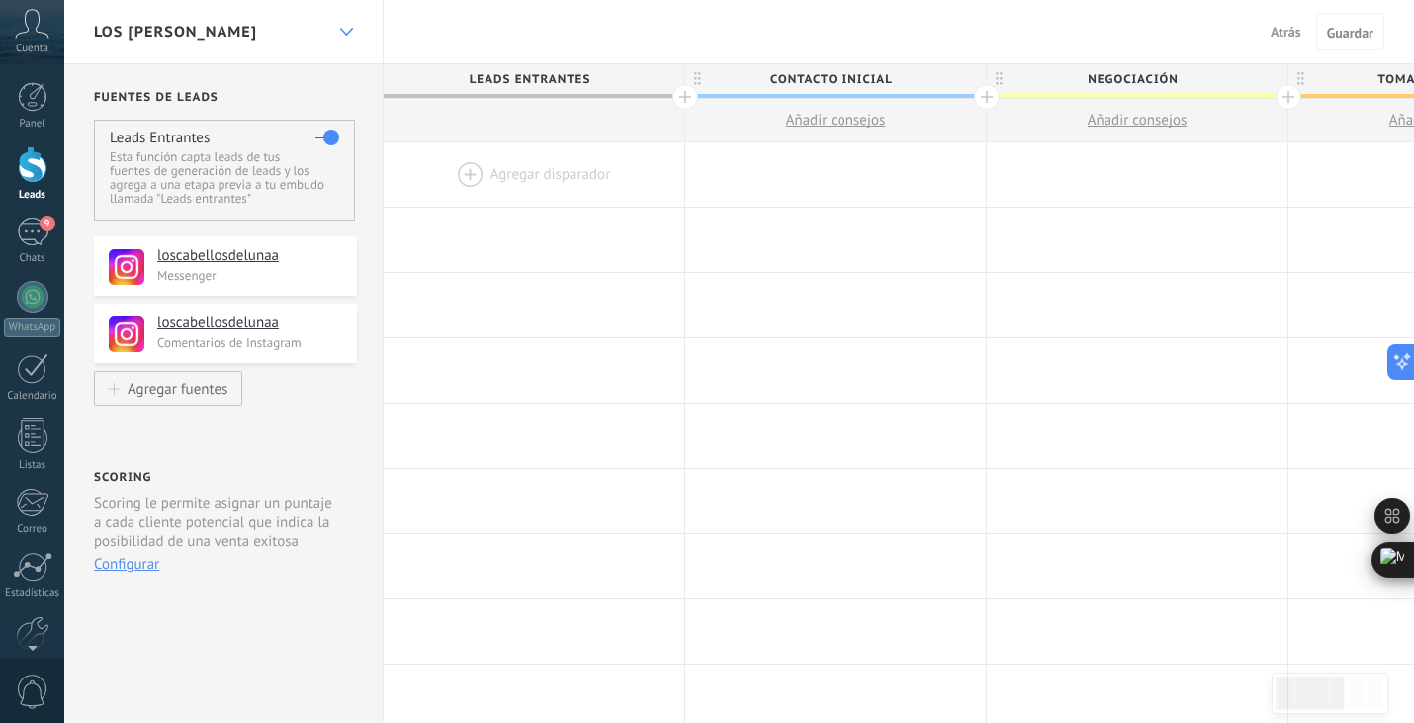
click at [345, 31] on icon at bounding box center [346, 32] width 13 height 8
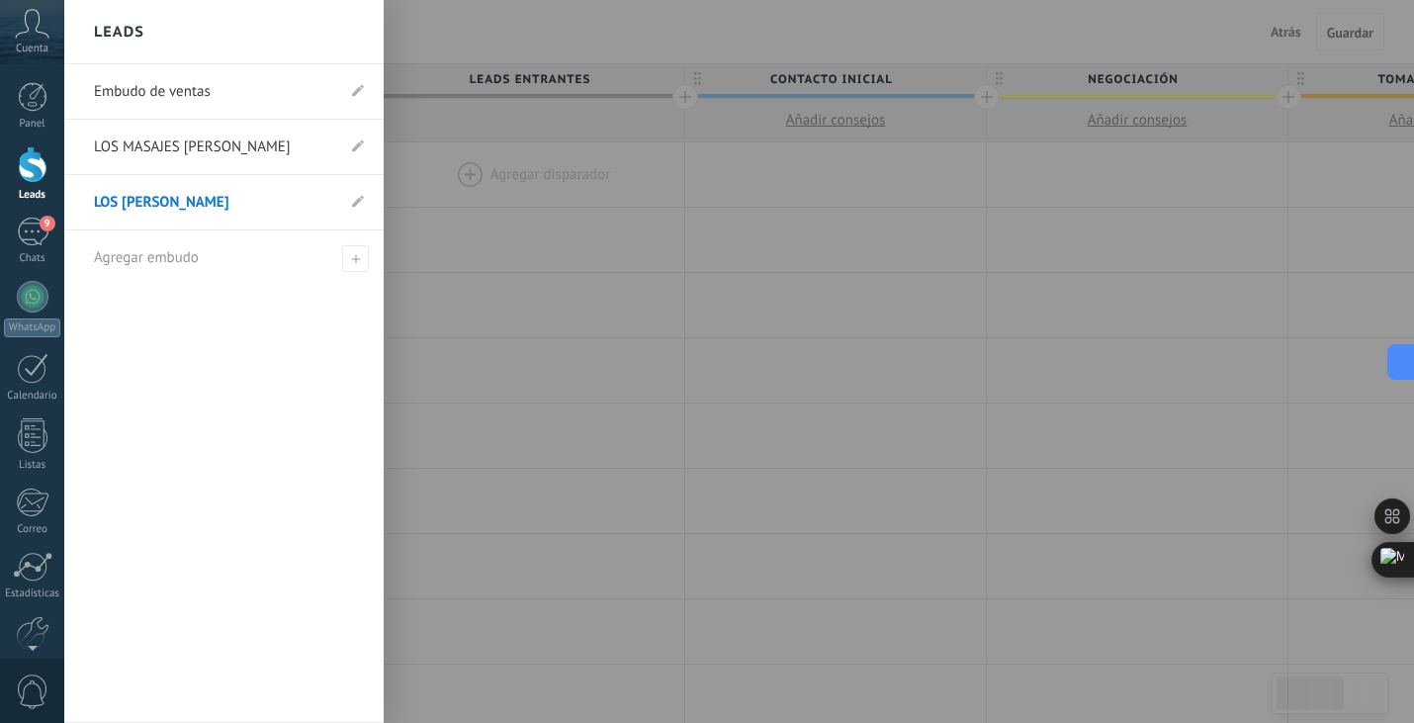
click at [605, 328] on div at bounding box center [771, 361] width 1414 height 723
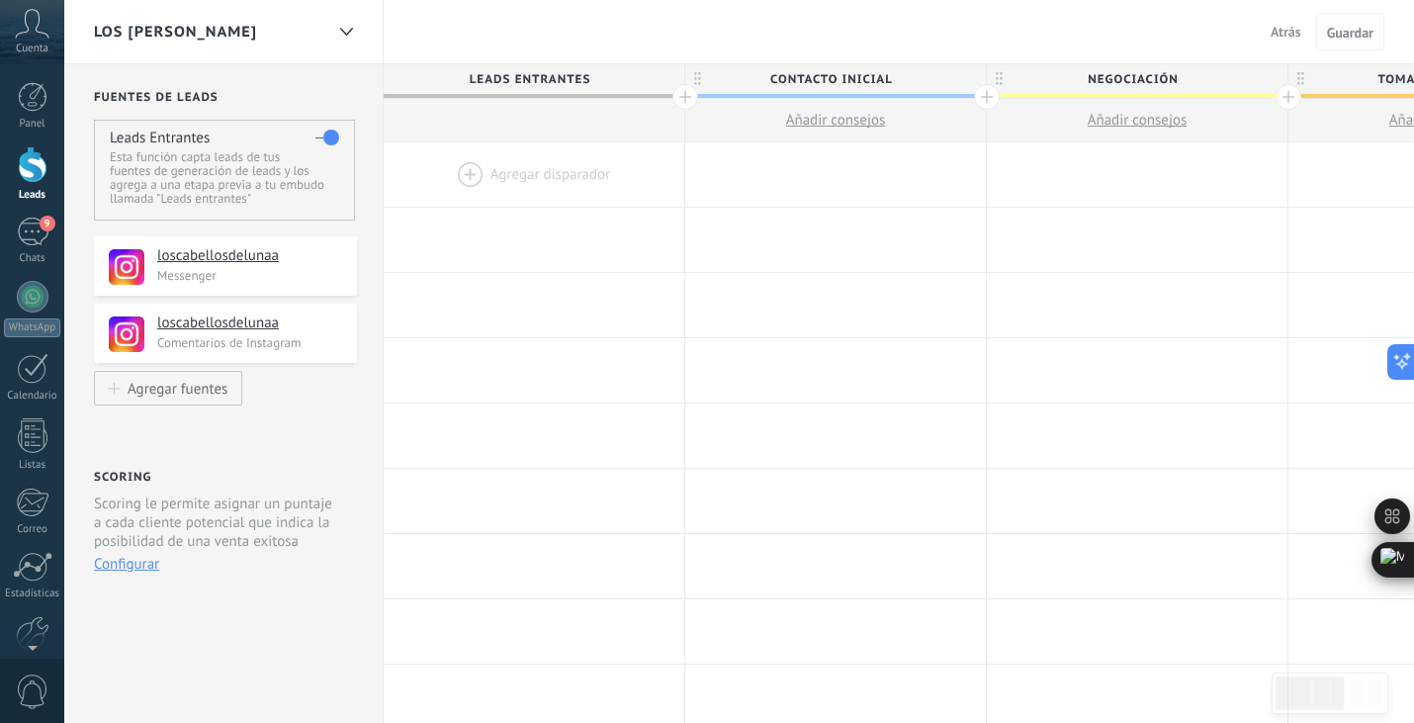
click at [1352, 38] on span "Guardar" at bounding box center [1350, 33] width 46 height 14
click at [1350, 37] on span "Guardar" at bounding box center [1350, 33] width 46 height 14
click at [347, 32] on icon at bounding box center [346, 32] width 13 height 8
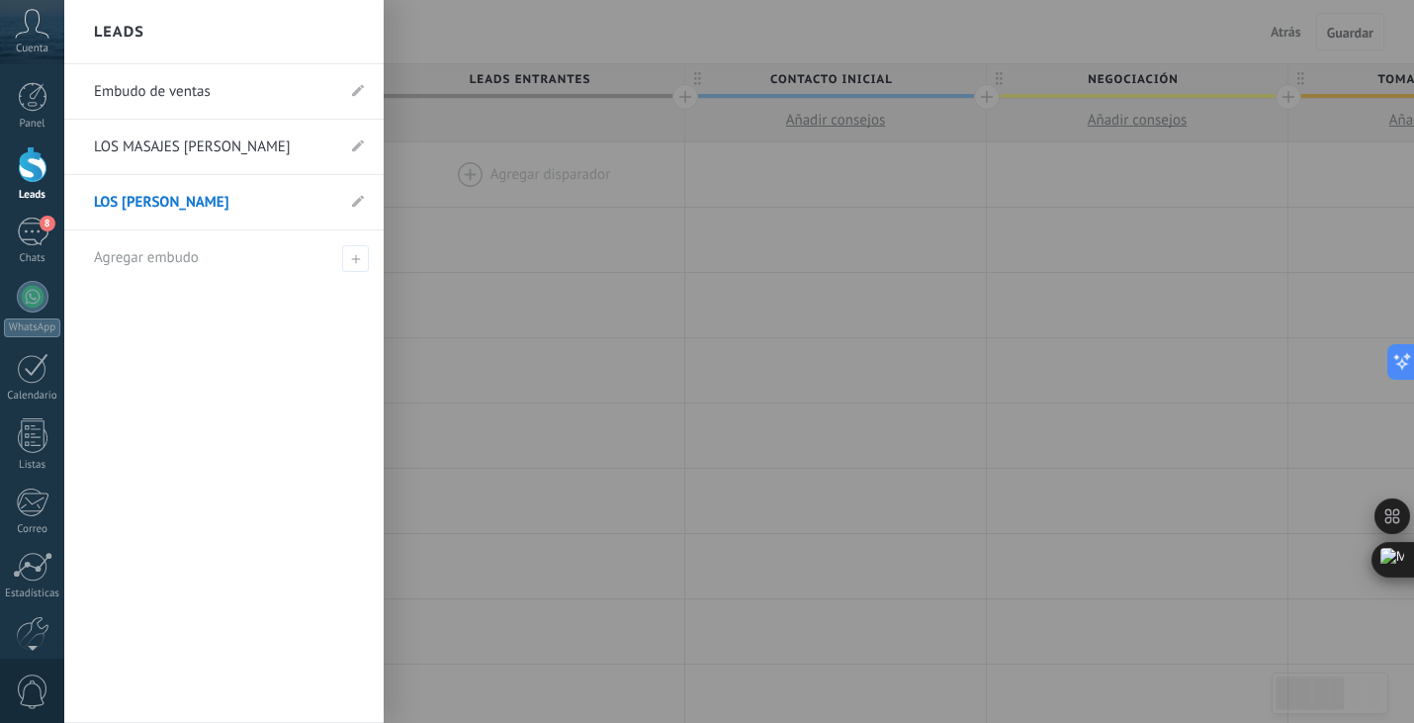
click at [290, 217] on link "LOS CABELLOS DE LUNA" at bounding box center [214, 202] width 240 height 55
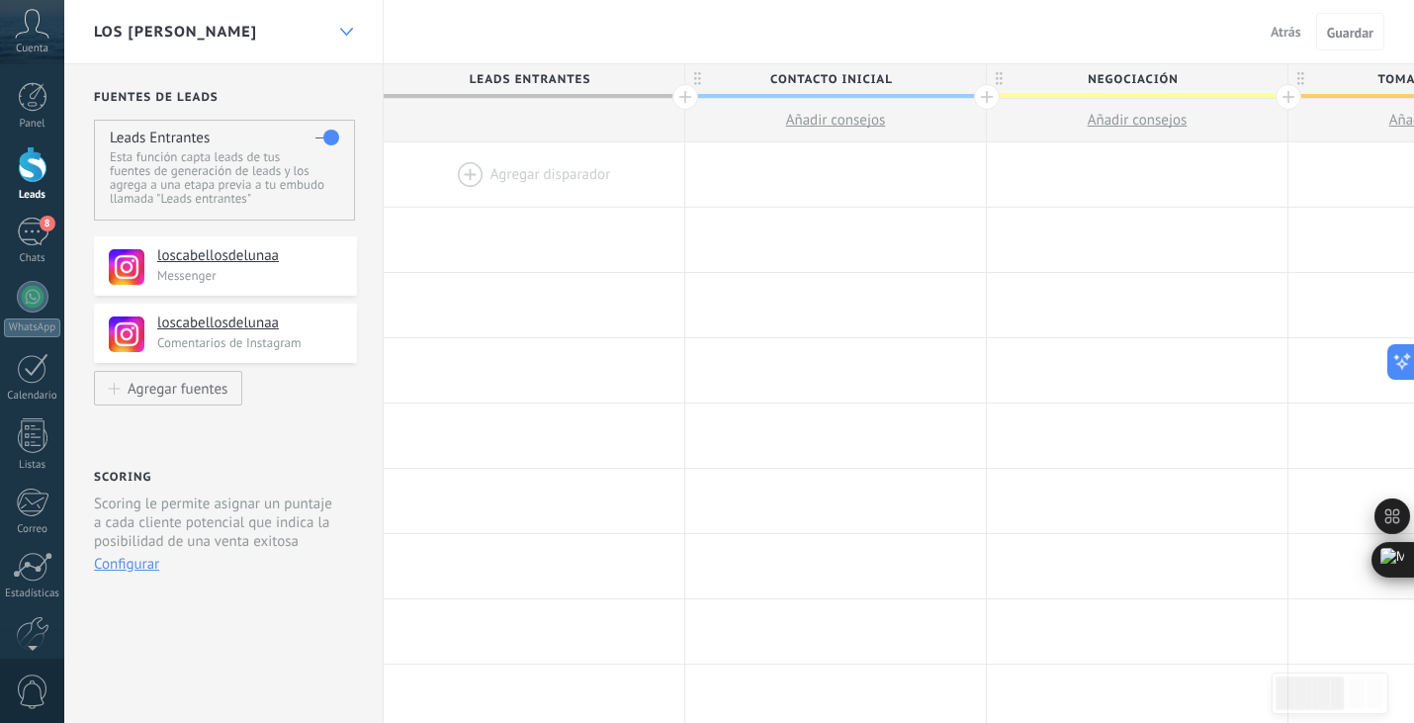
click at [352, 30] on div at bounding box center [346, 32] width 34 height 39
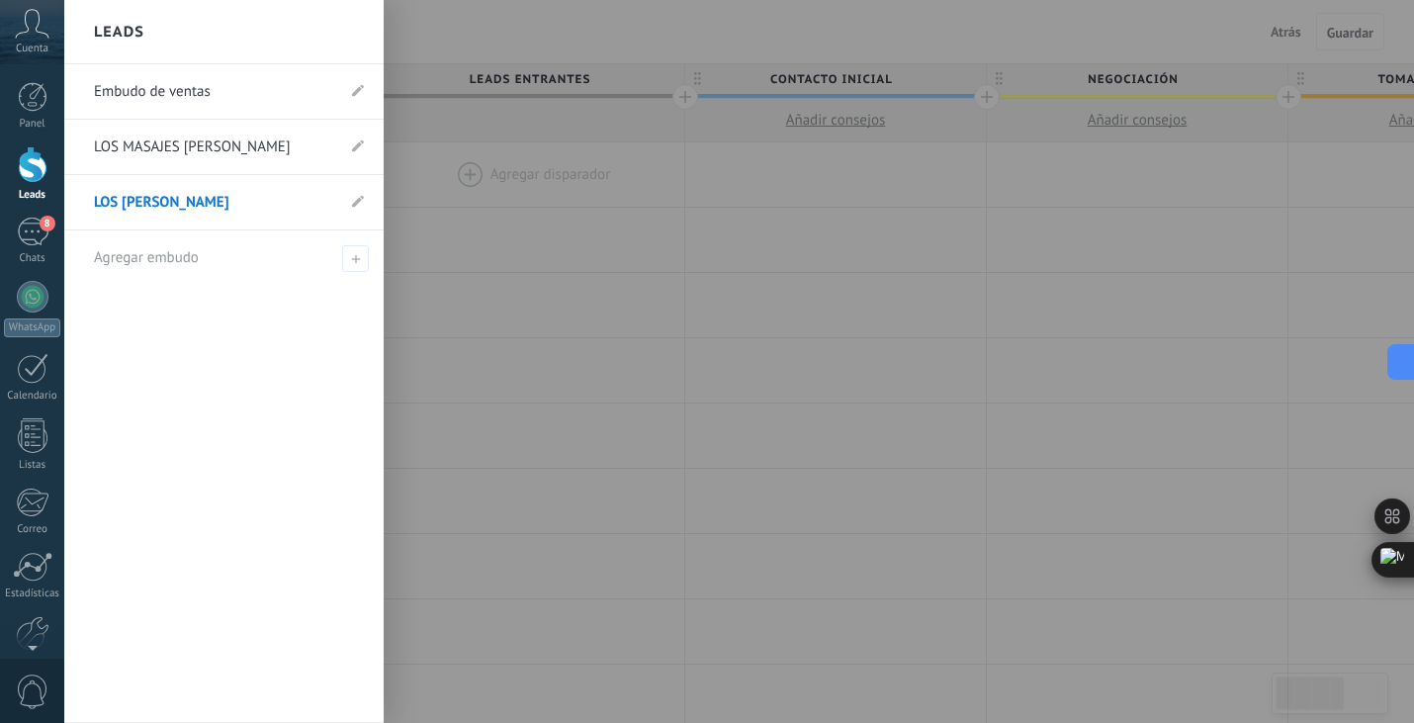
click at [471, 40] on div at bounding box center [771, 361] width 1414 height 723
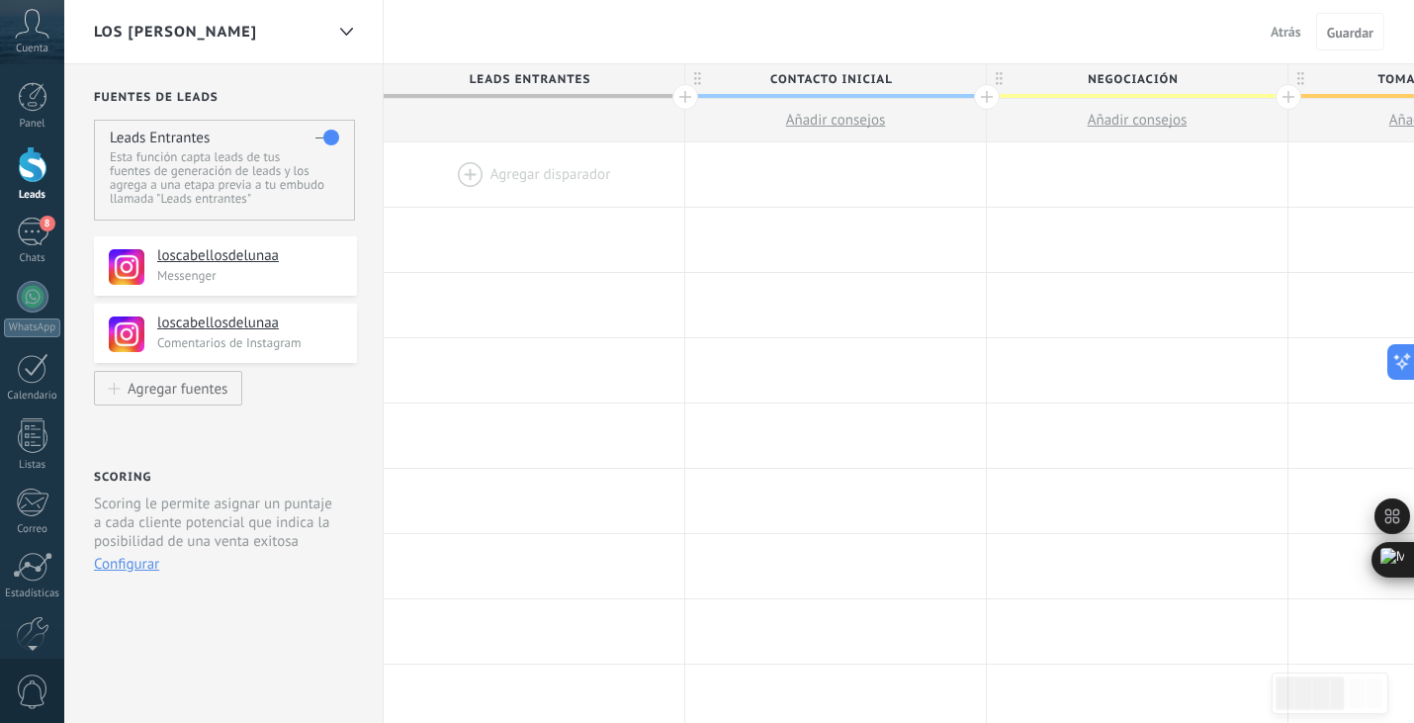
click at [1288, 26] on span "Atrás" at bounding box center [1285, 32] width 31 height 18
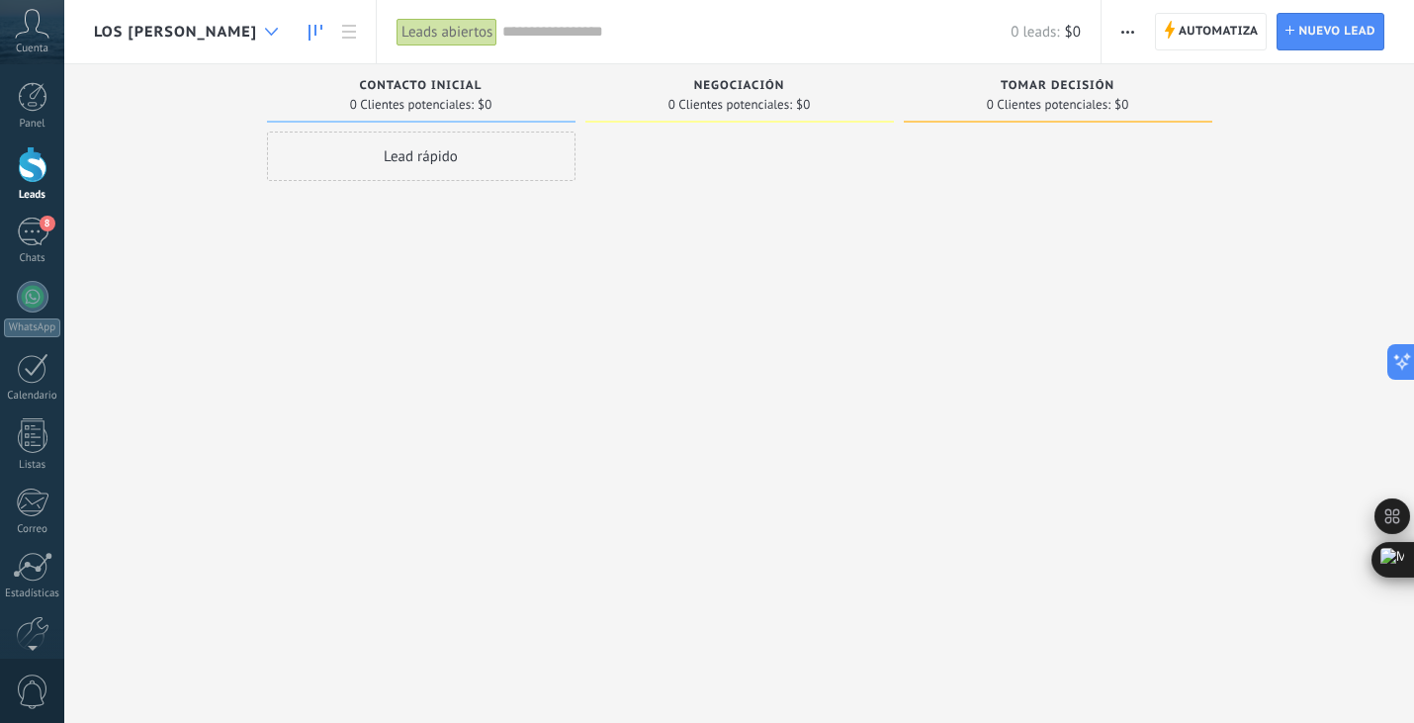
click at [278, 30] on icon at bounding box center [271, 32] width 13 height 8
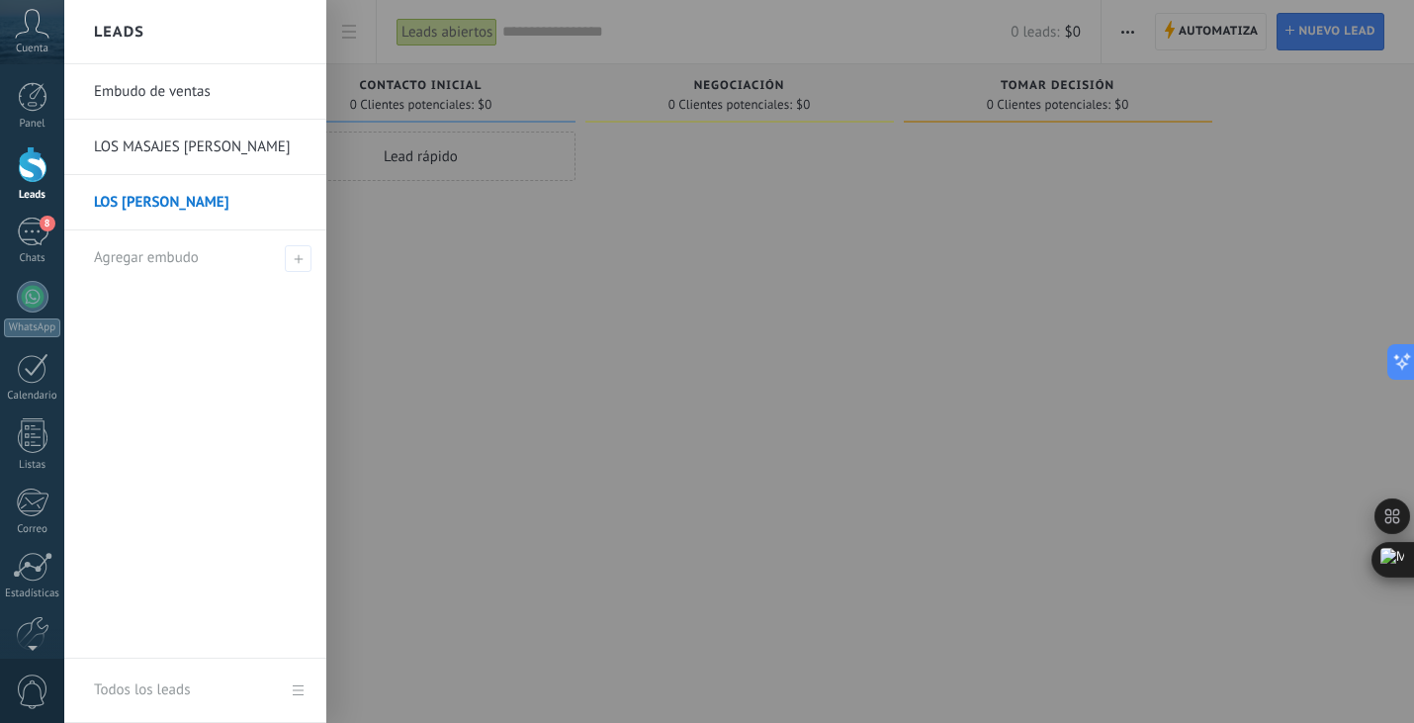
click at [380, 28] on div at bounding box center [771, 361] width 1414 height 723
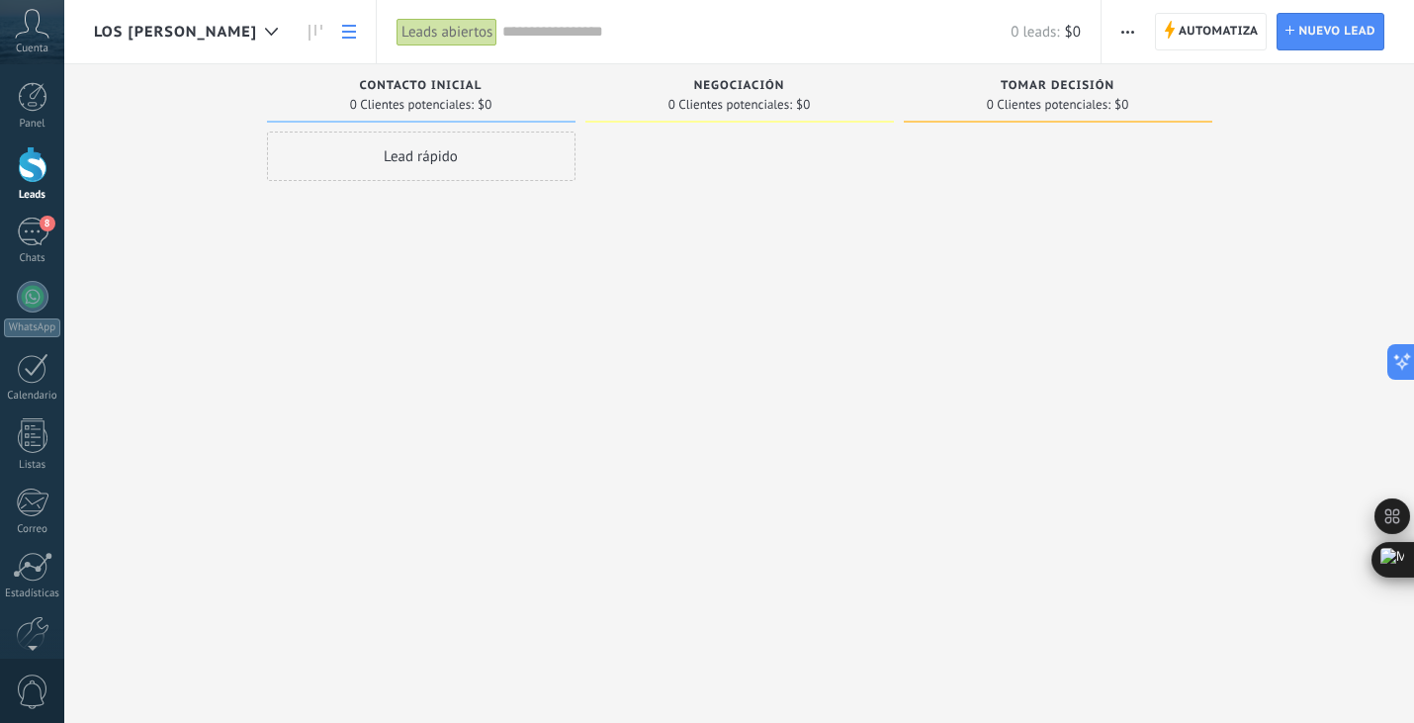
click at [356, 33] on icon at bounding box center [349, 32] width 14 height 14
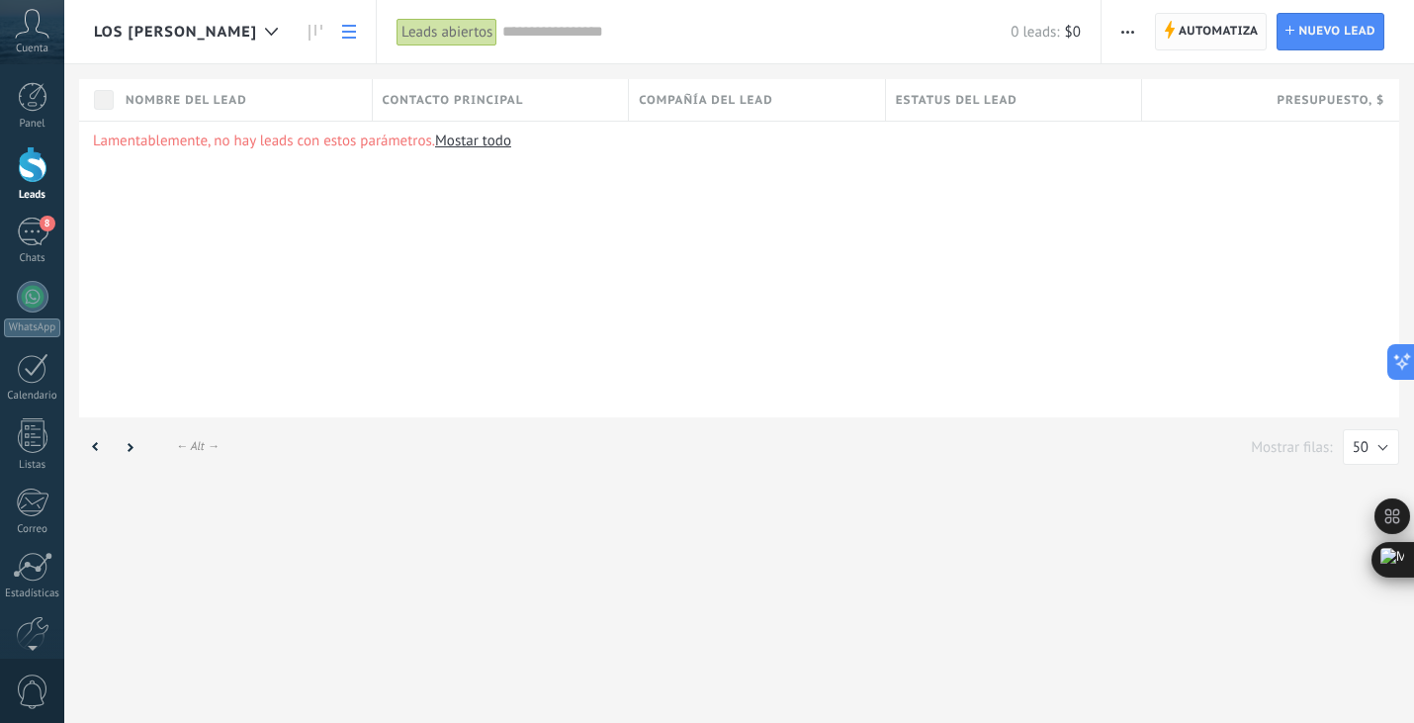
click at [1230, 31] on span "Automatiza" at bounding box center [1218, 32] width 80 height 36
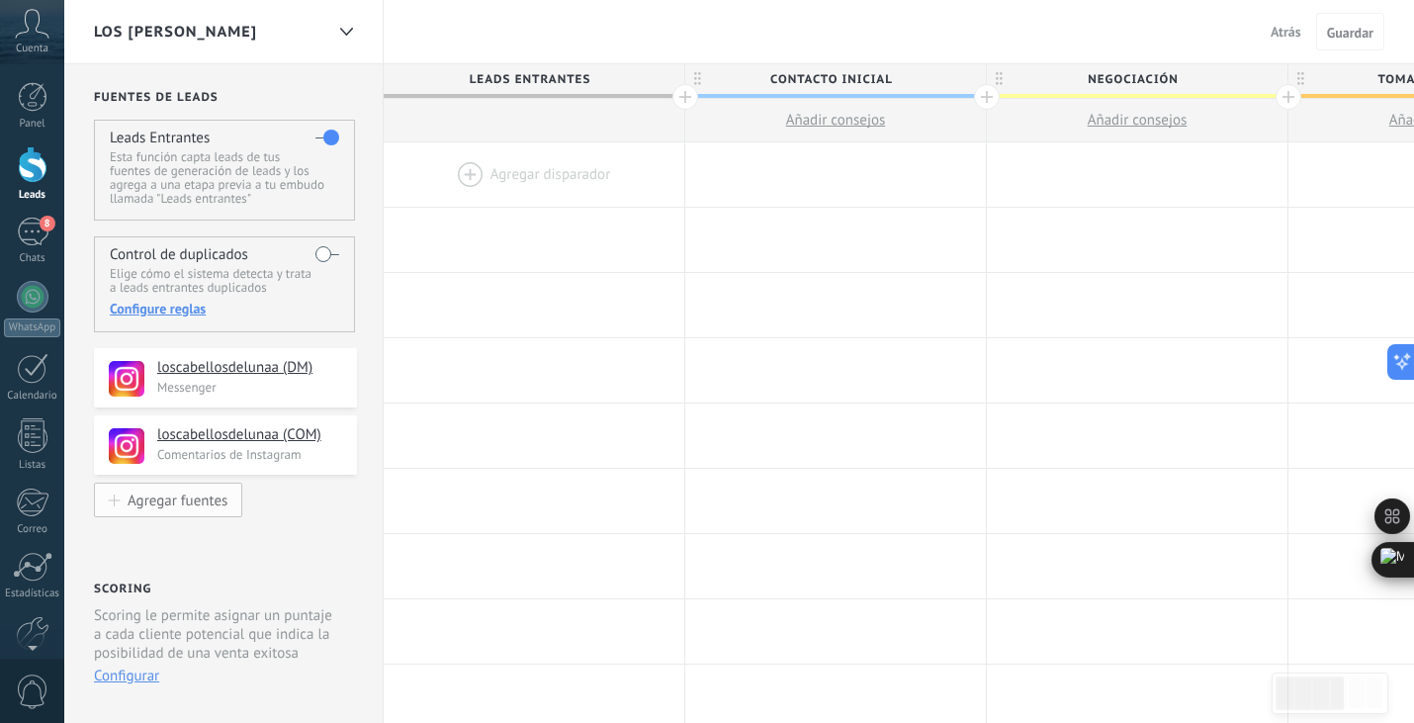
click at [193, 508] on div "Agregar fuentes" at bounding box center [178, 499] width 100 height 17
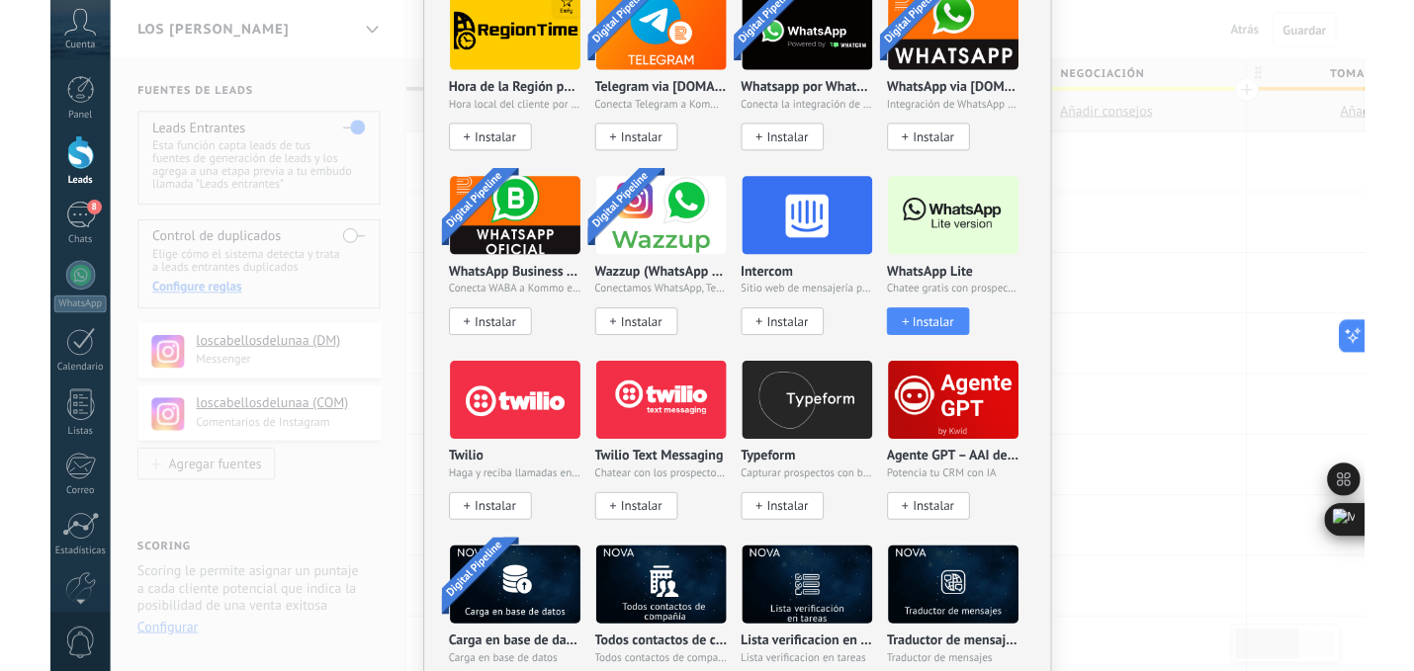
scroll to position [1653, 0]
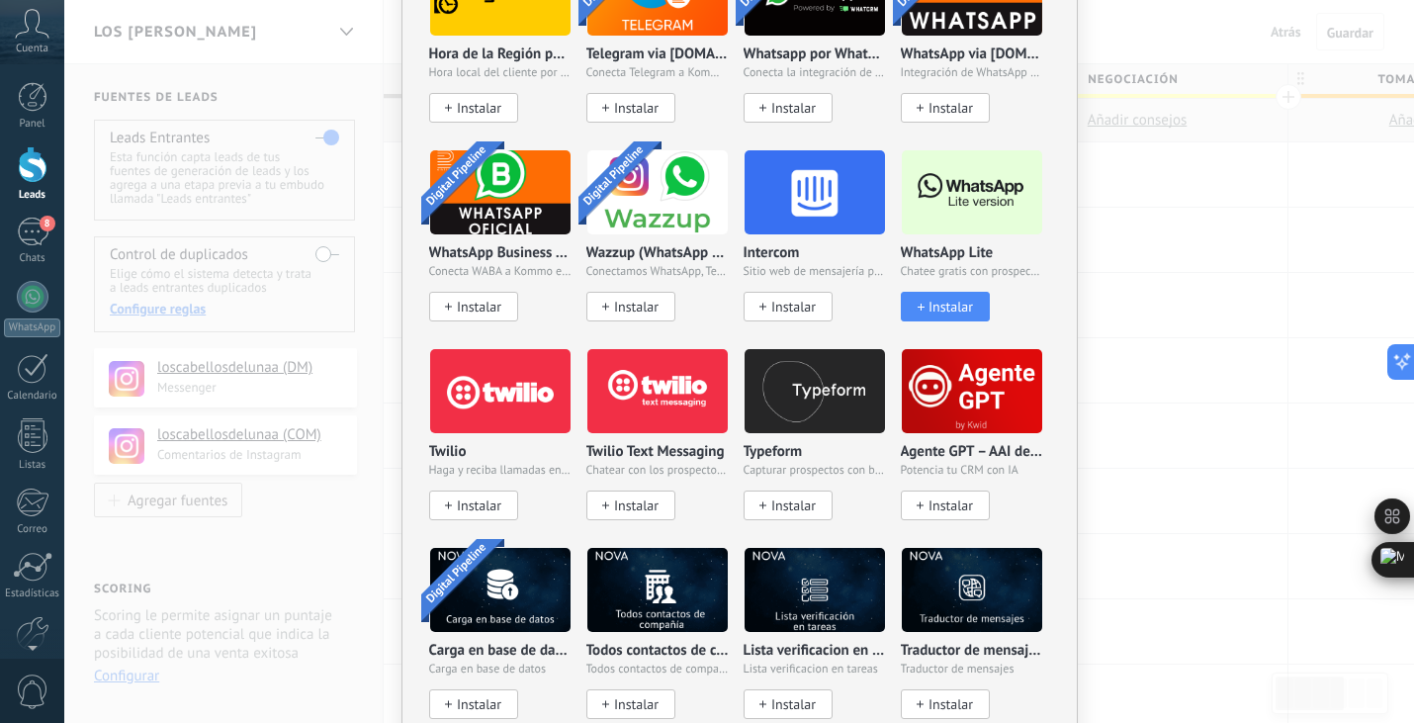
click at [934, 302] on span "Instalar" at bounding box center [950, 307] width 44 height 17
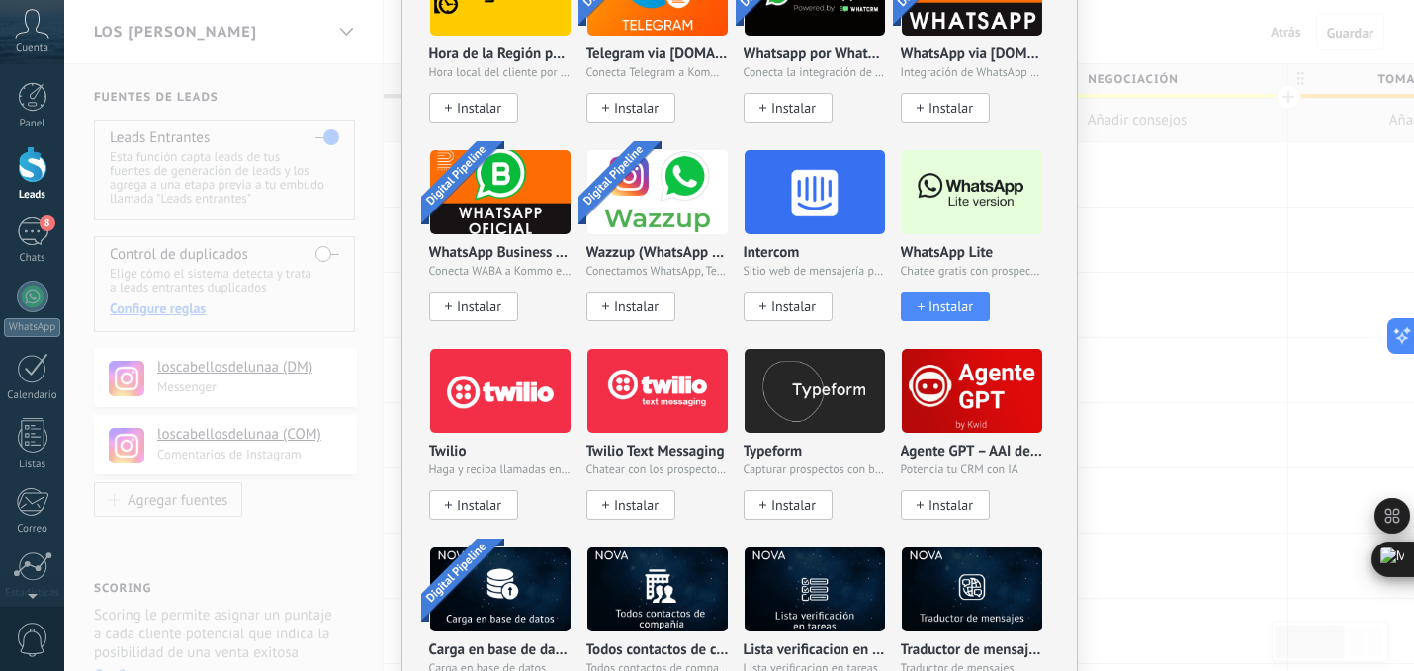
click at [955, 305] on span "Instalar" at bounding box center [950, 307] width 44 height 17
click at [967, 189] on img at bounding box center [972, 192] width 140 height 96
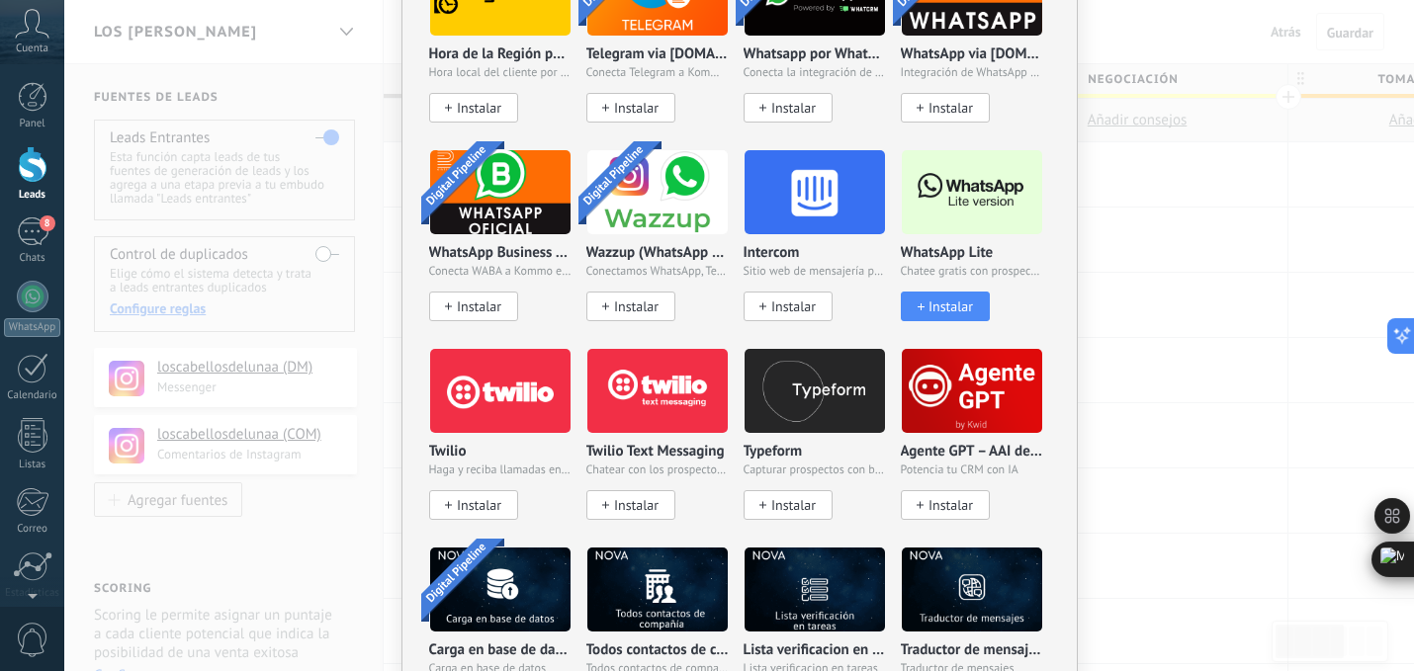
click at [967, 189] on img at bounding box center [972, 192] width 140 height 96
click at [936, 299] on span "Instalar" at bounding box center [950, 307] width 44 height 17
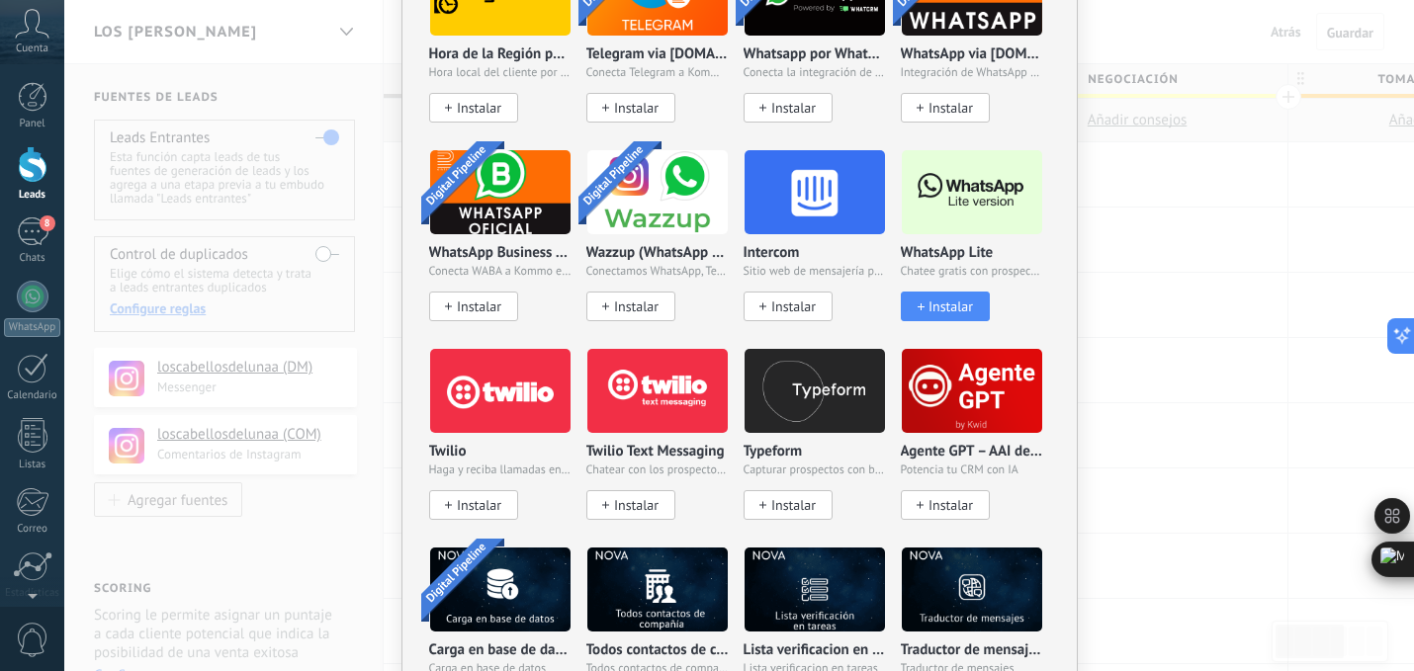
click at [936, 299] on span "Instalar" at bounding box center [950, 307] width 44 height 17
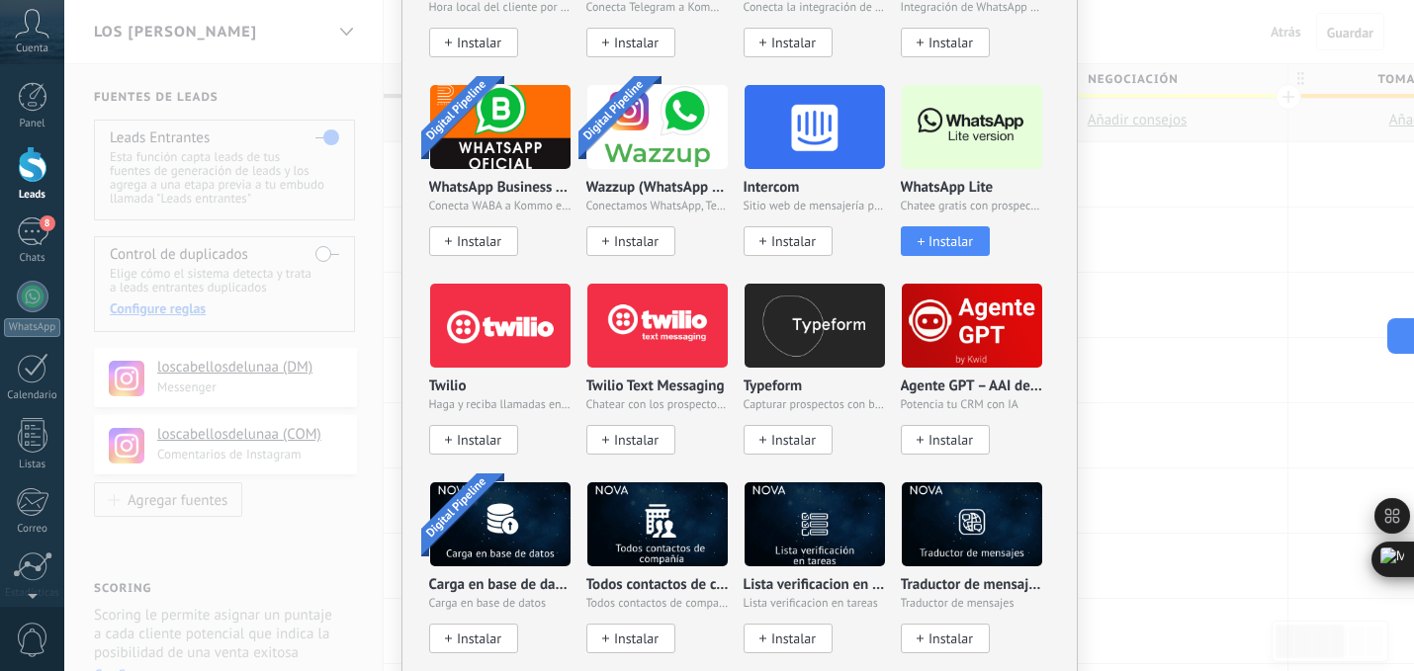
click at [914, 238] on span at bounding box center [918, 241] width 10 height 6
click at [940, 240] on span "Instalar" at bounding box center [950, 241] width 44 height 17
click at [928, 239] on span "Instalar" at bounding box center [950, 241] width 44 height 17
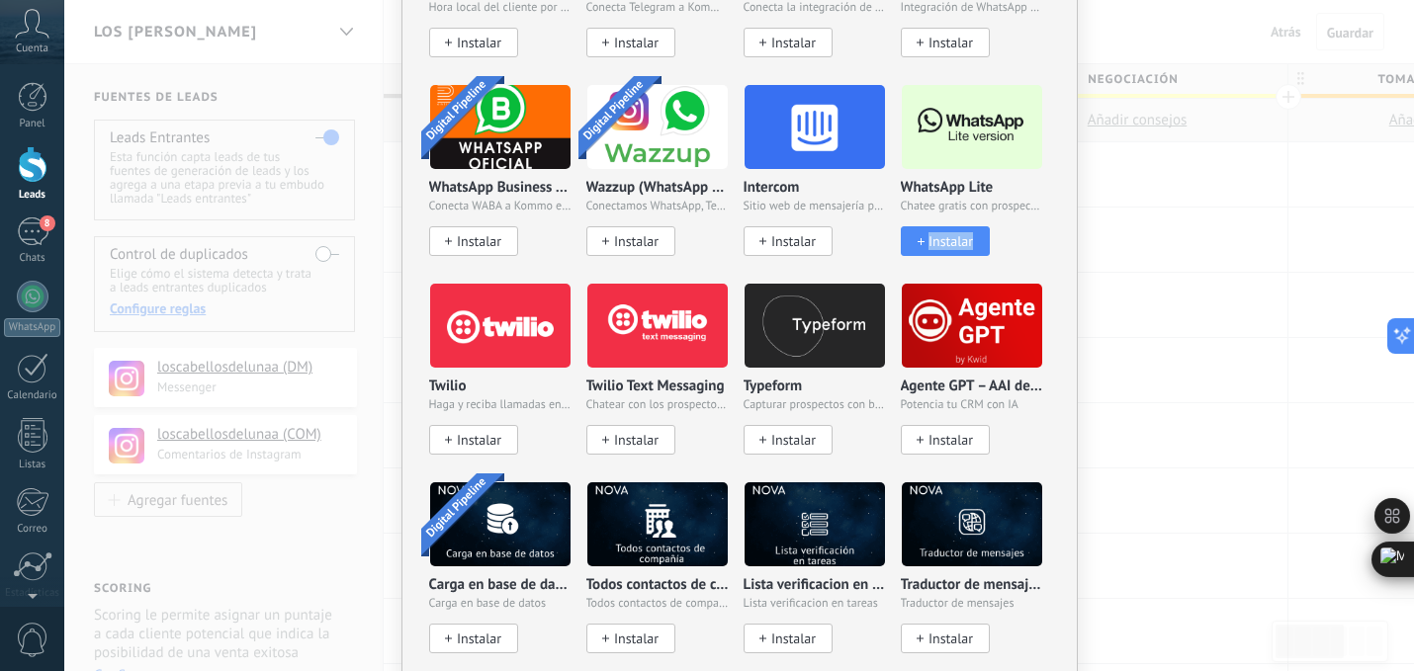
click at [928, 239] on span "Instalar" at bounding box center [950, 241] width 44 height 17
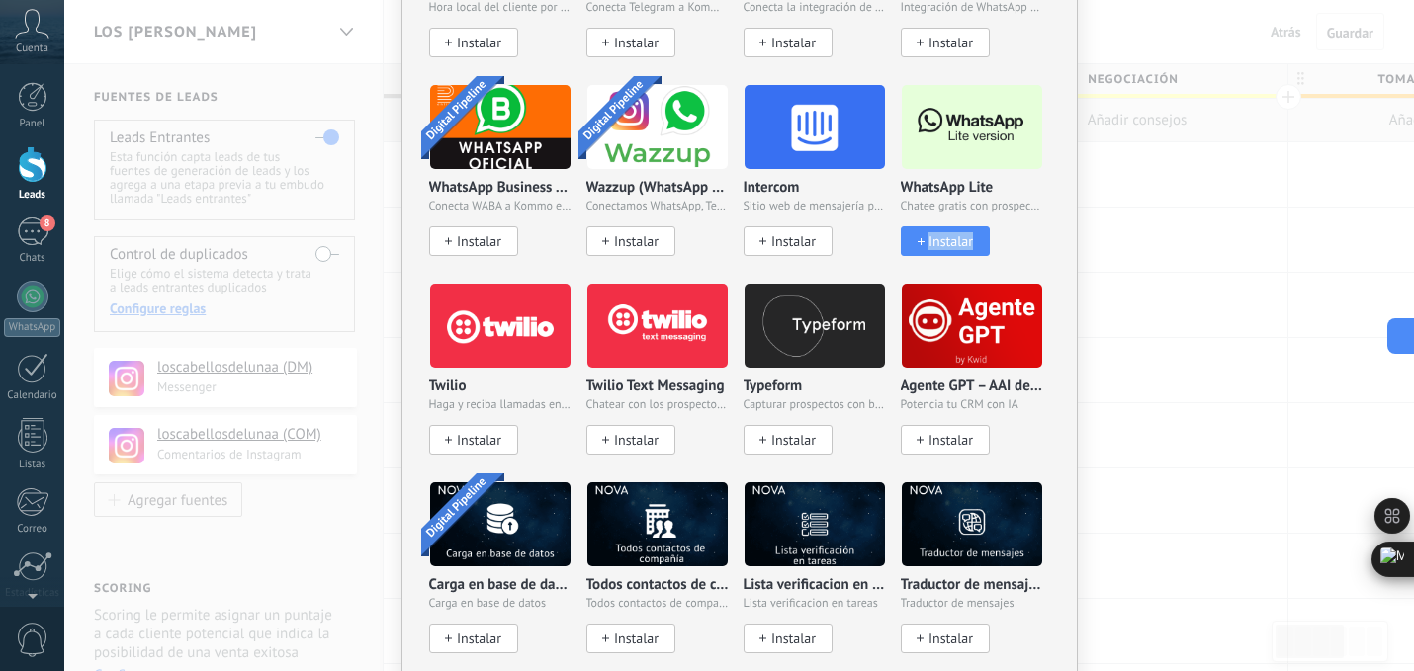
click at [928, 239] on span "Instalar" at bounding box center [950, 241] width 44 height 17
click at [891, 236] on div "Intercom Sitio web de mensajería para empresas Instalar" at bounding box center [821, 183] width 157 height 199
click at [913, 238] on span at bounding box center [918, 241] width 10 height 6
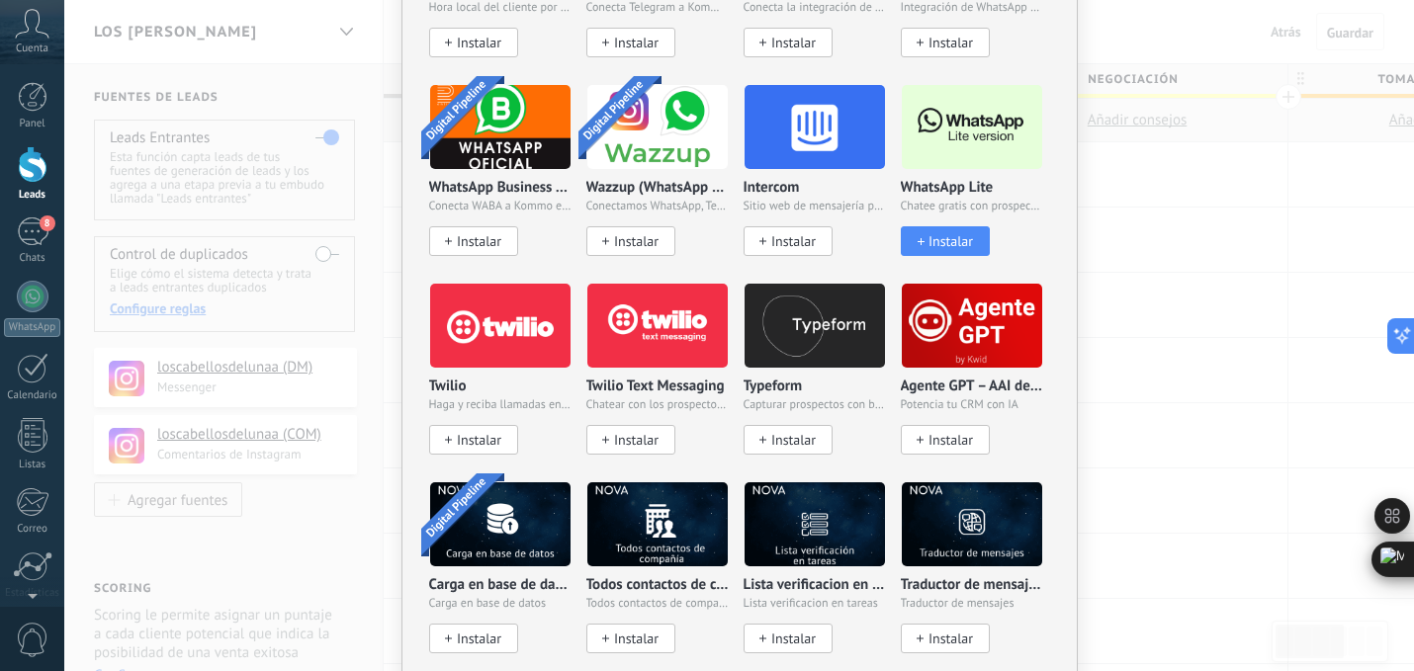
click at [913, 238] on span at bounding box center [918, 241] width 10 height 6
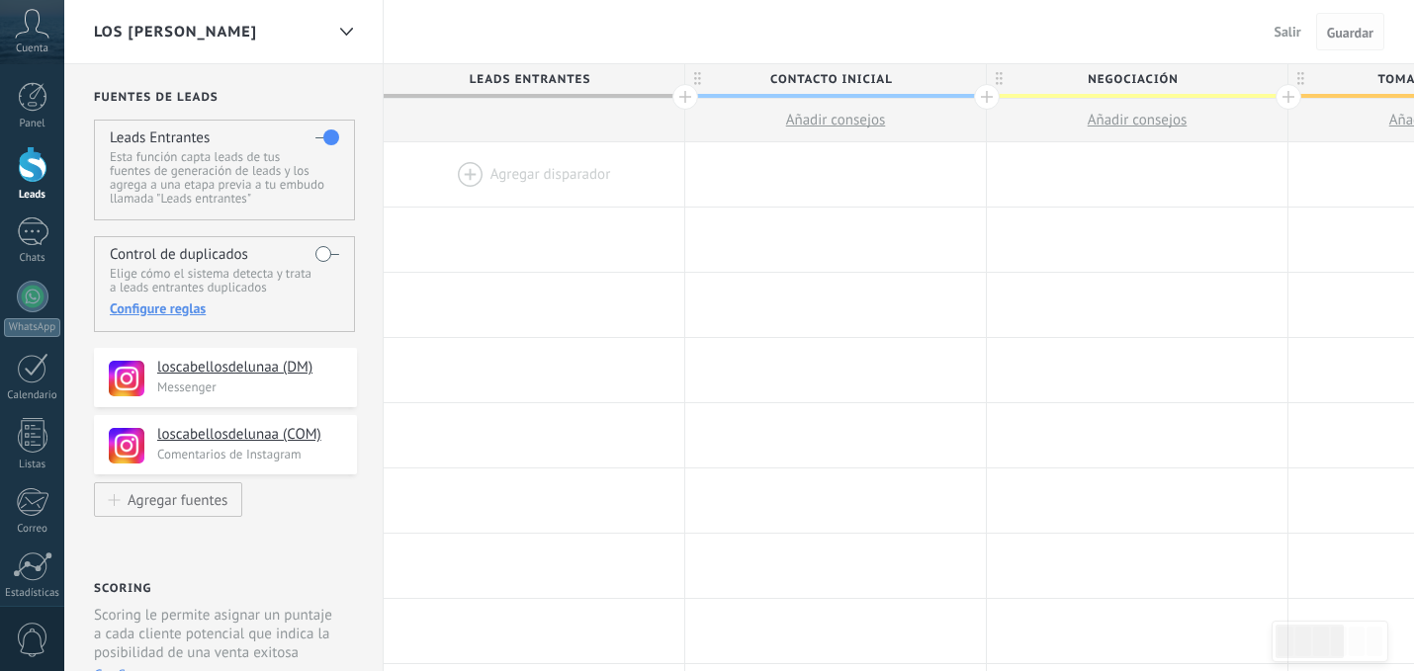
click at [1340, 30] on span "Guardar" at bounding box center [1350, 33] width 46 height 14
click at [1281, 30] on span "Salir" at bounding box center [1287, 32] width 27 height 18
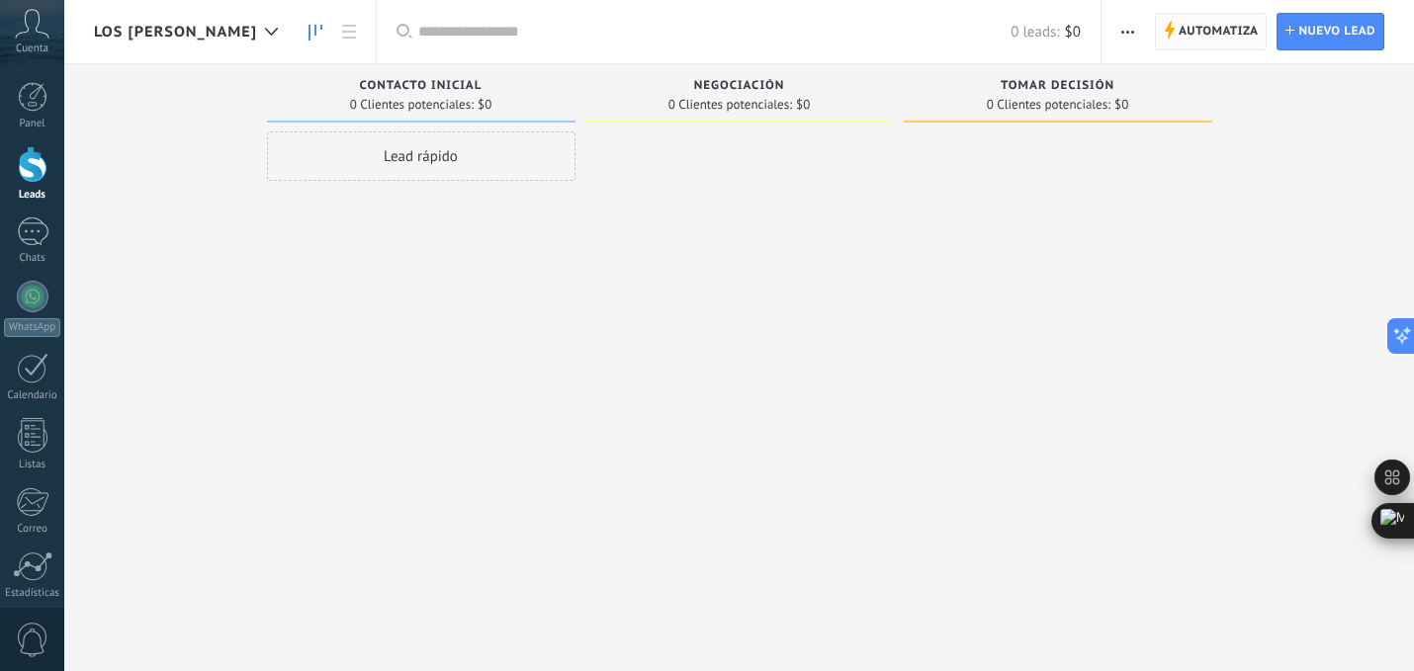
click at [1178, 24] on span "Automatiza" at bounding box center [1218, 32] width 80 height 36
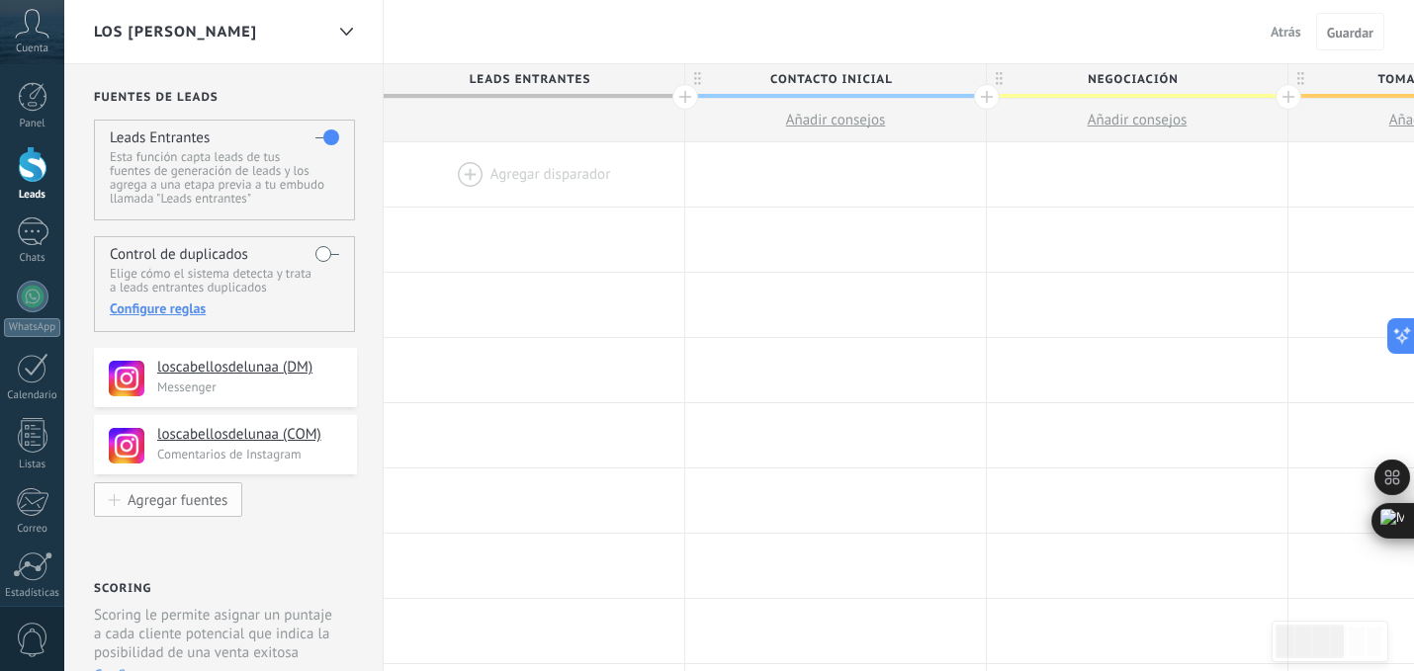
click at [188, 504] on div "Agregar fuentes" at bounding box center [178, 499] width 100 height 17
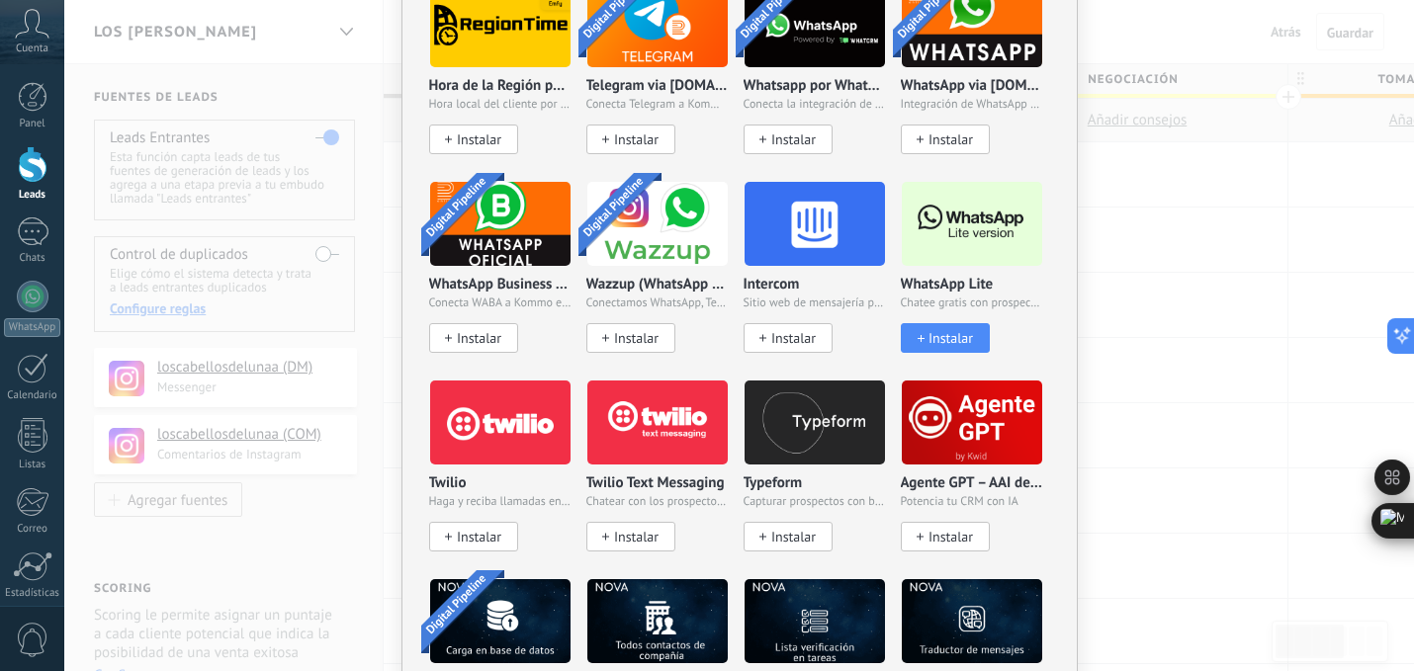
scroll to position [1630, 0]
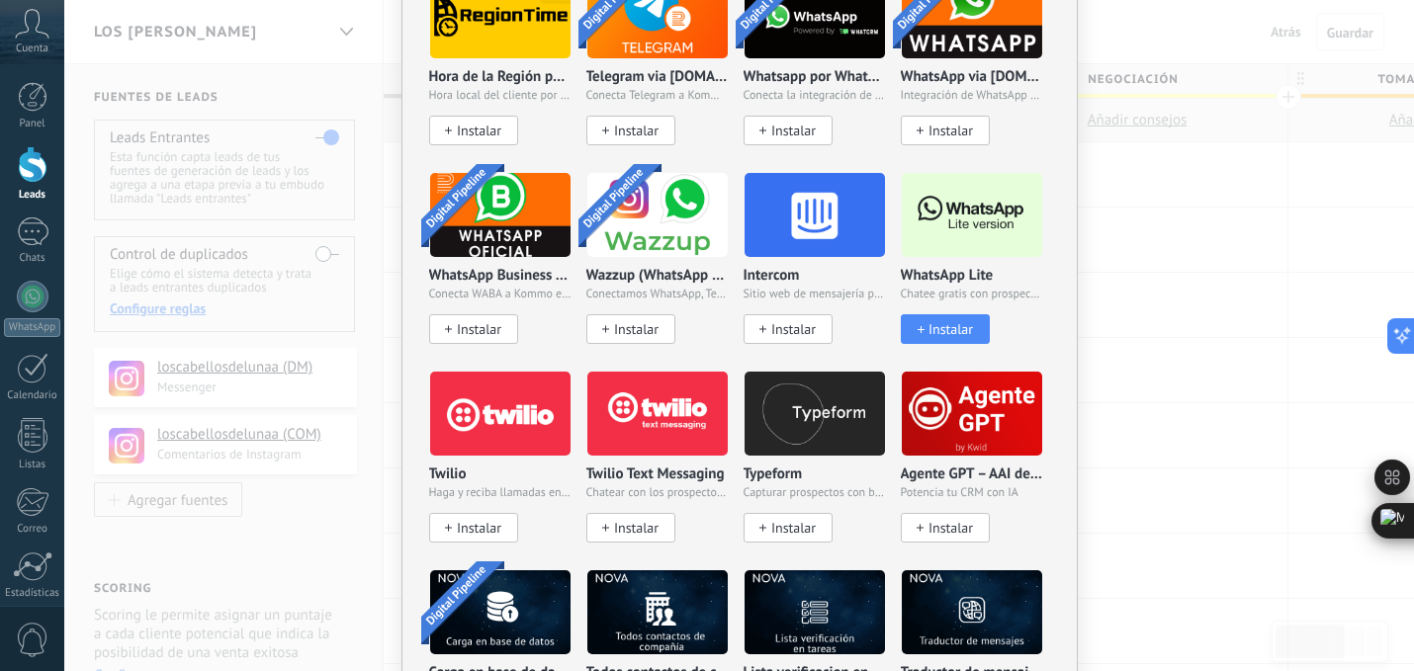
click at [938, 323] on span "Instalar" at bounding box center [950, 329] width 44 height 17
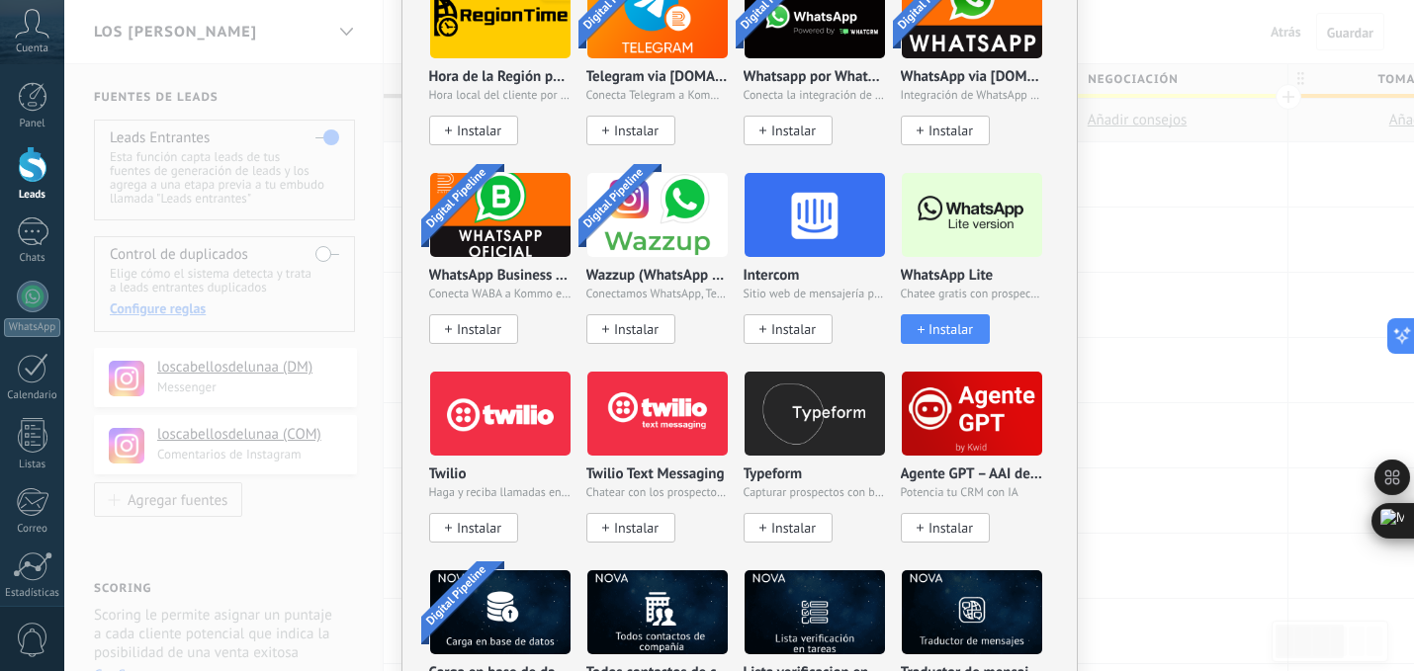
click at [938, 323] on span "Instalar" at bounding box center [950, 329] width 44 height 17
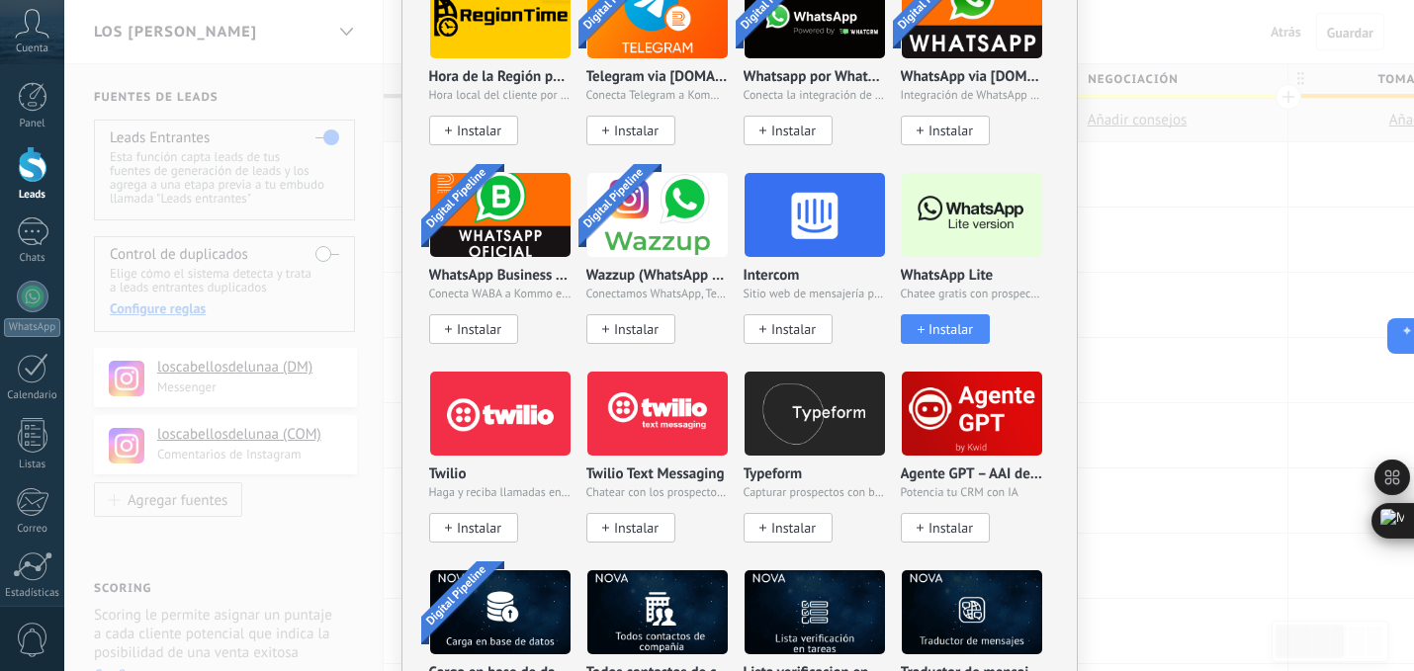
click at [938, 323] on span "Instalar" at bounding box center [950, 329] width 44 height 17
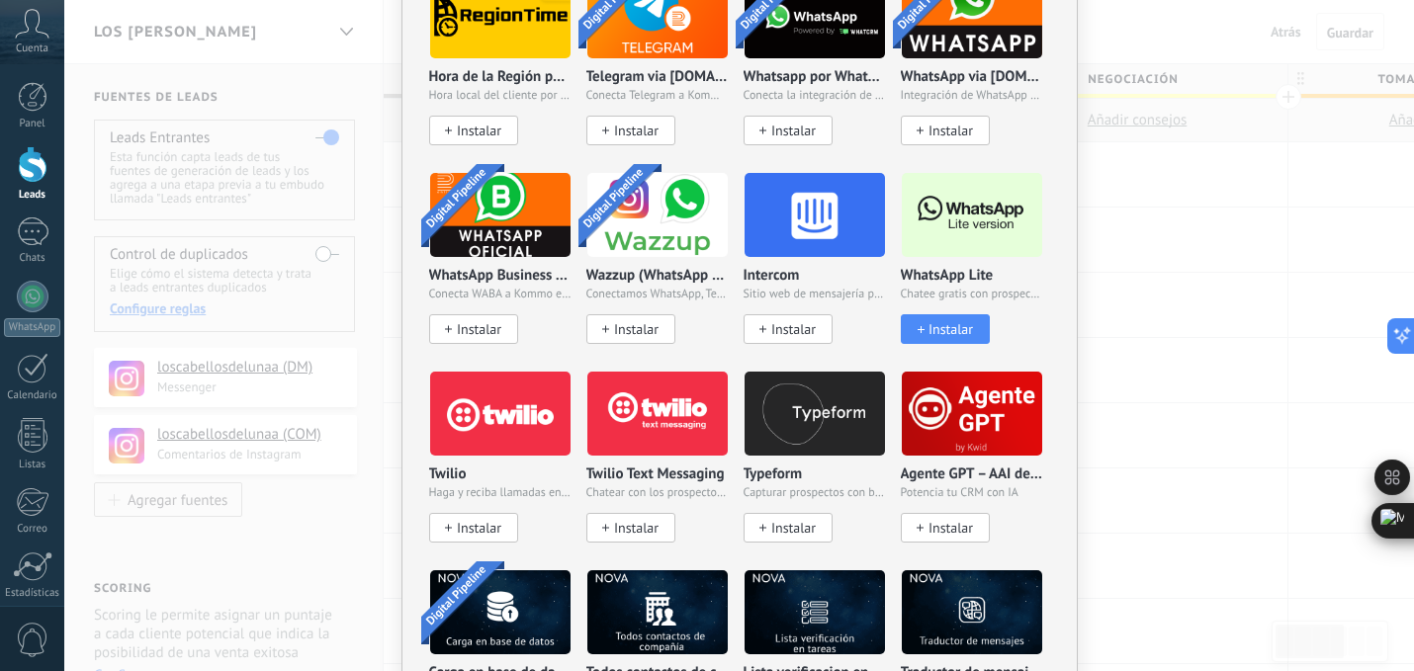
click at [938, 323] on span "Instalar" at bounding box center [950, 329] width 44 height 17
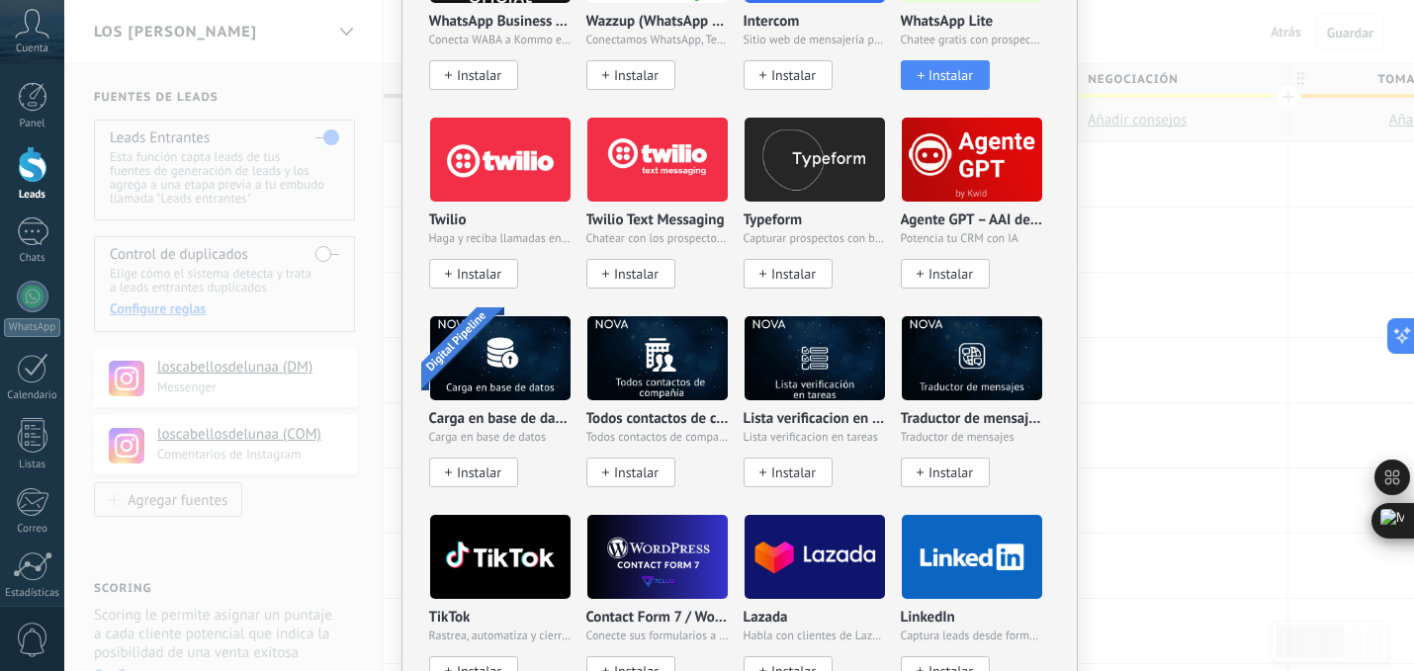
scroll to position [1388, 0]
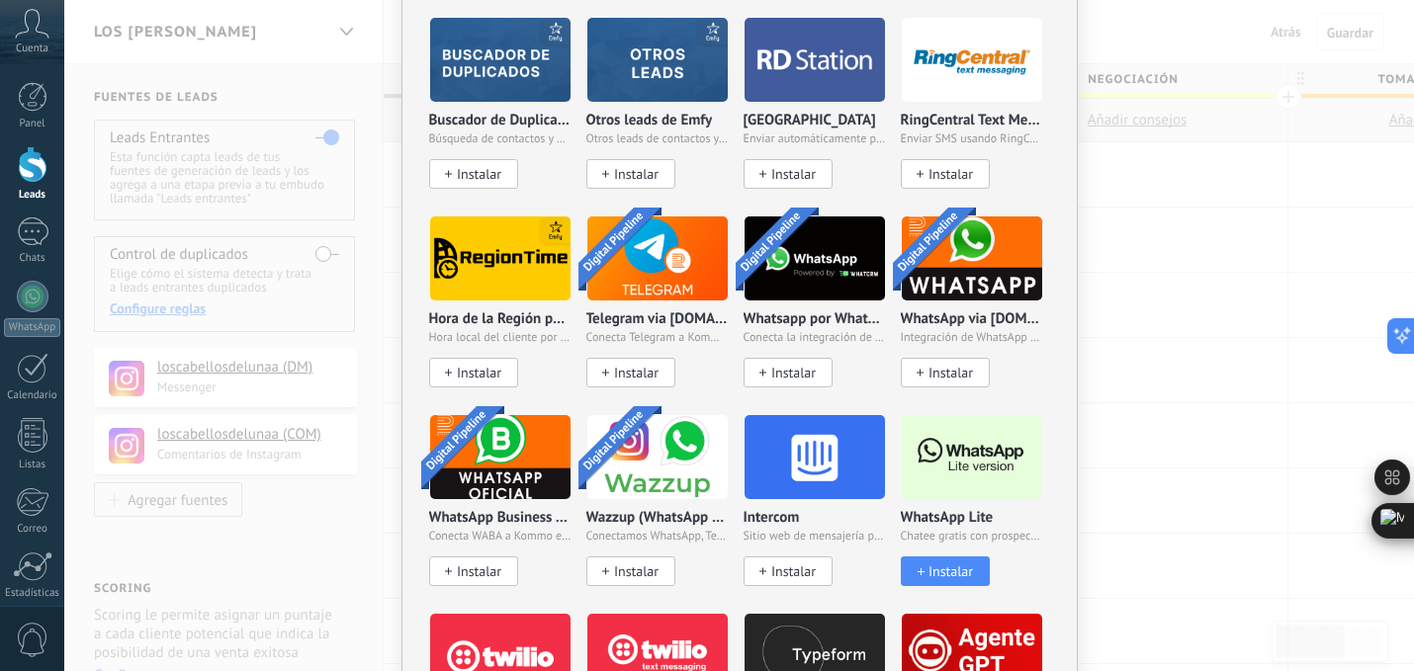
click at [928, 563] on span "Instalar" at bounding box center [950, 571] width 44 height 17
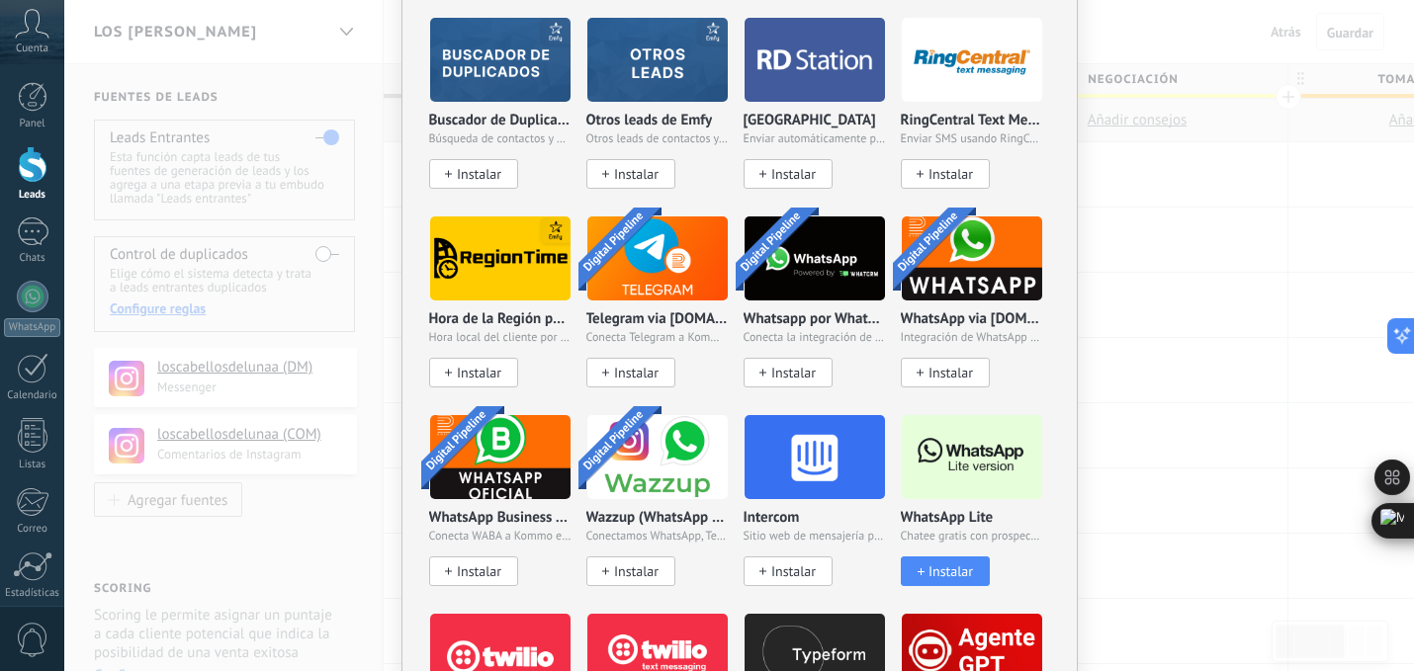
click at [928, 563] on span "Instalar" at bounding box center [950, 571] width 44 height 17
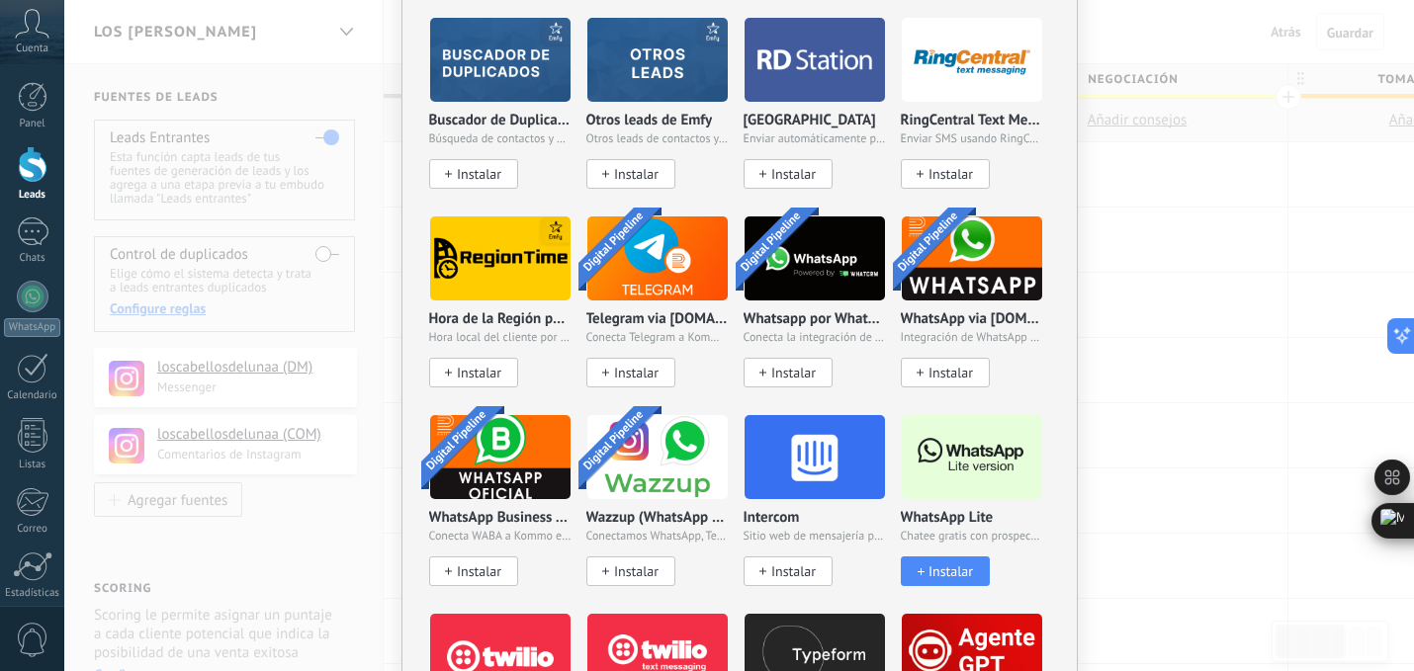
click at [928, 563] on span "Instalar" at bounding box center [950, 571] width 44 height 17
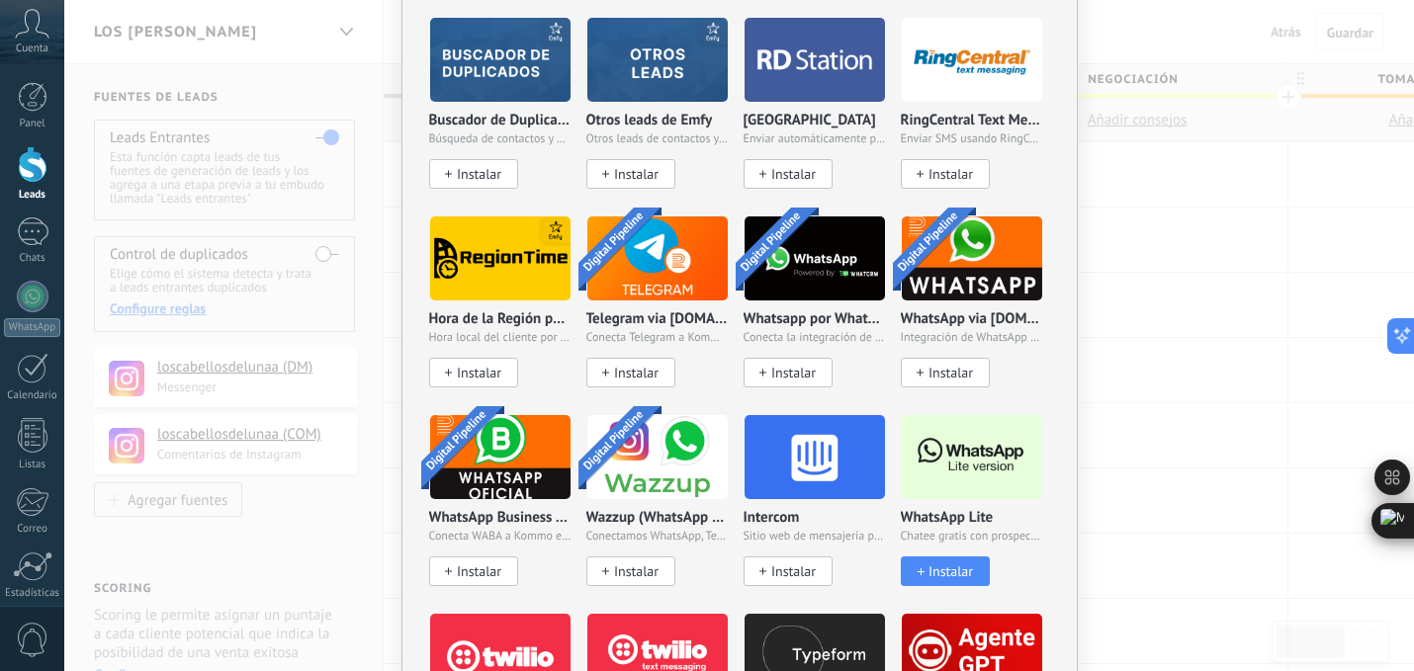
click at [928, 563] on span "Instalar" at bounding box center [950, 571] width 44 height 17
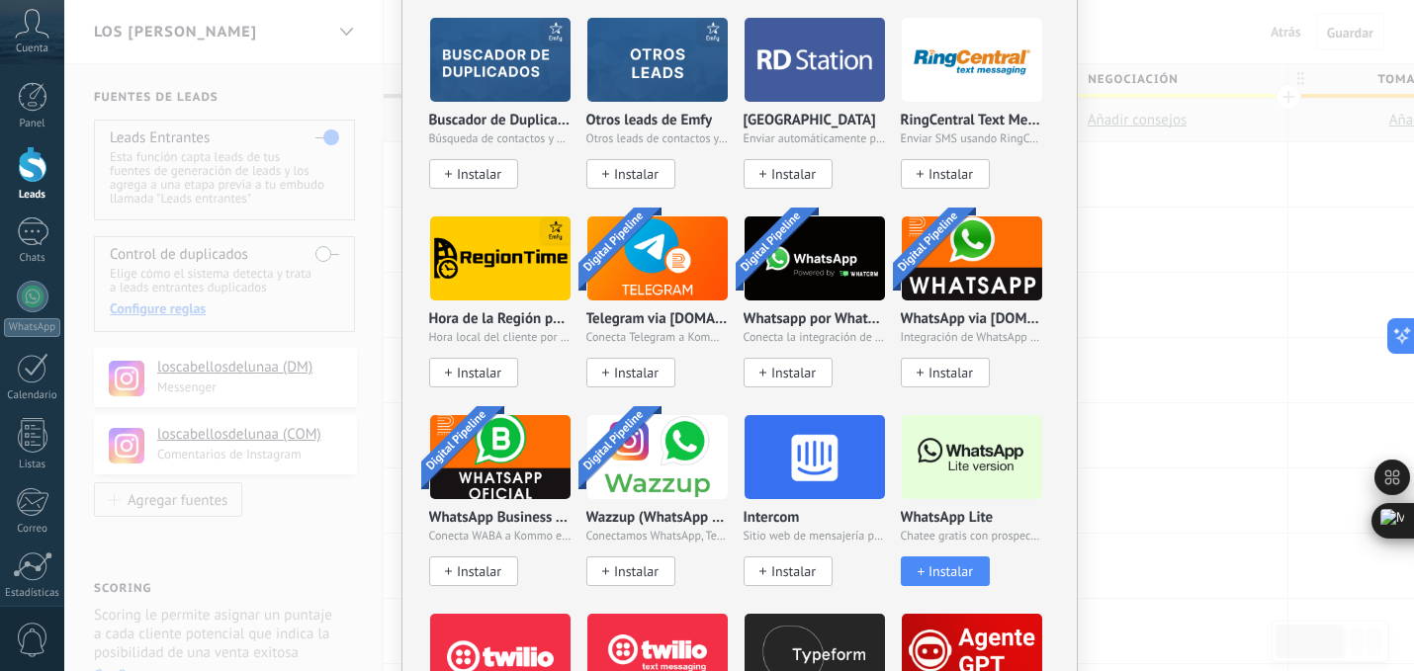
click at [928, 563] on span "Instalar" at bounding box center [950, 571] width 44 height 17
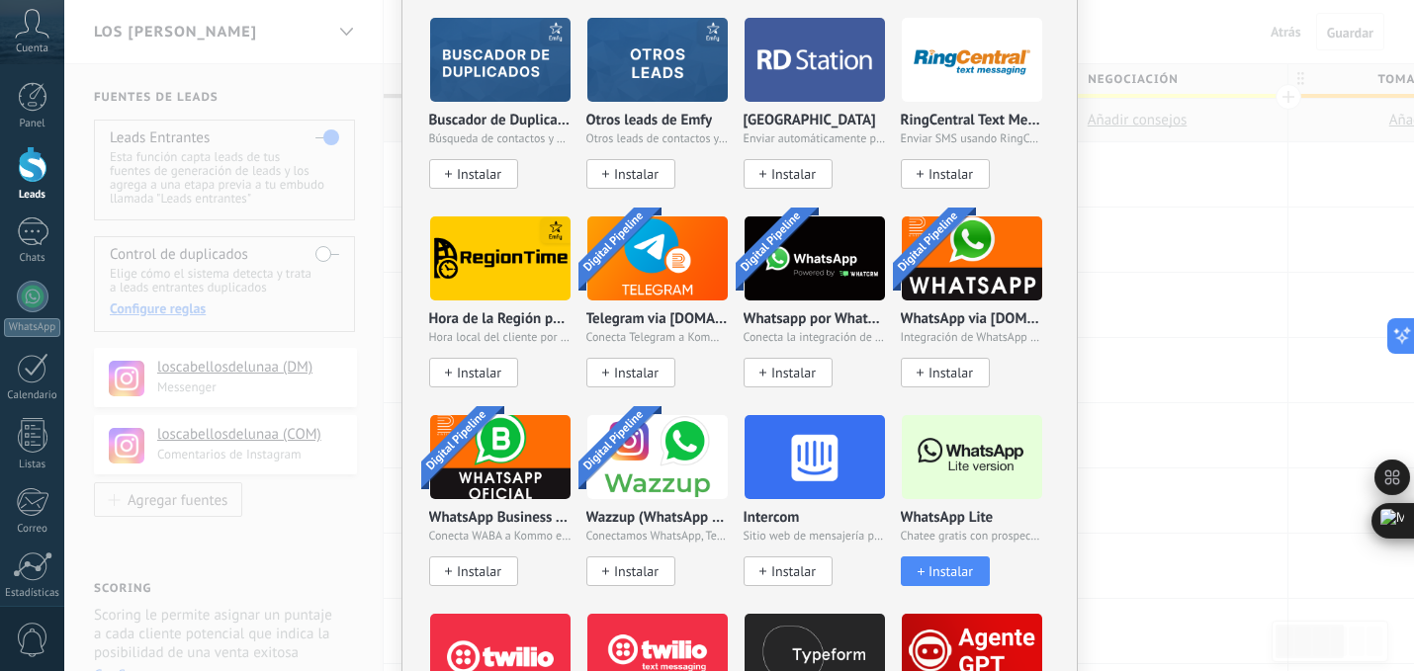
click at [928, 563] on span "Instalar" at bounding box center [950, 571] width 44 height 17
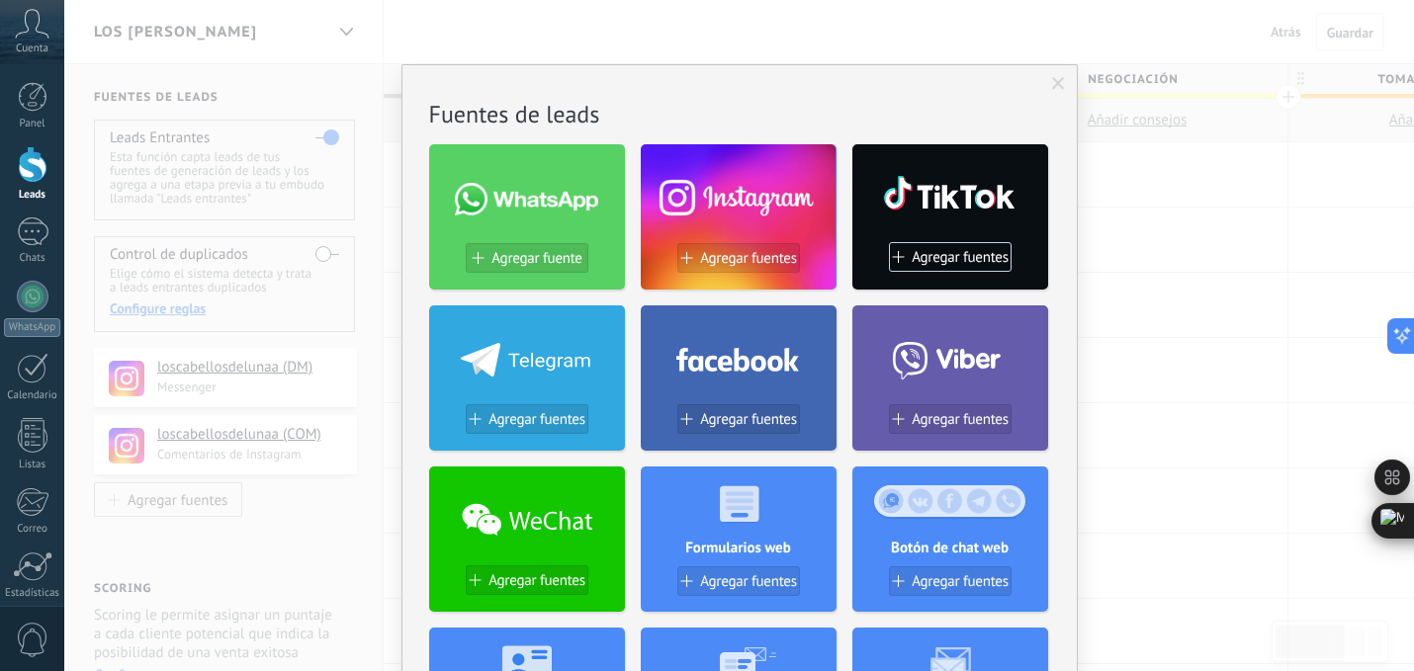
scroll to position [13, 0]
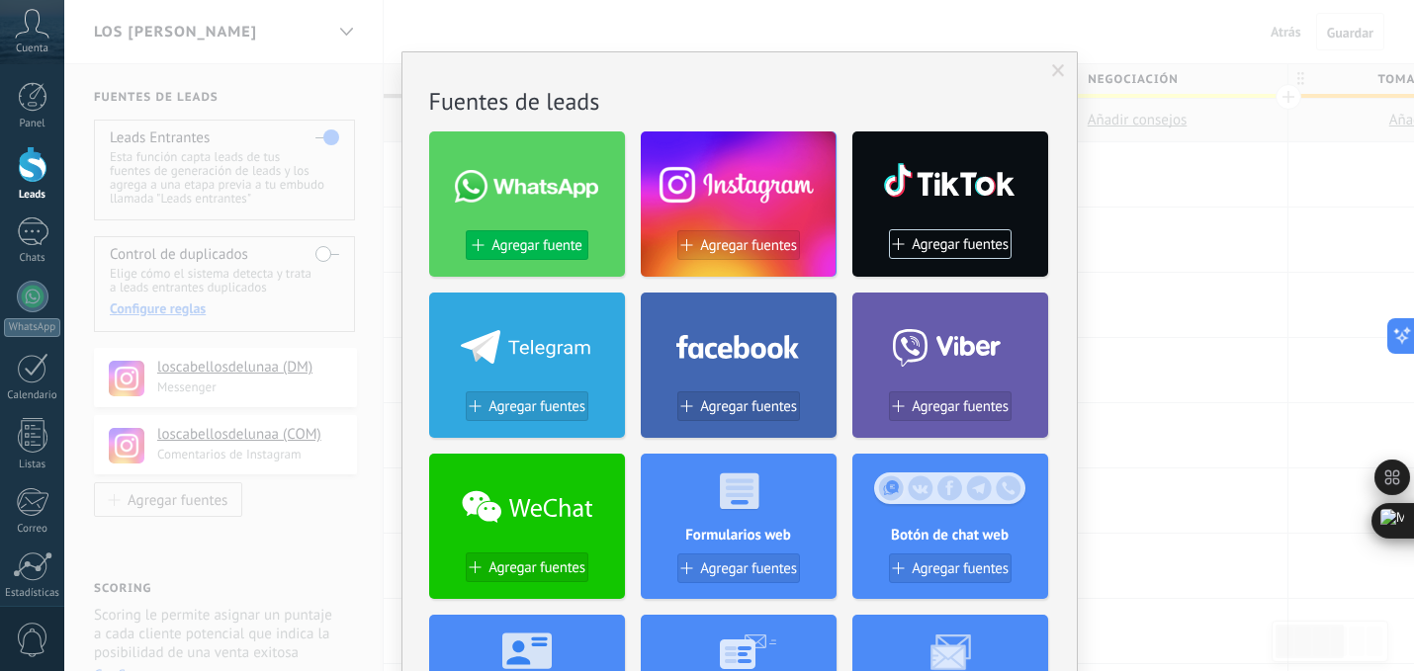
click at [535, 237] on span "Agregar fuente" at bounding box center [536, 245] width 90 height 17
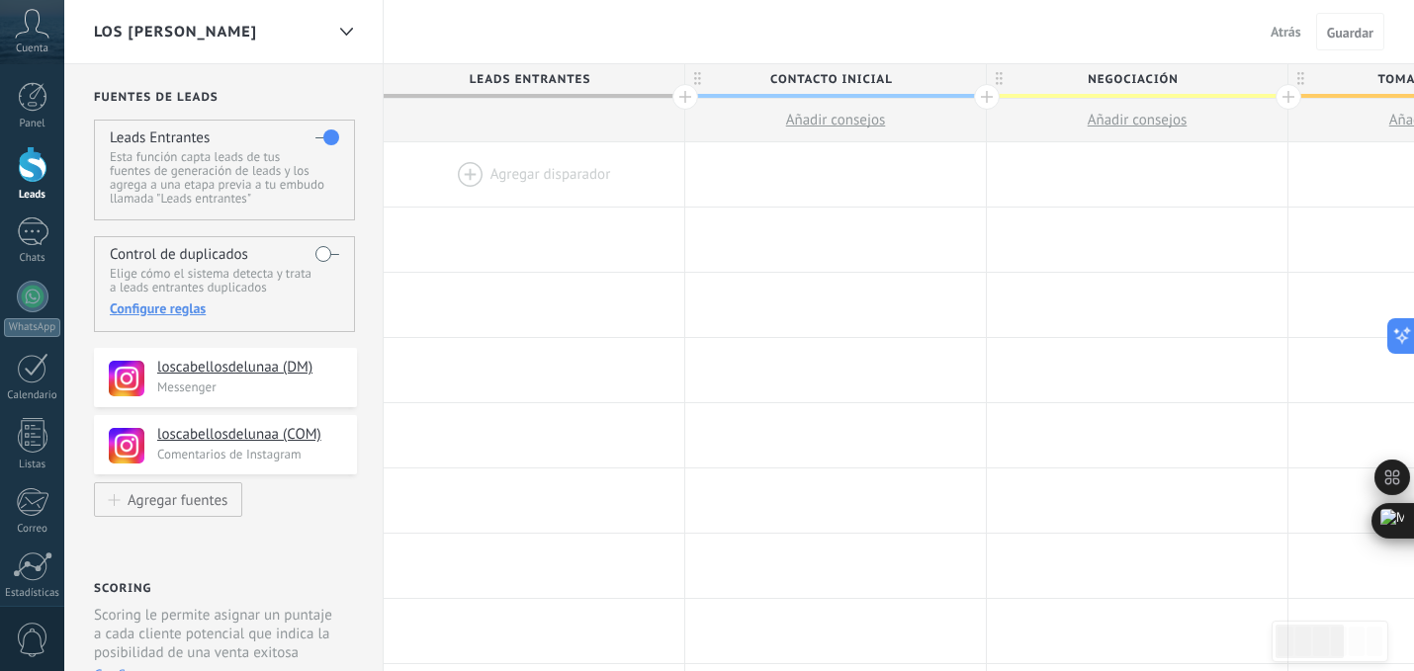
scroll to position [0, 0]
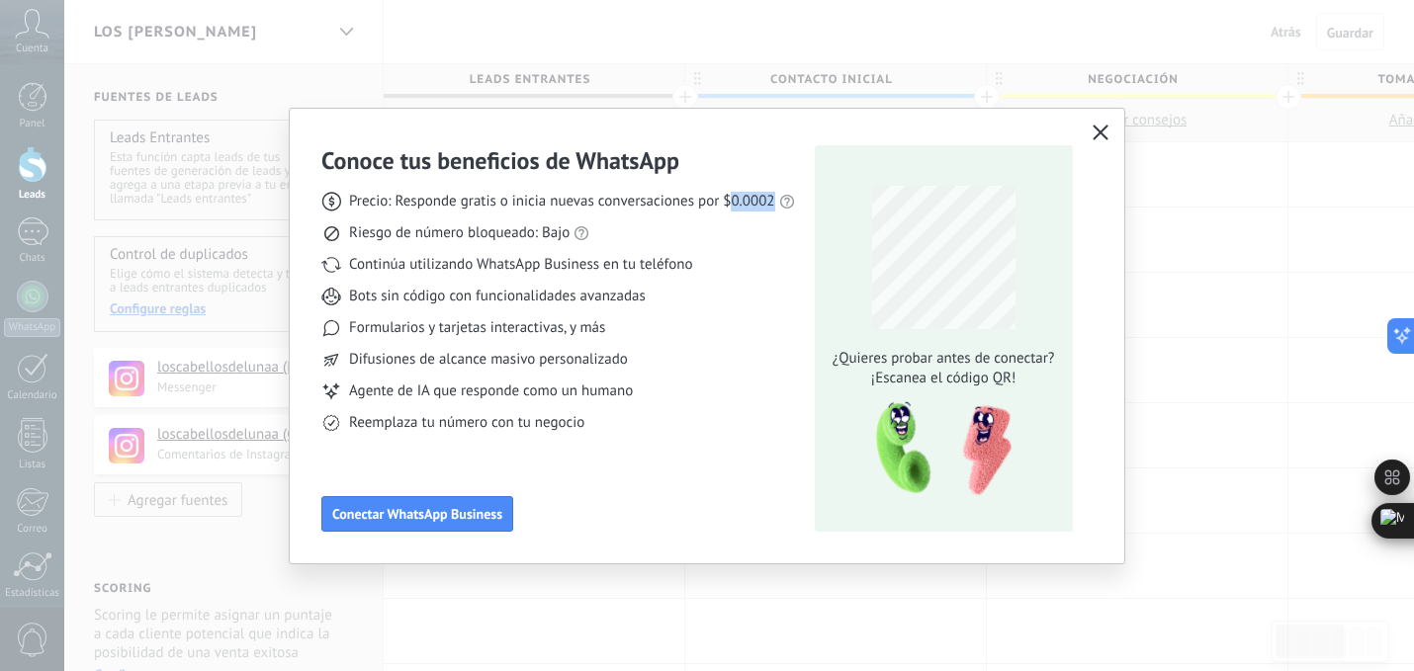
drag, startPoint x: 773, startPoint y: 202, endPoint x: 730, endPoint y: 198, distance: 43.7
click at [730, 198] on span "Precio: Responde gratis o inicia nuevas conversaciones por $0.0002" at bounding box center [562, 202] width 426 height 20
click at [1101, 130] on use "button" at bounding box center [1099, 132] width 15 height 15
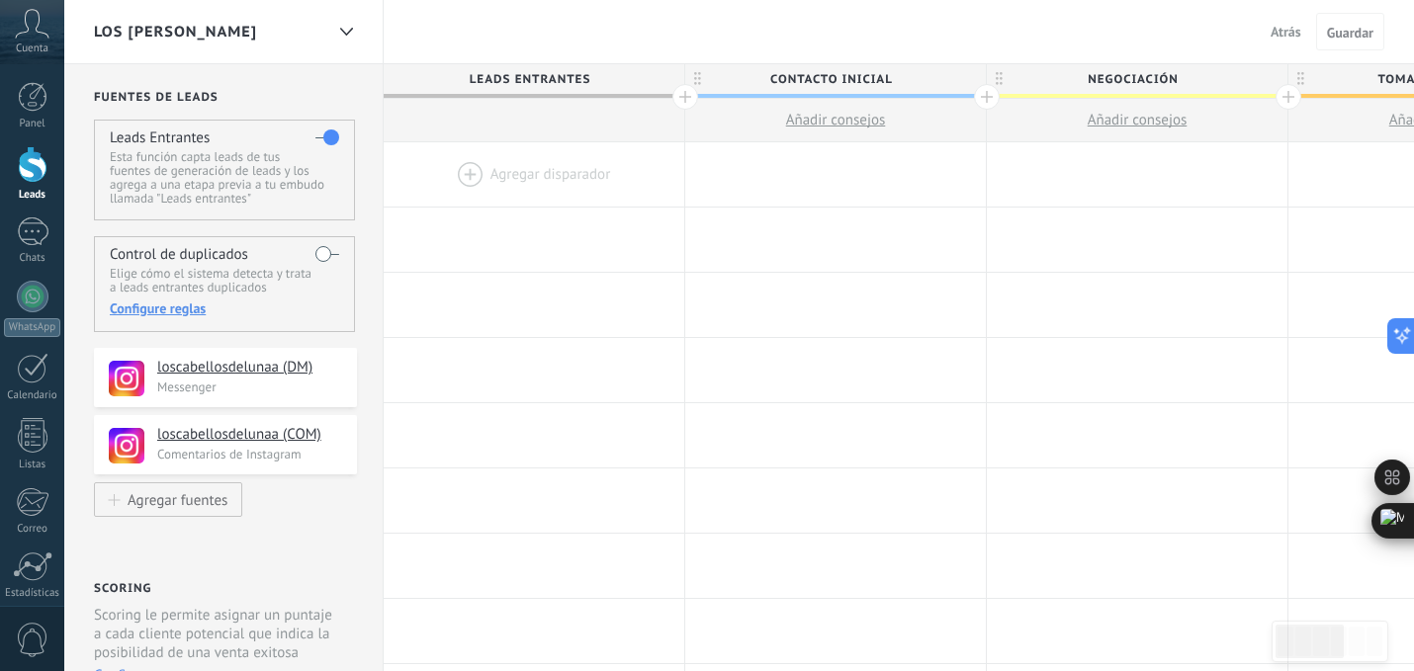
click at [238, 31] on span "LOS CABELLOS DE LUNA" at bounding box center [175, 32] width 163 height 19
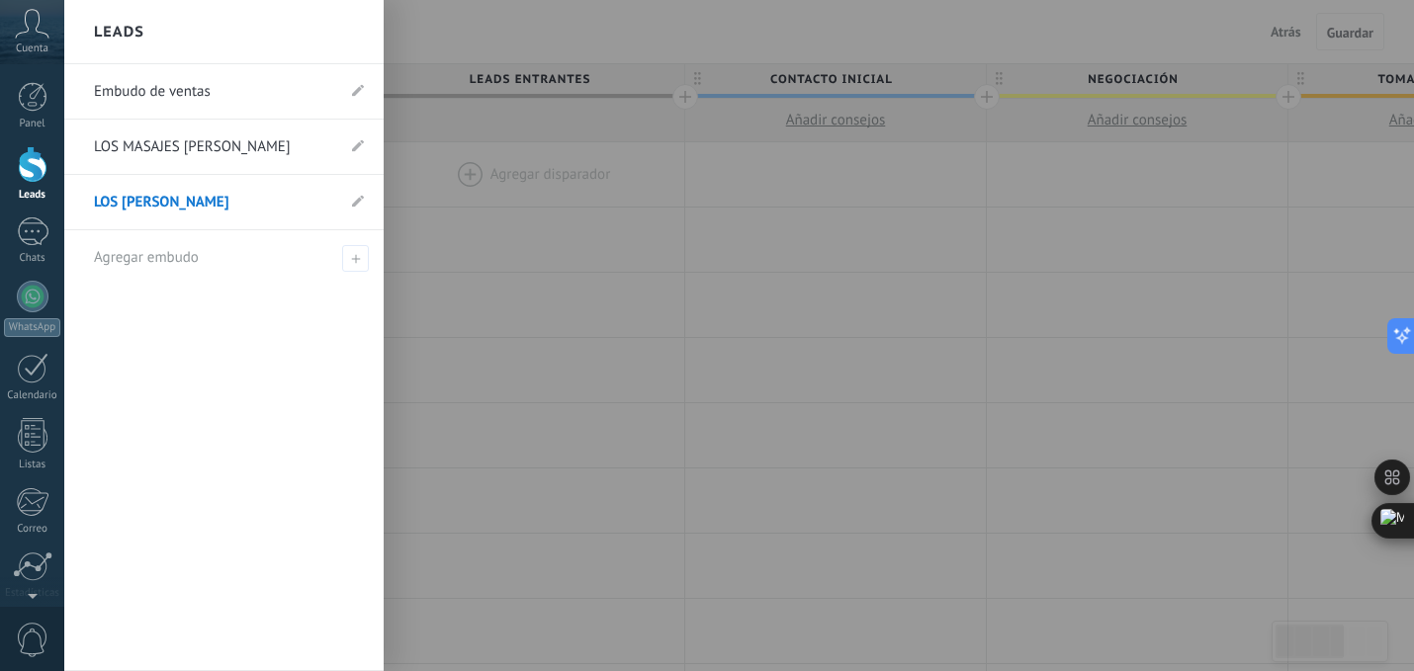
click at [232, 142] on link "LOS MASAJES [PERSON_NAME]" at bounding box center [214, 147] width 240 height 55
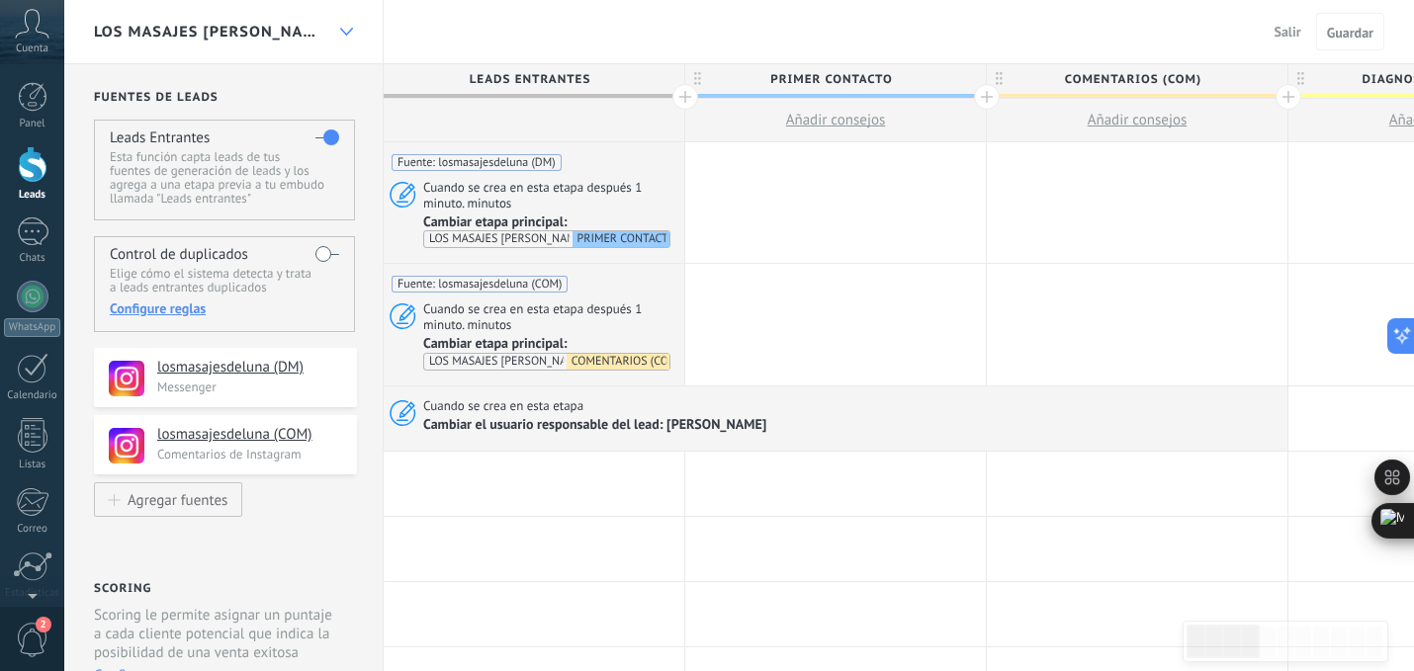
click at [358, 34] on div at bounding box center [346, 32] width 34 height 39
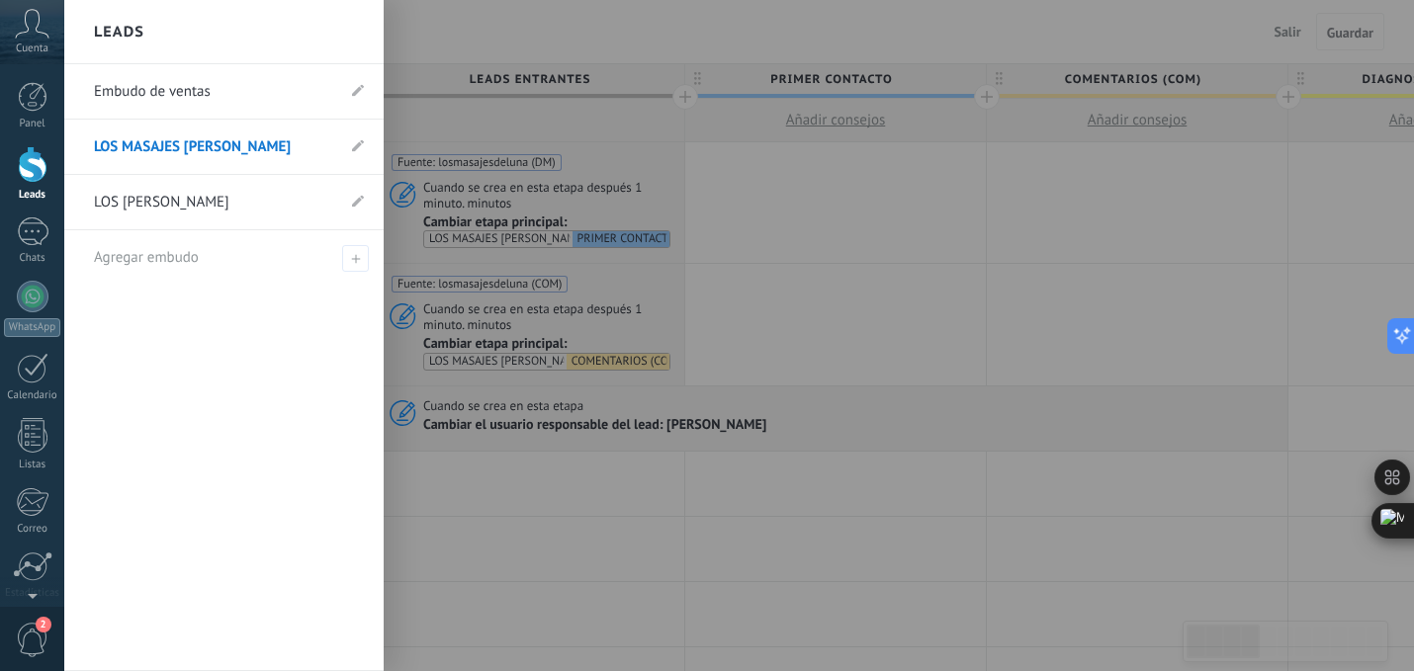
click at [246, 204] on link "LOS CABELLOS DE LUNA" at bounding box center [214, 202] width 240 height 55
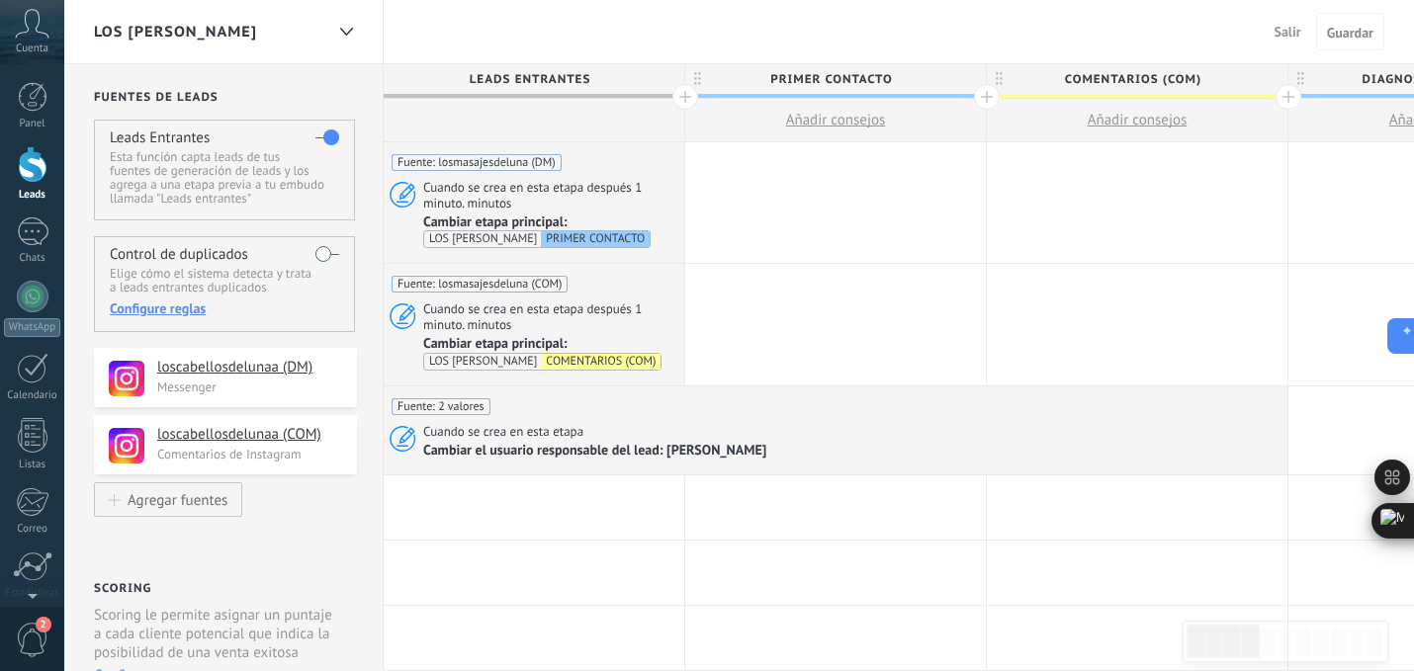
click at [284, 39] on div "LOS CABELLOS DE LUNA" at bounding box center [208, 31] width 229 height 63
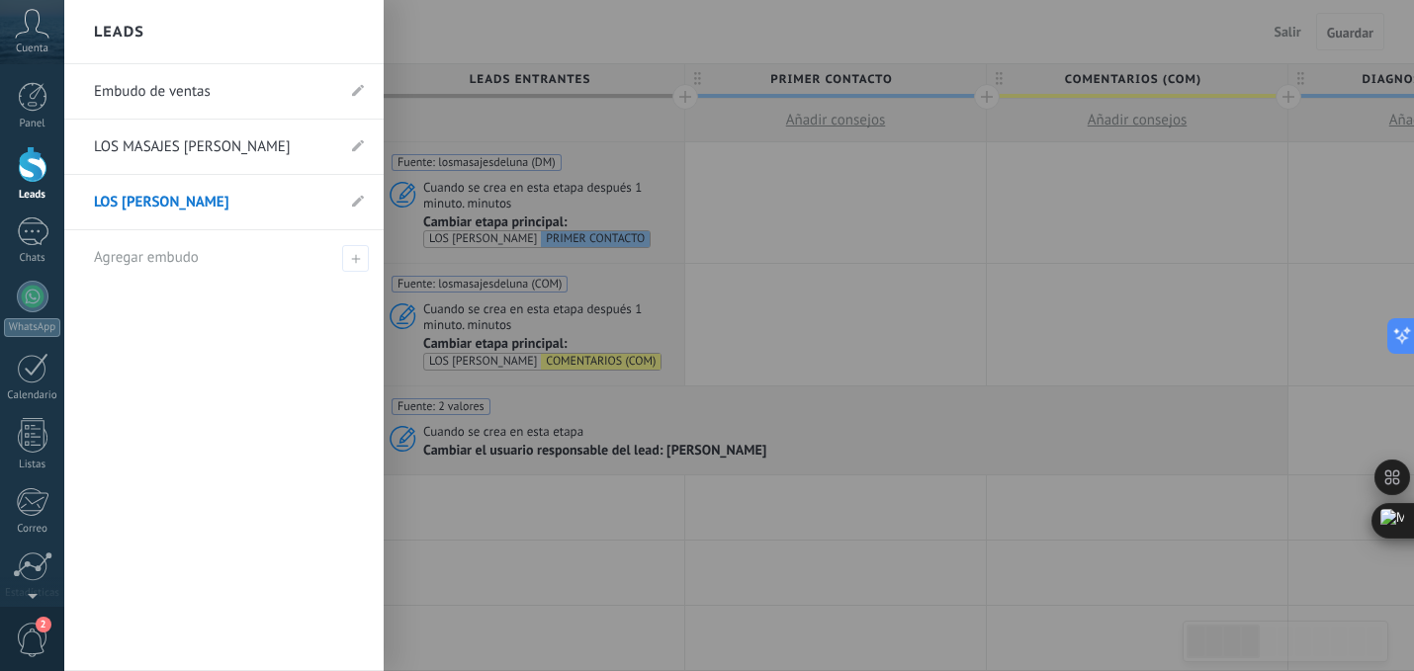
click at [699, 45] on div at bounding box center [771, 335] width 1414 height 671
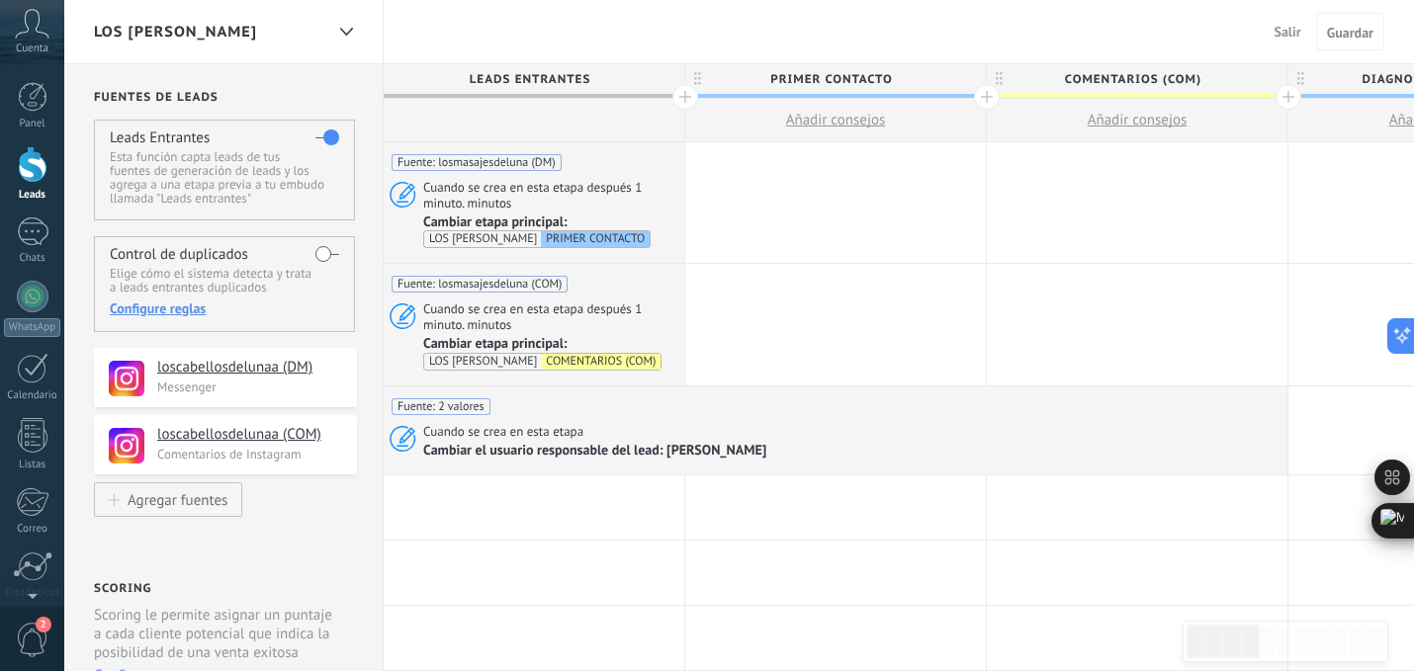
click at [1286, 35] on span "Salir" at bounding box center [1287, 32] width 27 height 18
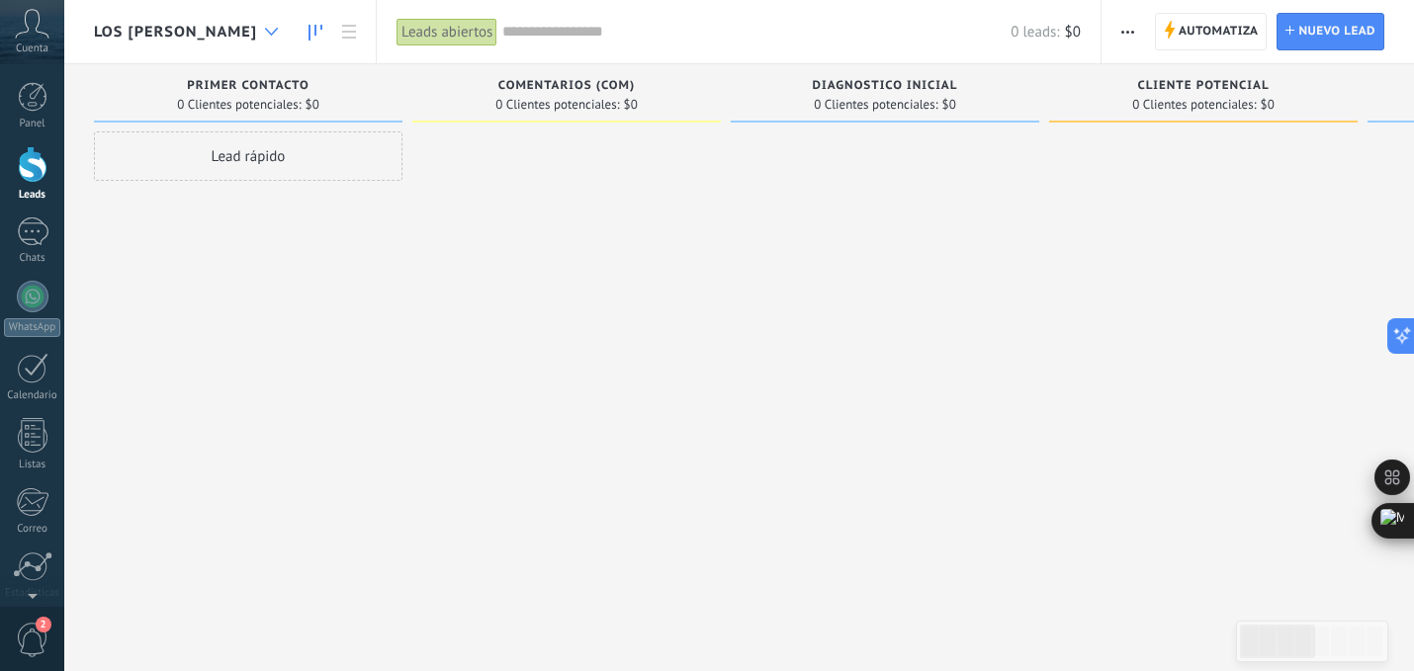
click at [287, 39] on div at bounding box center [271, 32] width 33 height 39
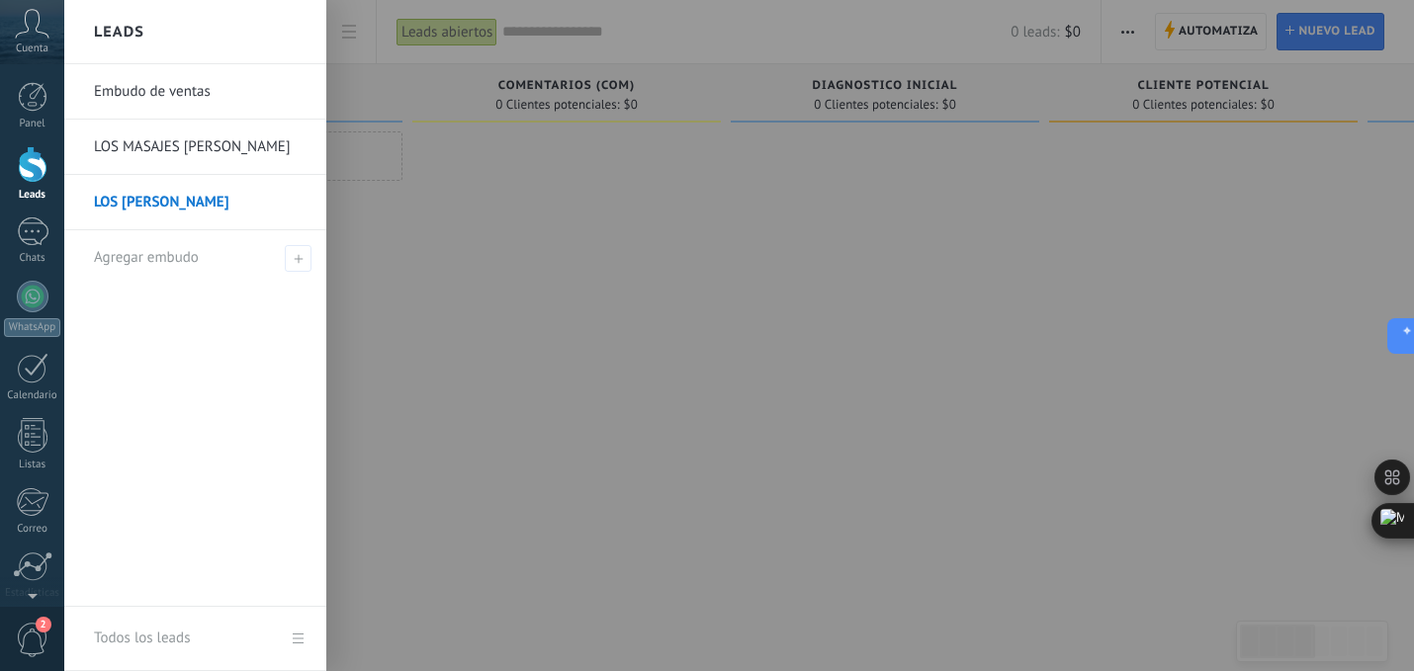
click at [236, 164] on link "LOS MASAJES [PERSON_NAME]" at bounding box center [200, 147] width 213 height 55
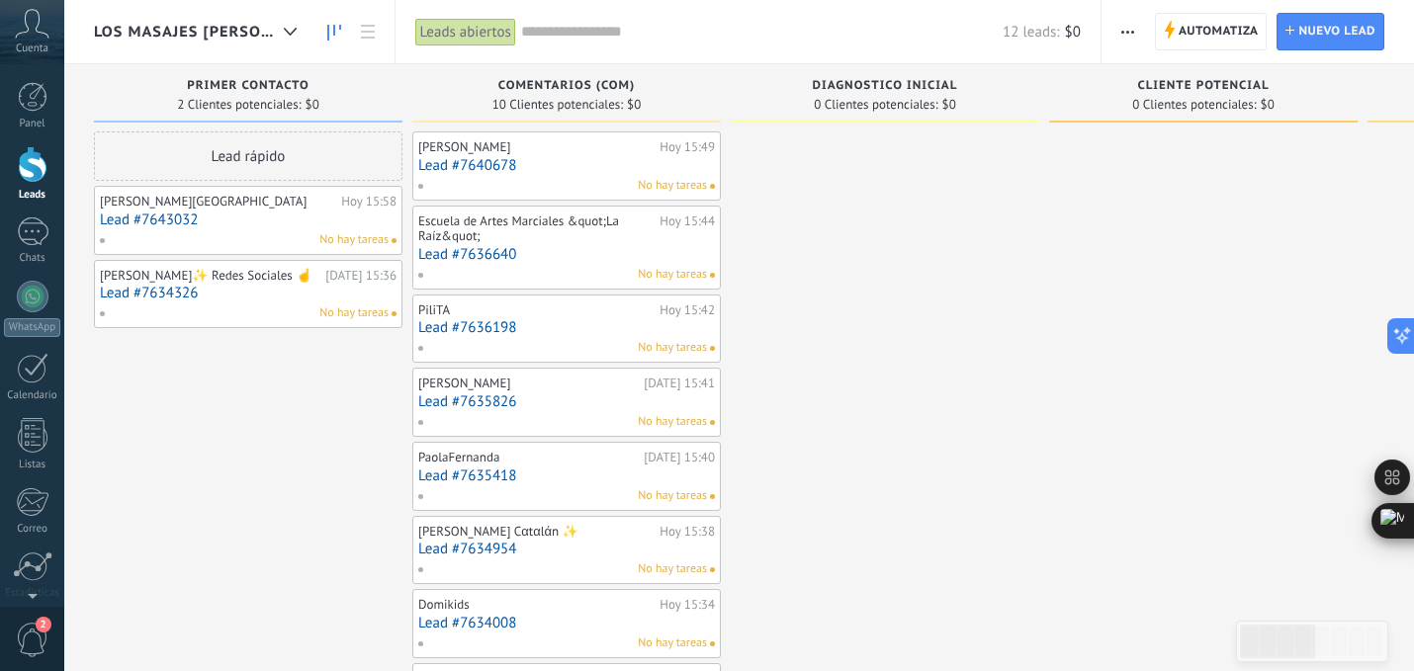
click at [317, 283] on div "Andrea Corzo✨ Redes Sociales ☝ Hoy 15:36 Lead #7634326 No hay tareas" at bounding box center [248, 294] width 297 height 57
click at [285, 294] on link "Lead #7634326" at bounding box center [248, 293] width 297 height 17
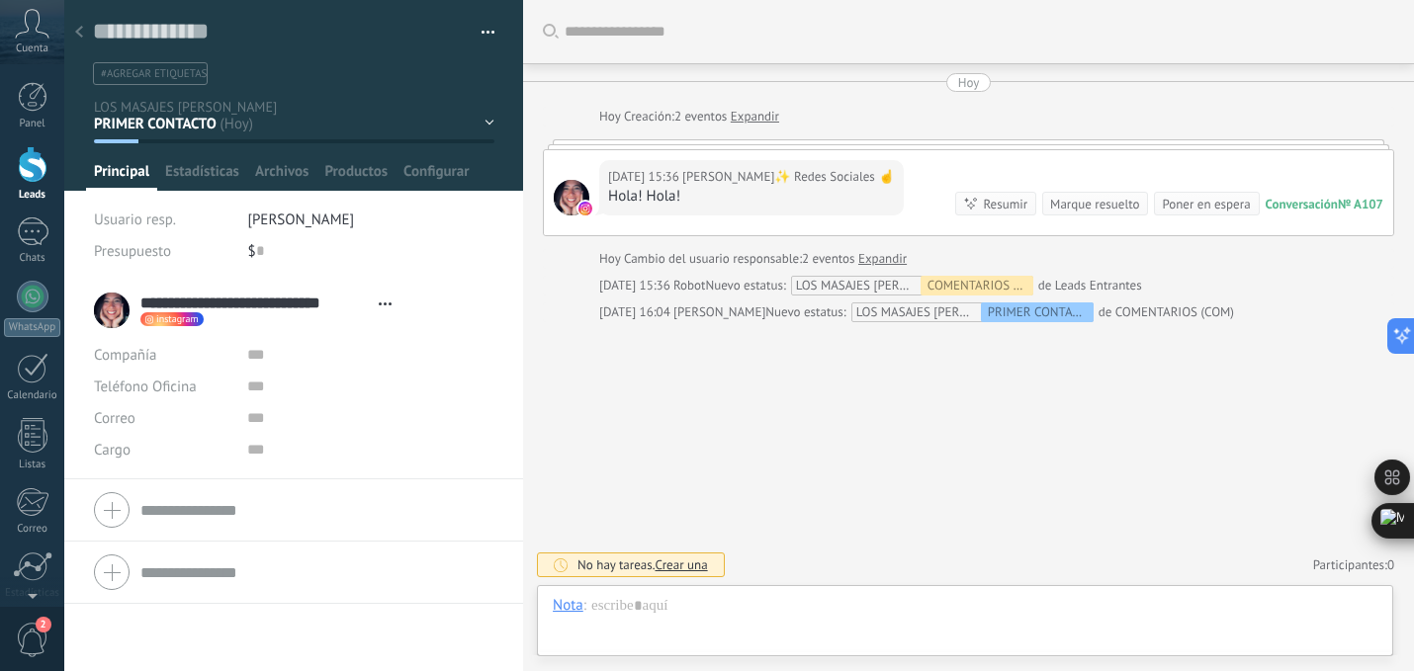
scroll to position [30, 0]
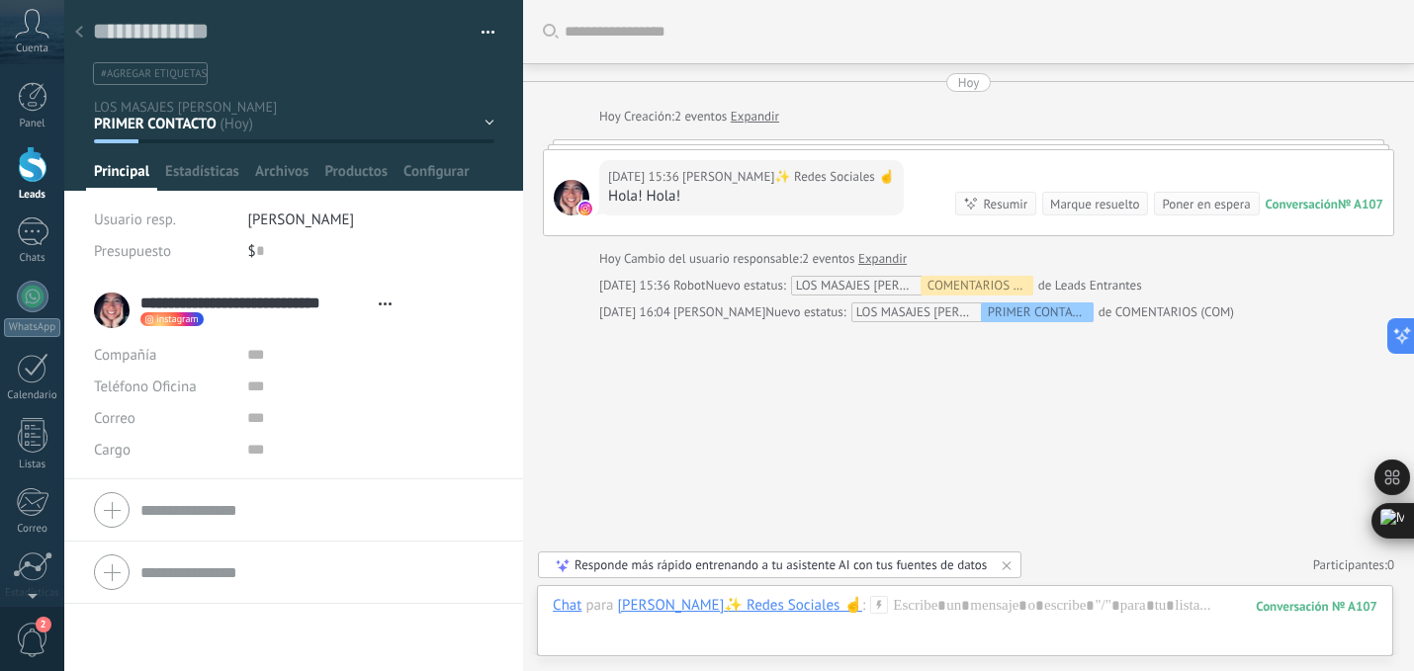
click at [141, 71] on span "#agregar etiquetas" at bounding box center [154, 74] width 106 height 14
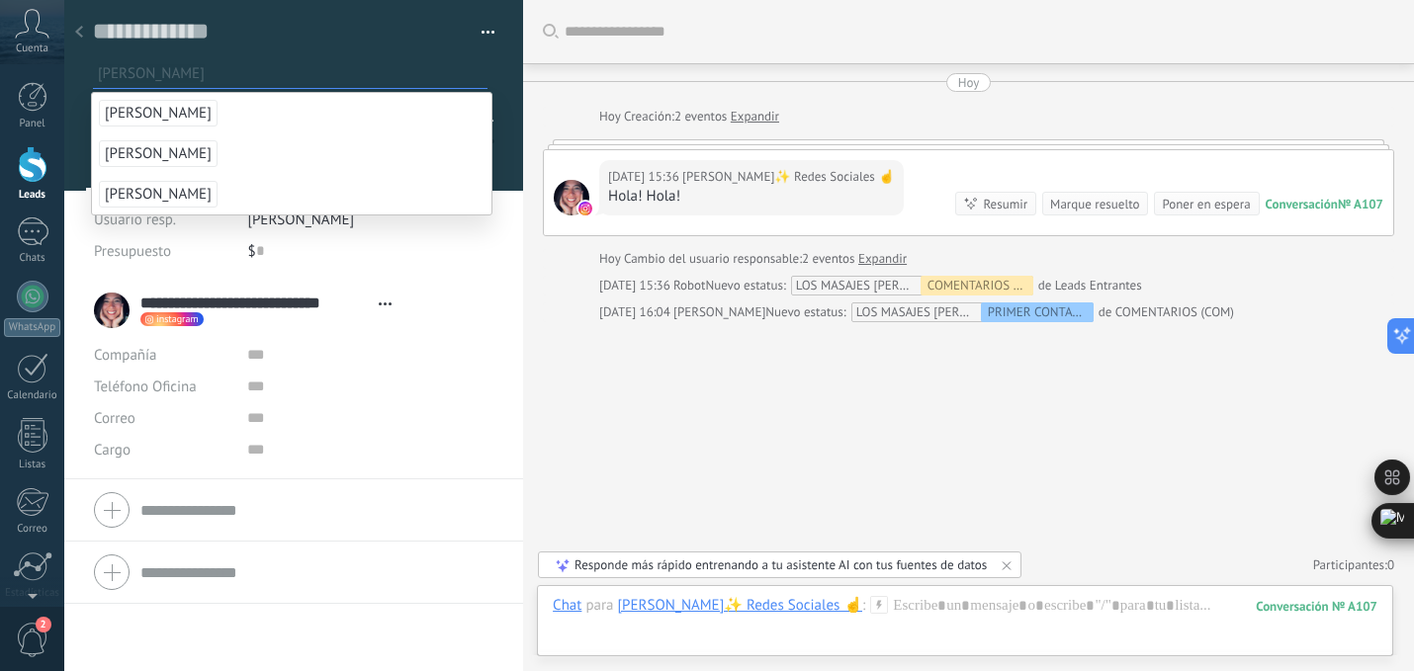
click at [123, 155] on span "[PERSON_NAME]" at bounding box center [158, 153] width 119 height 27
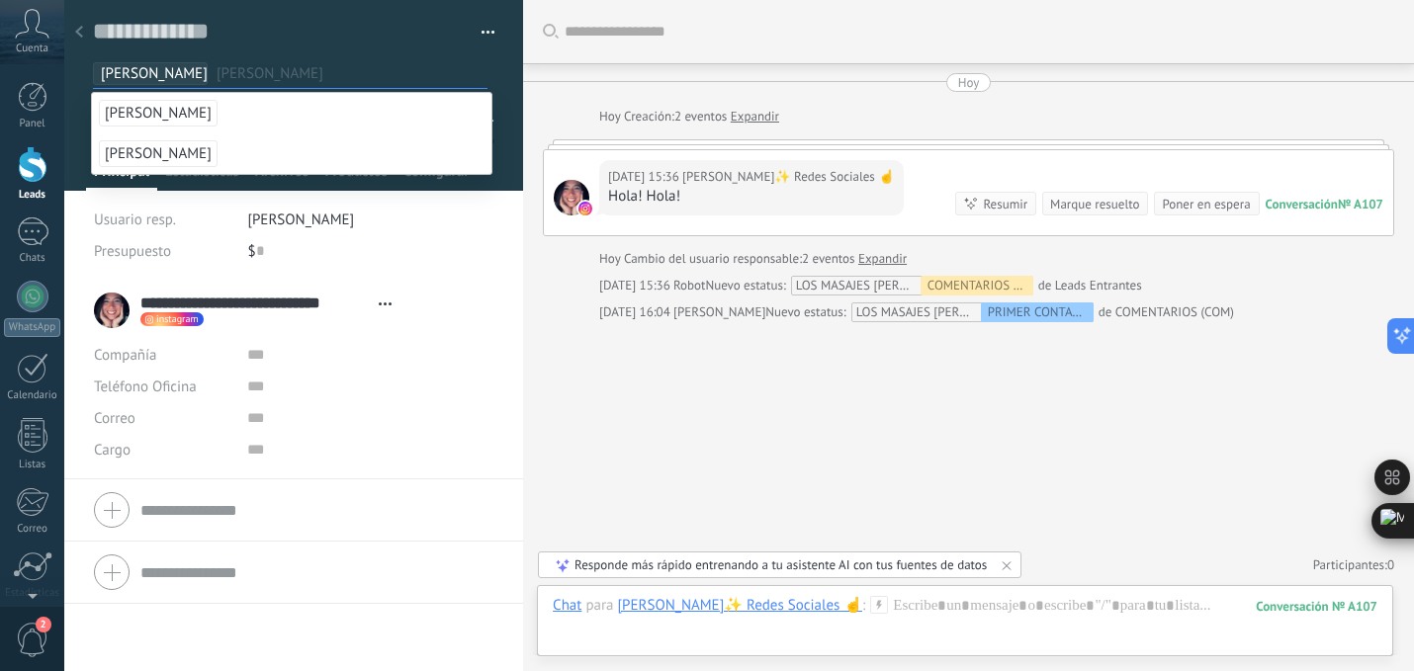
click at [342, 52] on div "José Angie" at bounding box center [294, 67] width 402 height 35
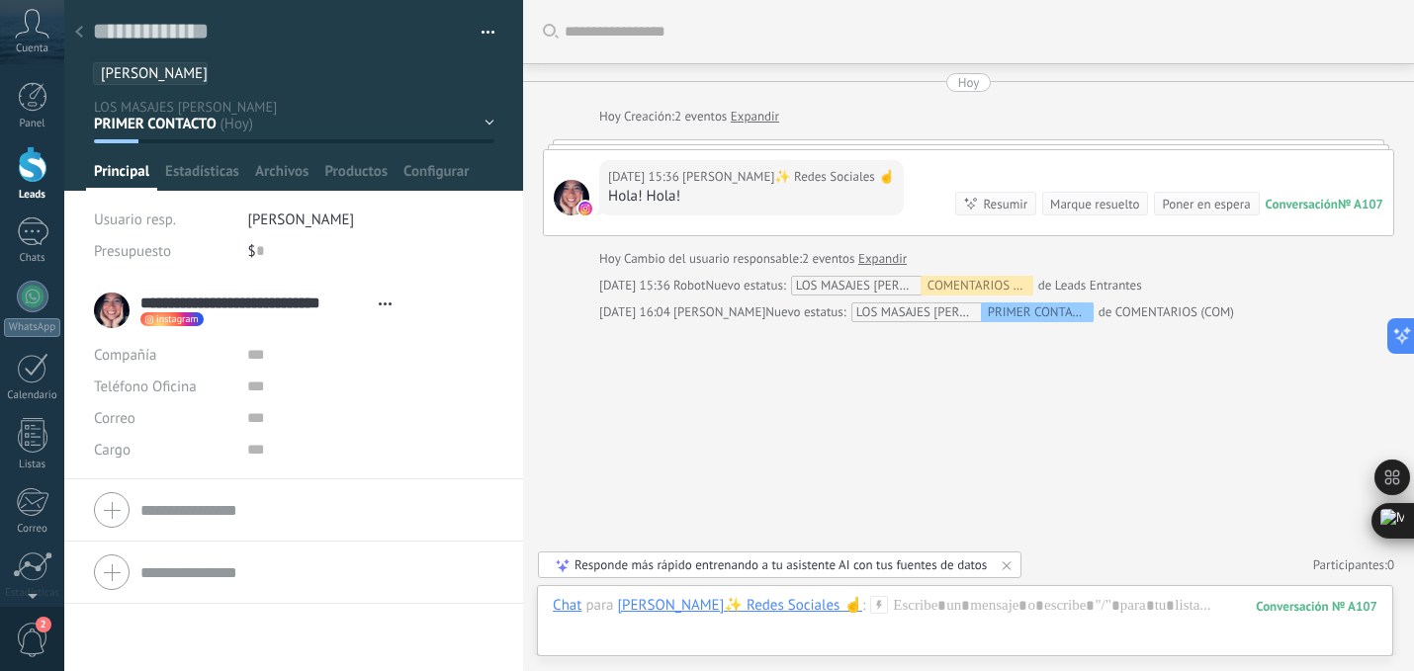
click at [0, 0] on div "PRIMER CONTACTO COMENTARIOS (COM) Diagnostico inicial Cliente potencial tratami…" at bounding box center [0, 0] width 0 height 0
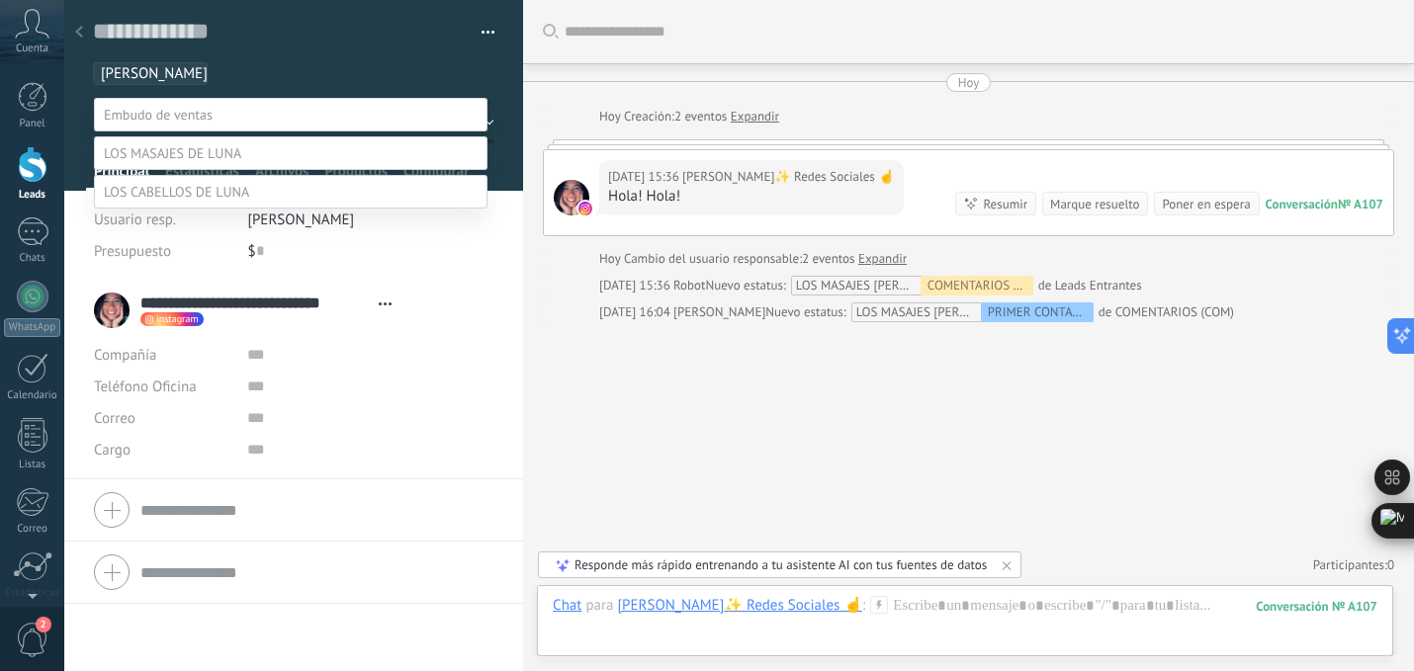
scroll to position [39, 0]
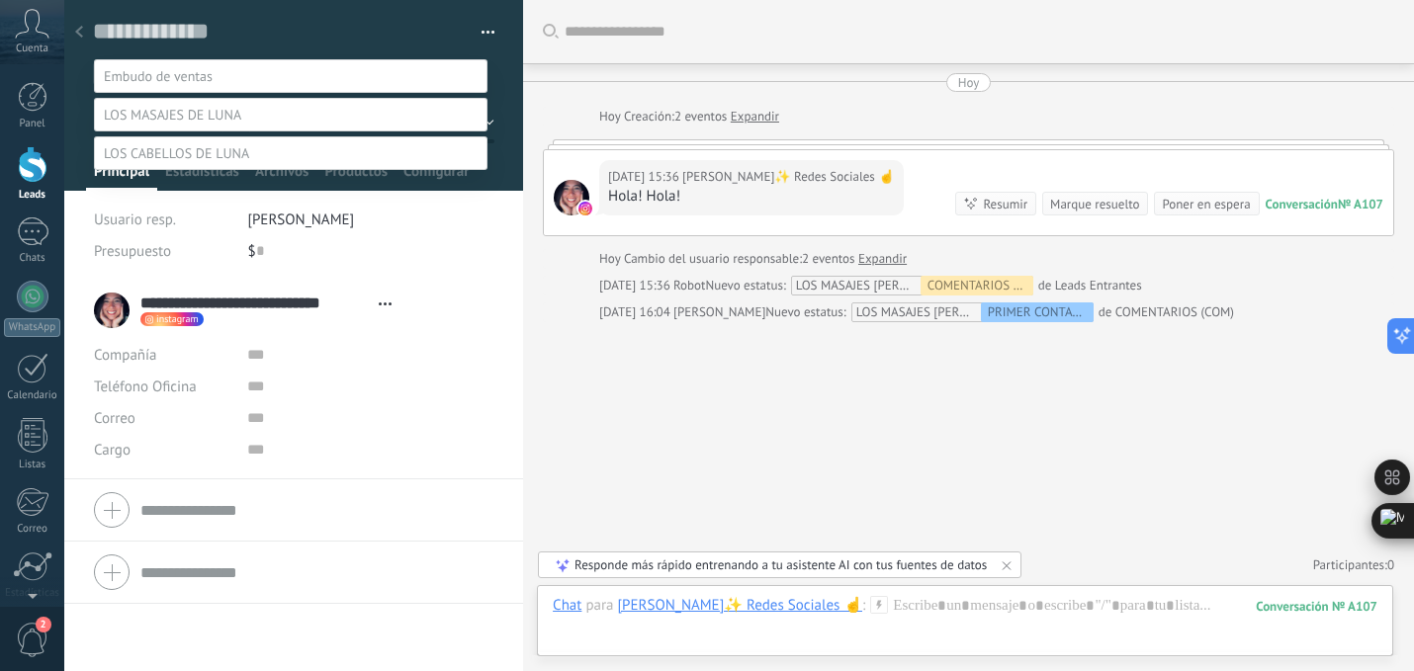
click at [0, 0] on label "Cliente potencial" at bounding box center [0, 0] width 0 height 0
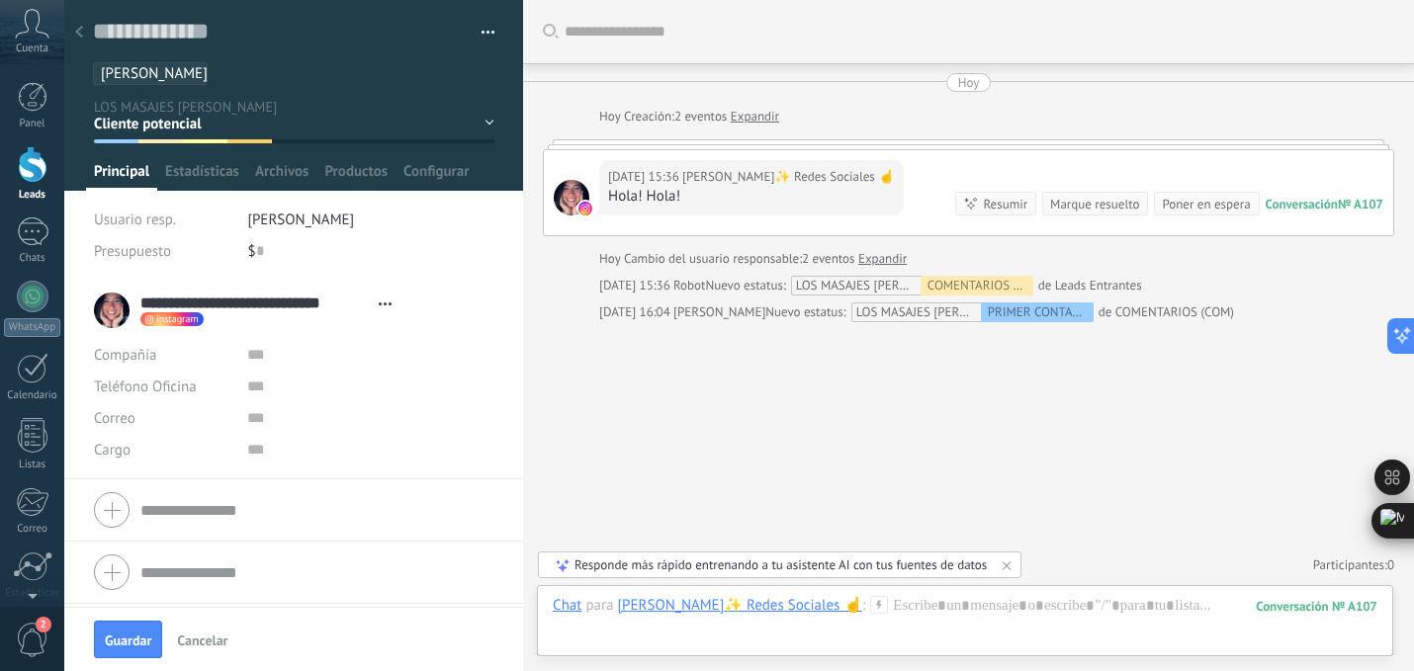
scroll to position [0, 0]
click at [128, 649] on button "Guardar" at bounding box center [128, 640] width 68 height 38
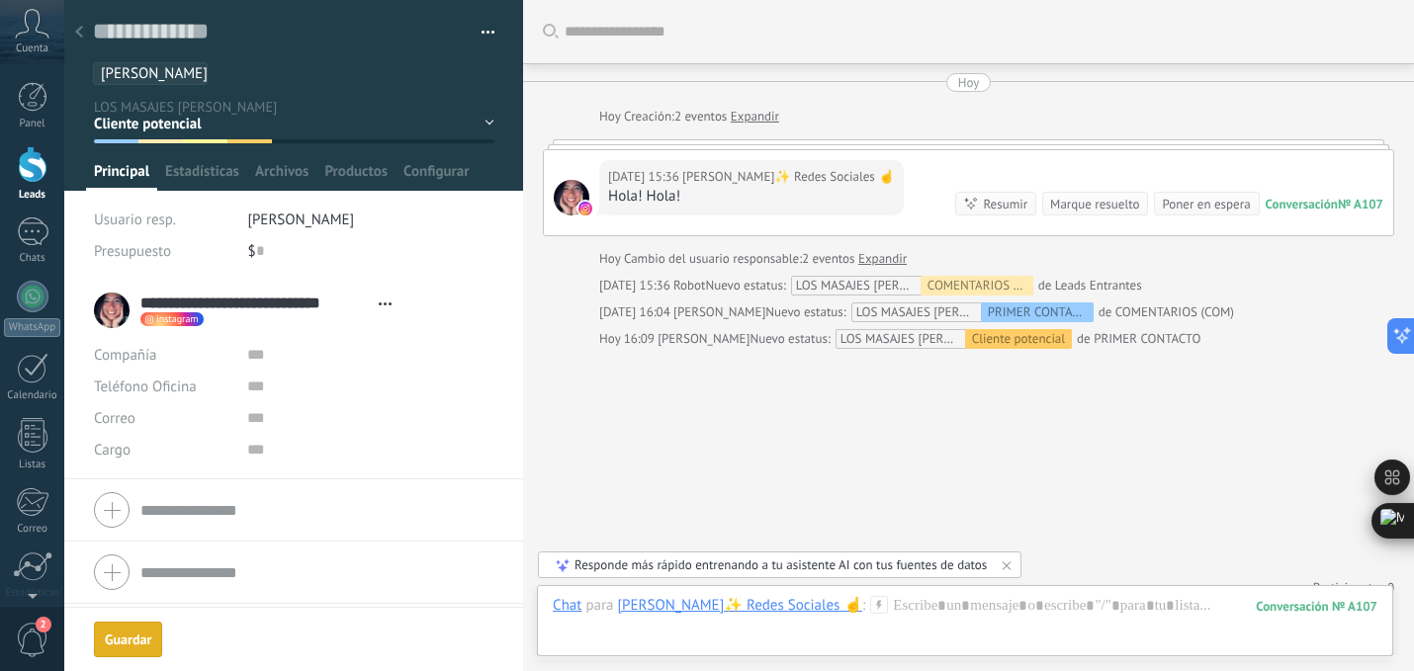
scroll to position [22, 0]
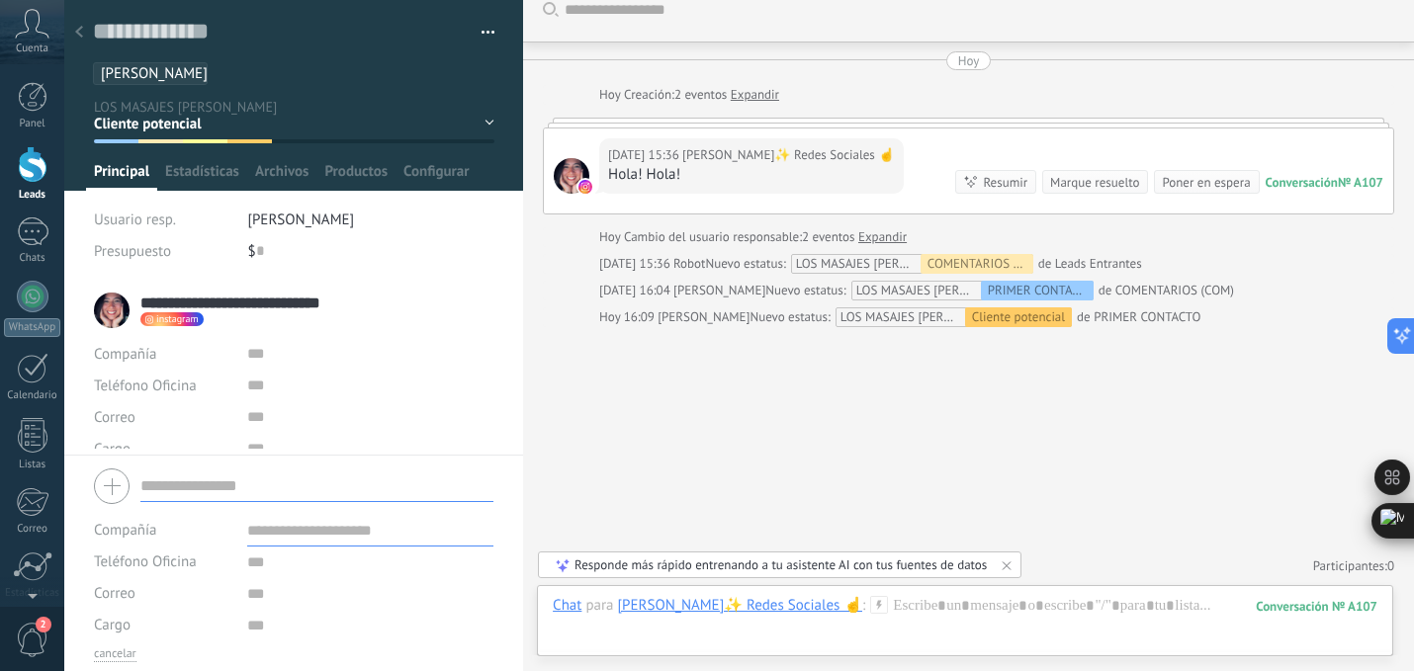
click at [166, 504] on form "Compañía Teléfono Oficina Ofic. directo Celular Fax Casa Otro Teléfono Oficina …" at bounding box center [293, 562] width 399 height 201
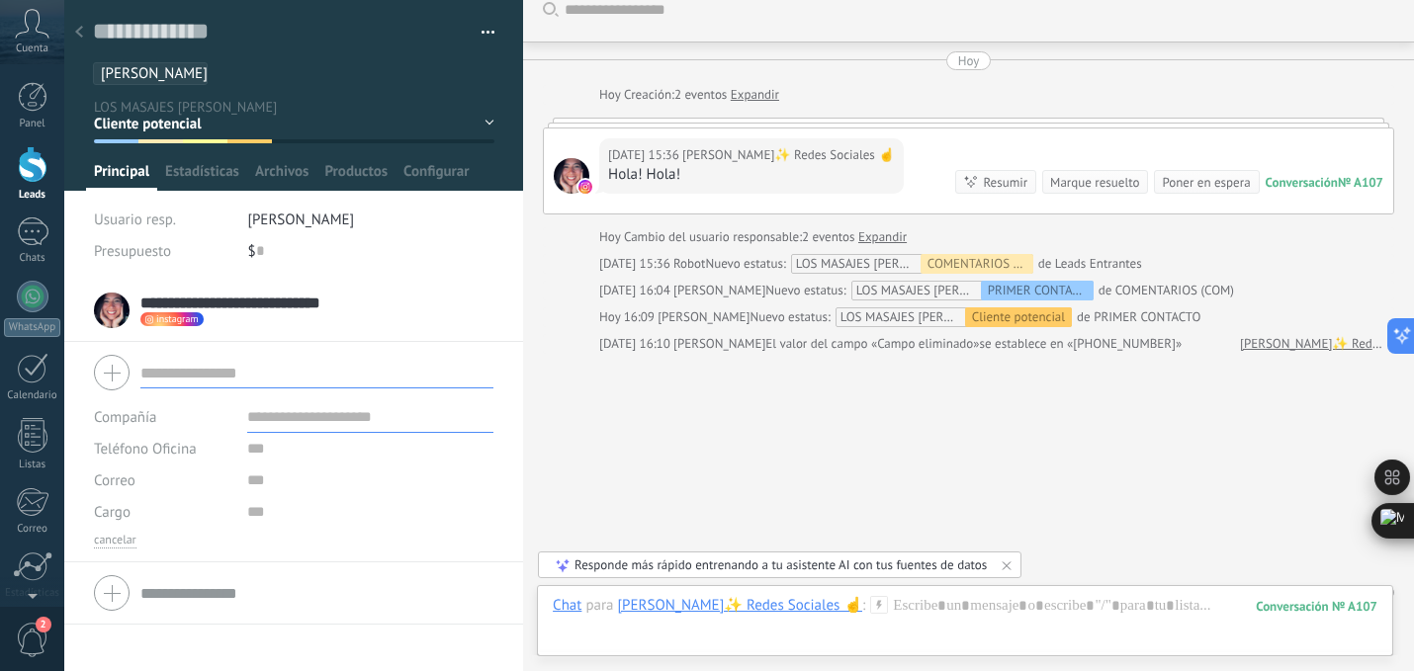
scroll to position [48, 0]
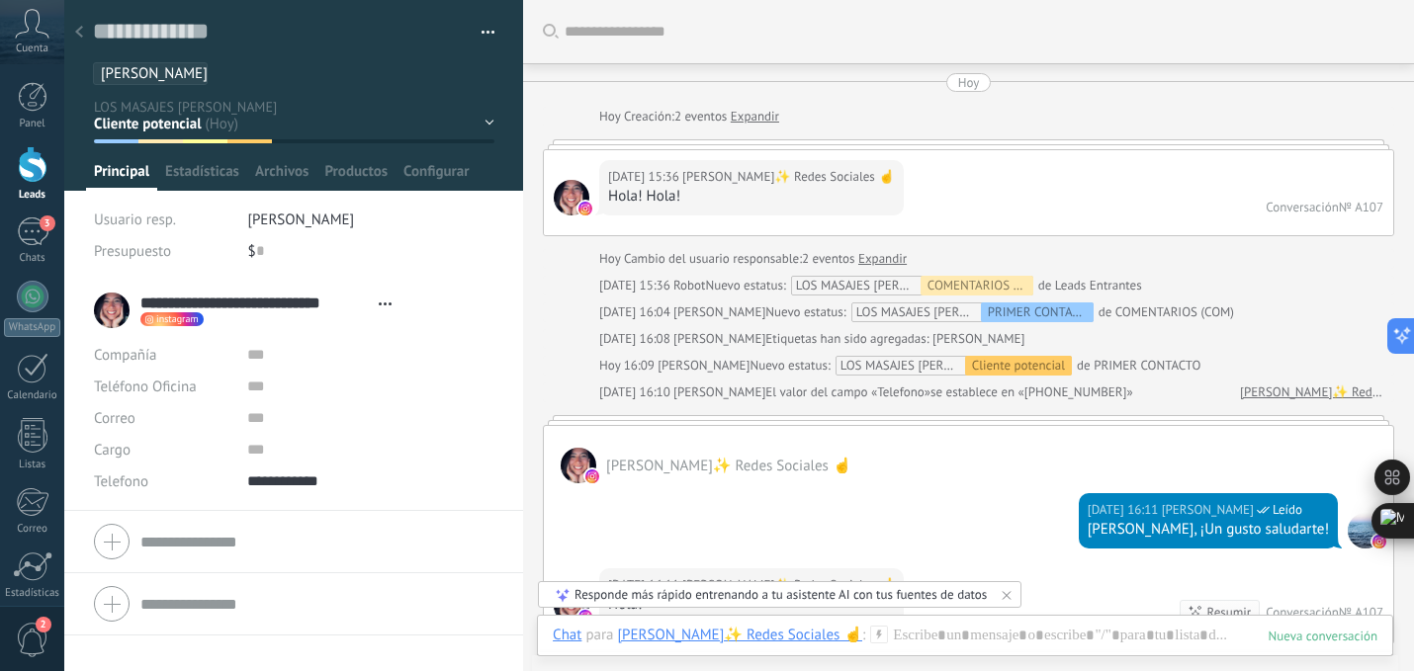
click at [78, 33] on icon at bounding box center [79, 32] width 8 height 12
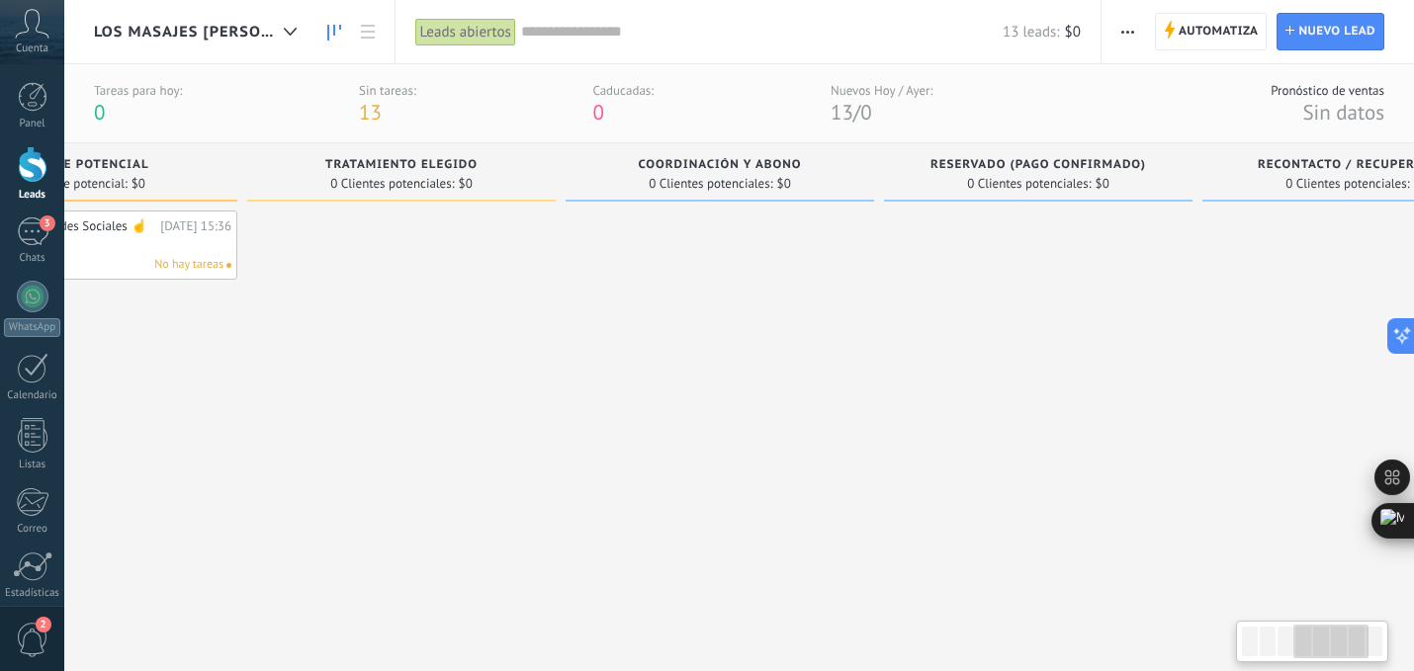
scroll to position [0, 899]
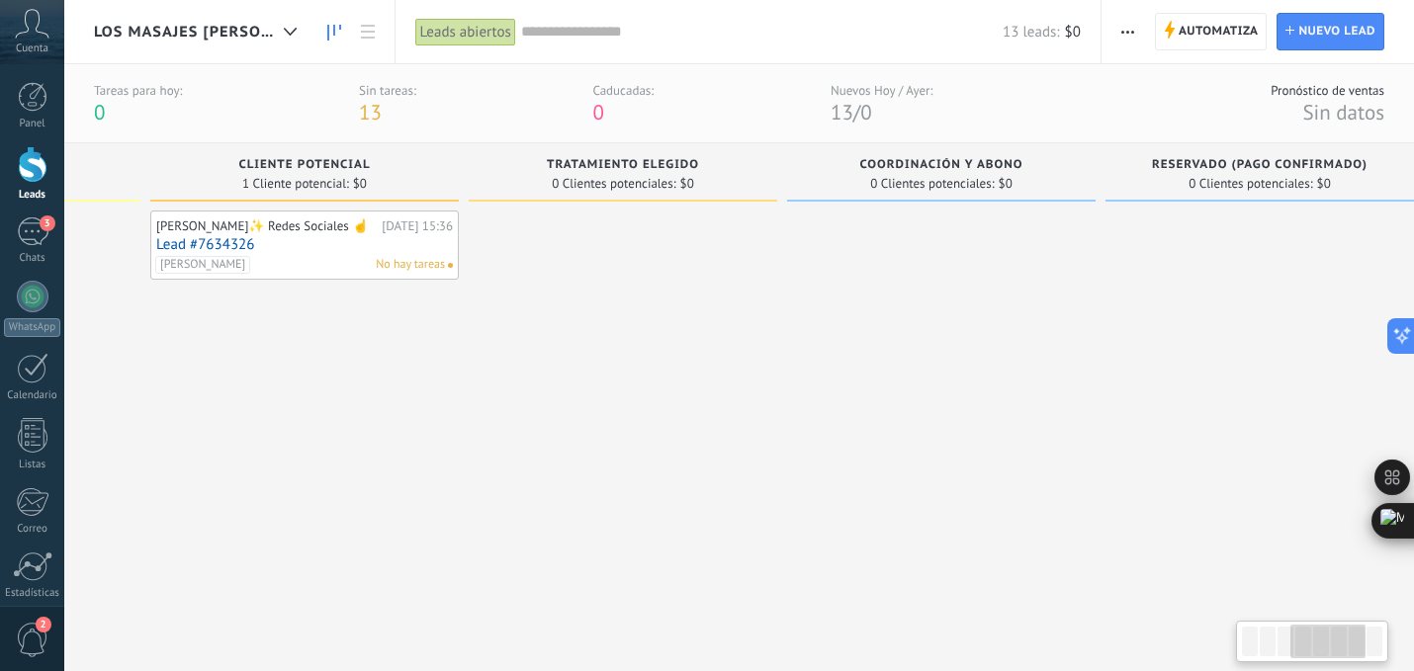
click at [347, 246] on link "Lead #7634326" at bounding box center [304, 244] width 297 height 17
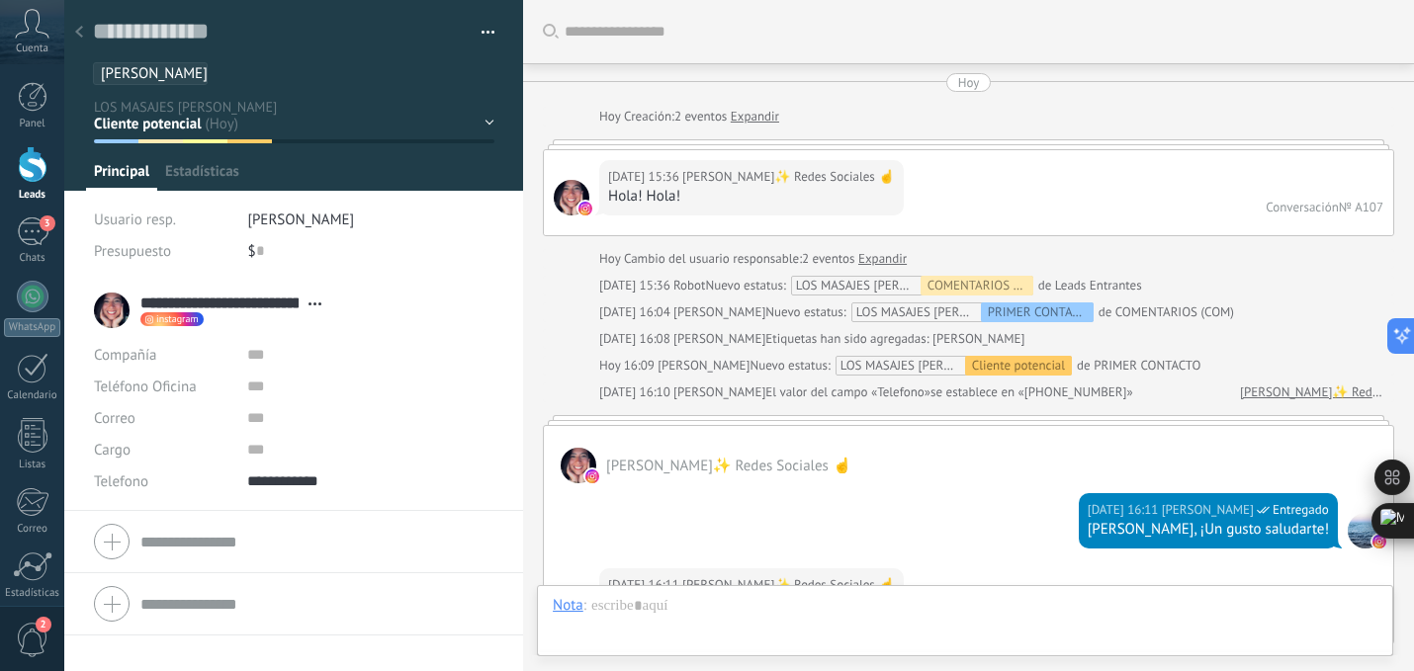
type textarea "**********"
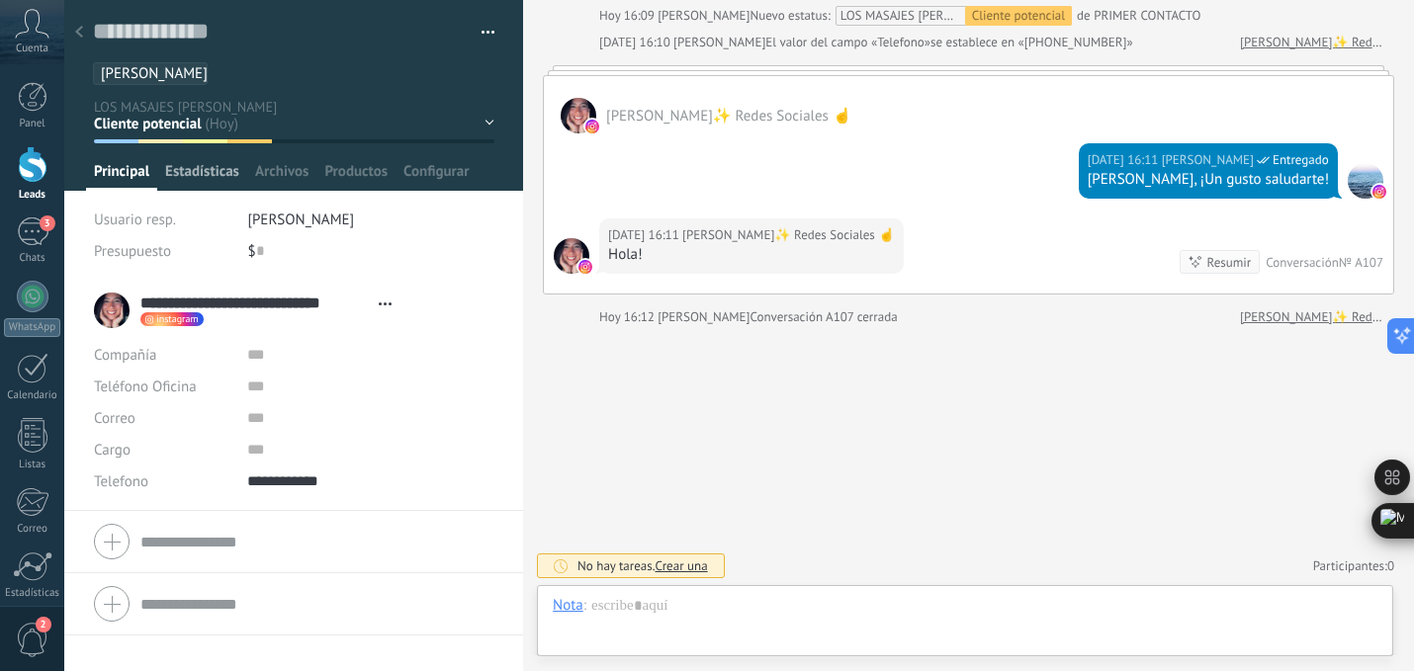
click at [201, 182] on span "Estadísticas" at bounding box center [202, 176] width 74 height 29
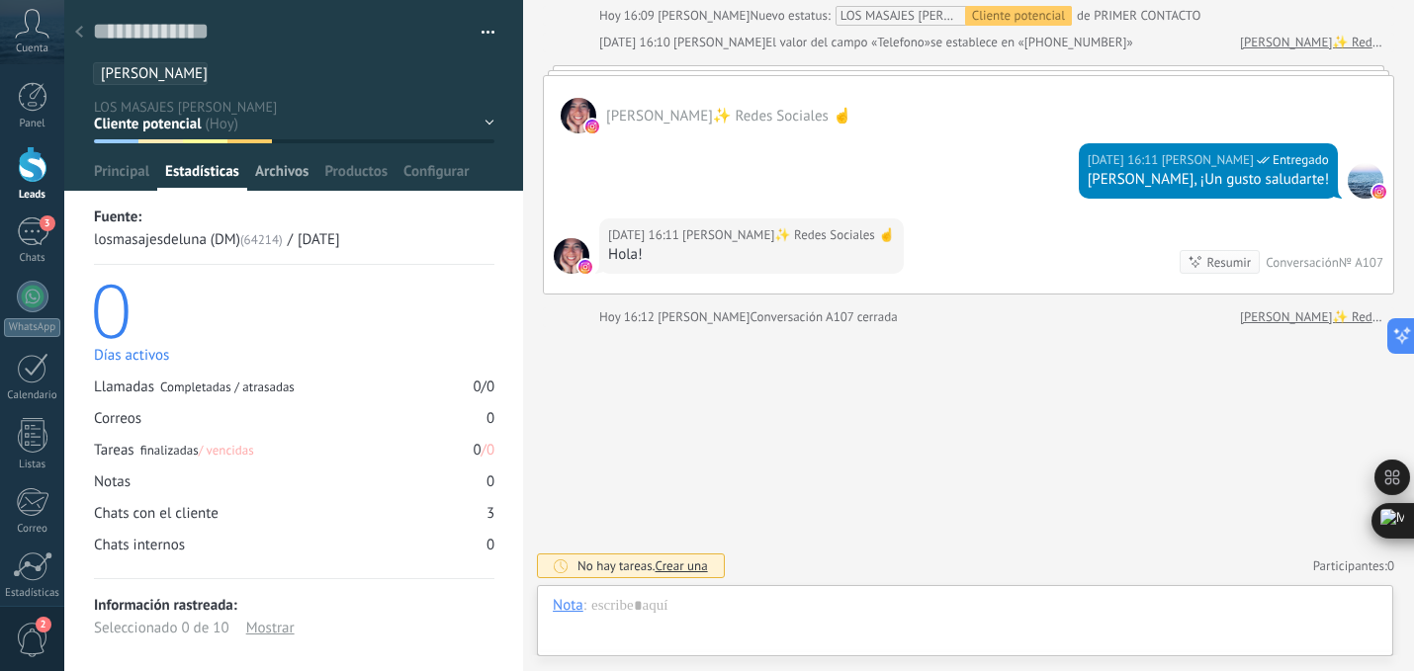
click at [279, 179] on span "Archivos" at bounding box center [281, 176] width 53 height 29
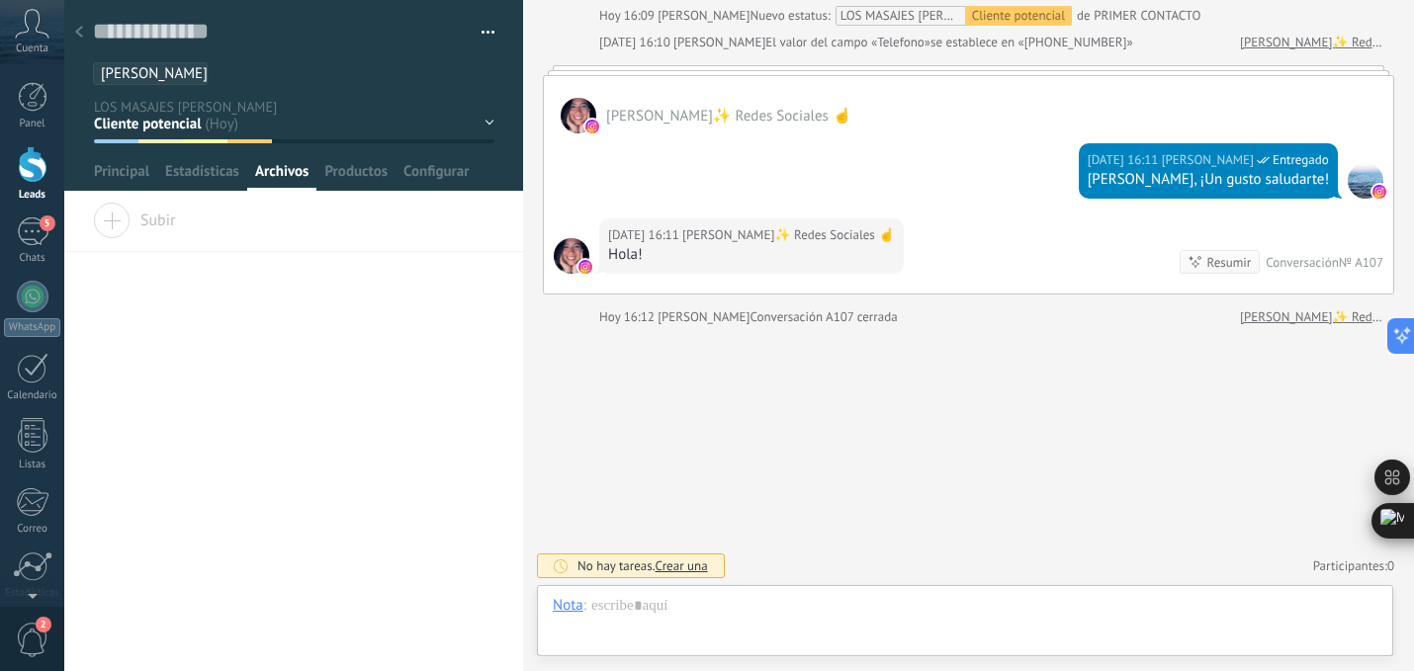
click at [78, 31] on use at bounding box center [79, 32] width 8 height 12
